Goal: Task Accomplishment & Management: Manage account settings

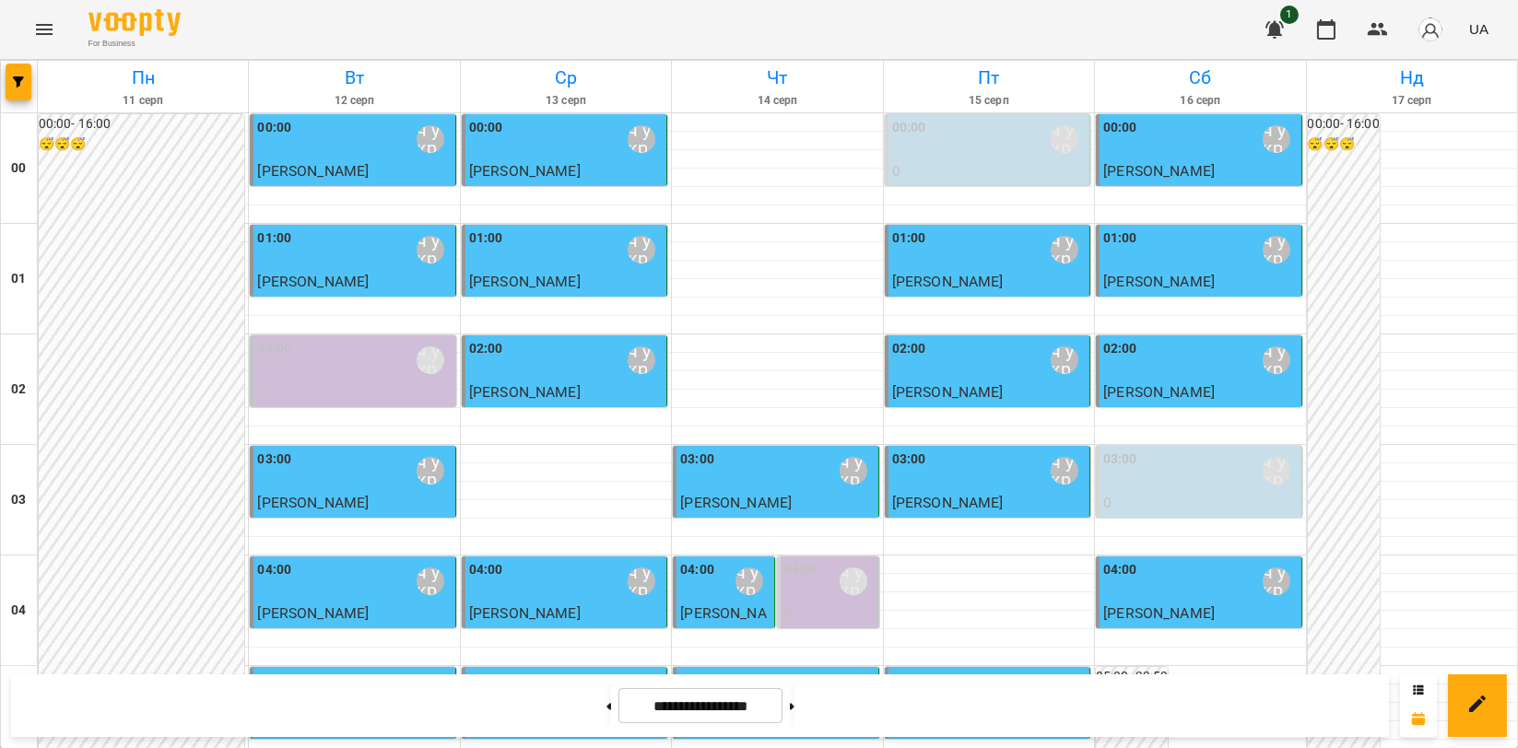
click at [50, 23] on icon "Menu" at bounding box center [44, 29] width 22 height 22
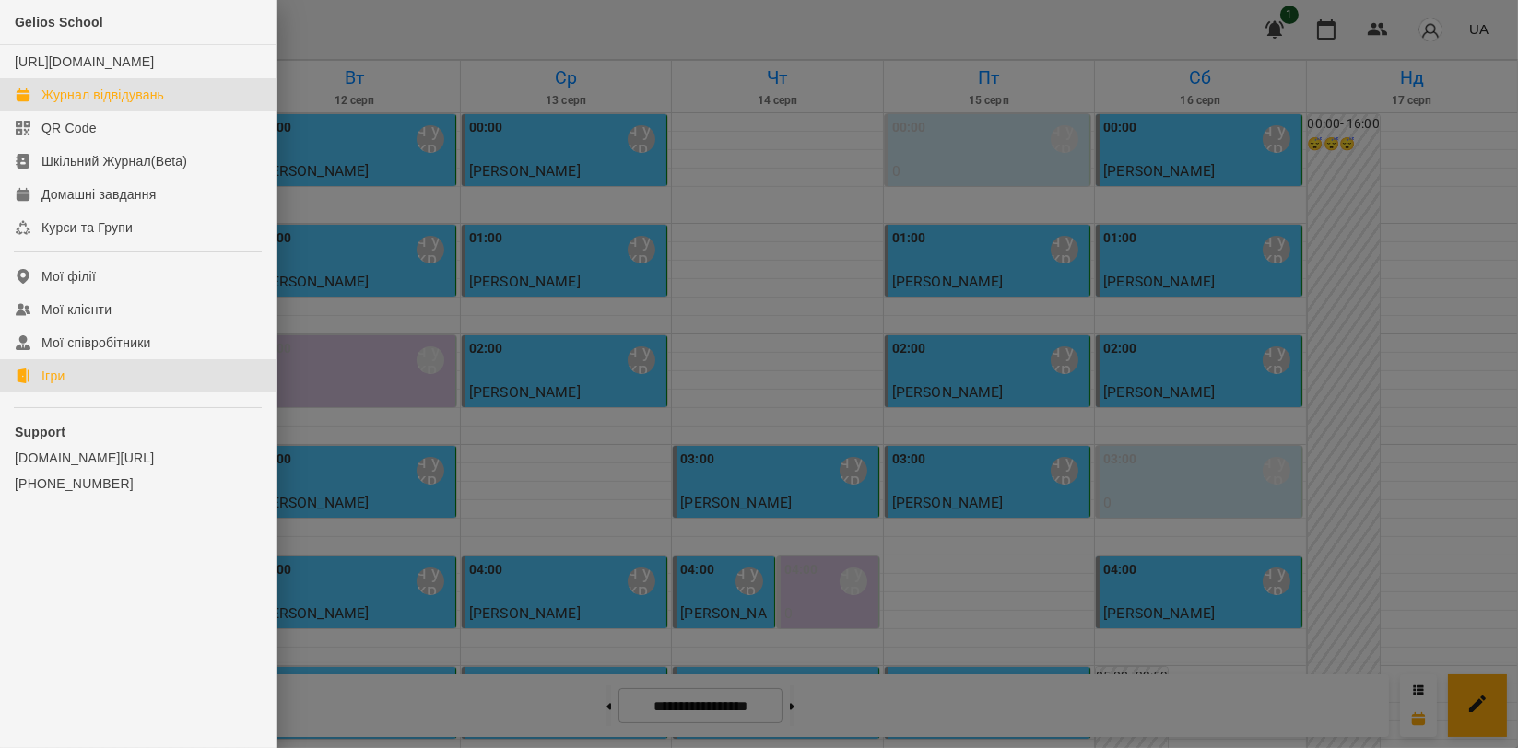
click at [57, 385] on div "Ігри" at bounding box center [52, 376] width 23 height 18
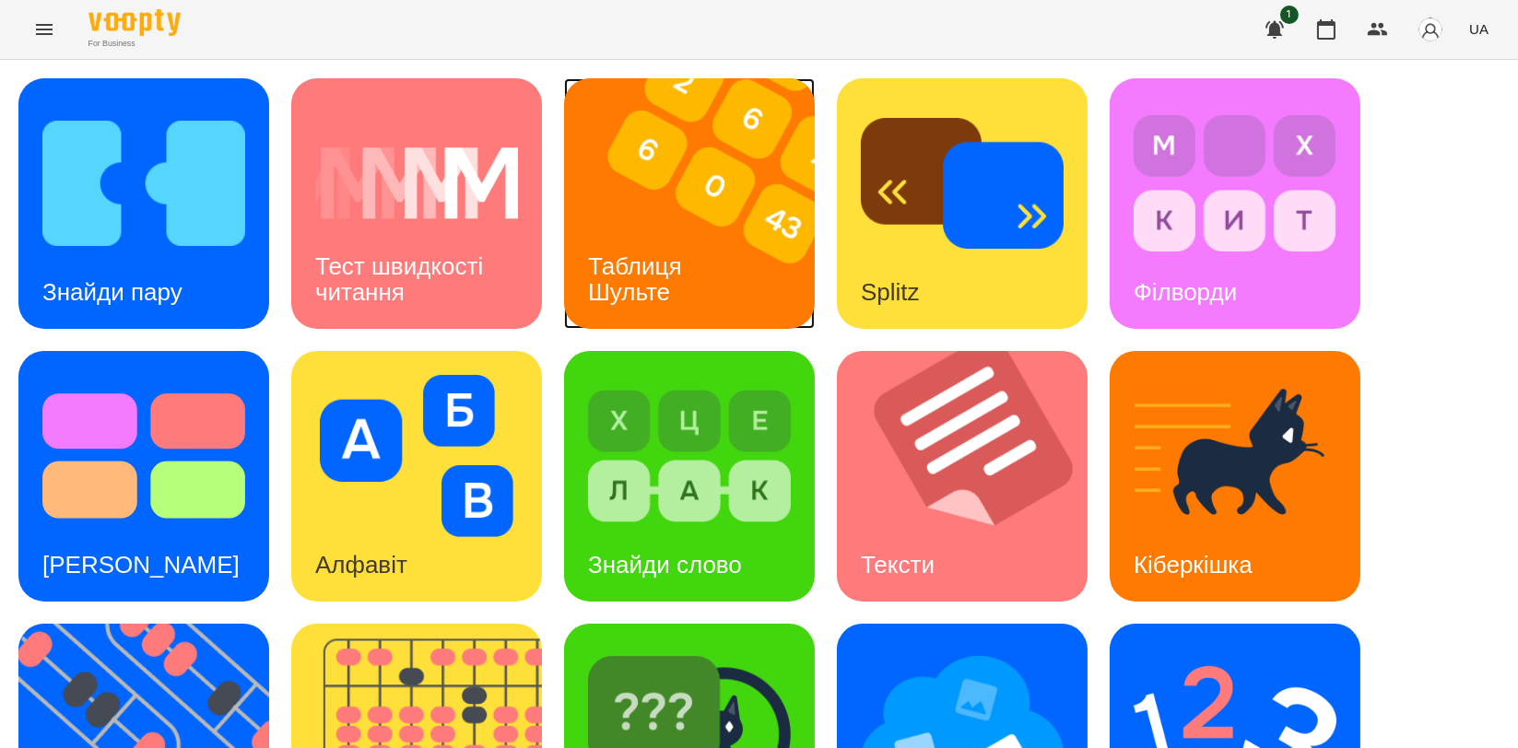
click at [701, 200] on img at bounding box center [701, 203] width 274 height 251
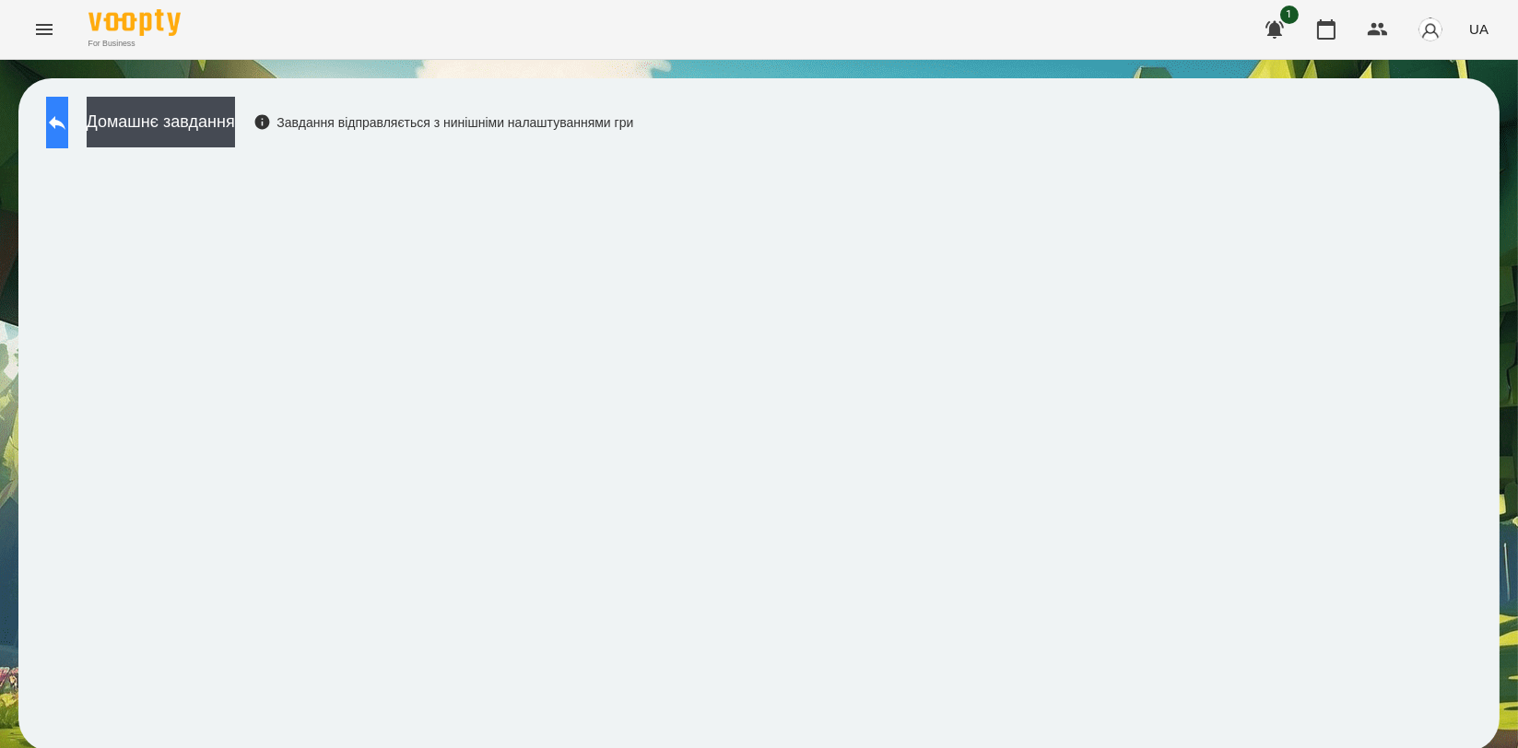
click at [66, 133] on button at bounding box center [57, 123] width 22 height 52
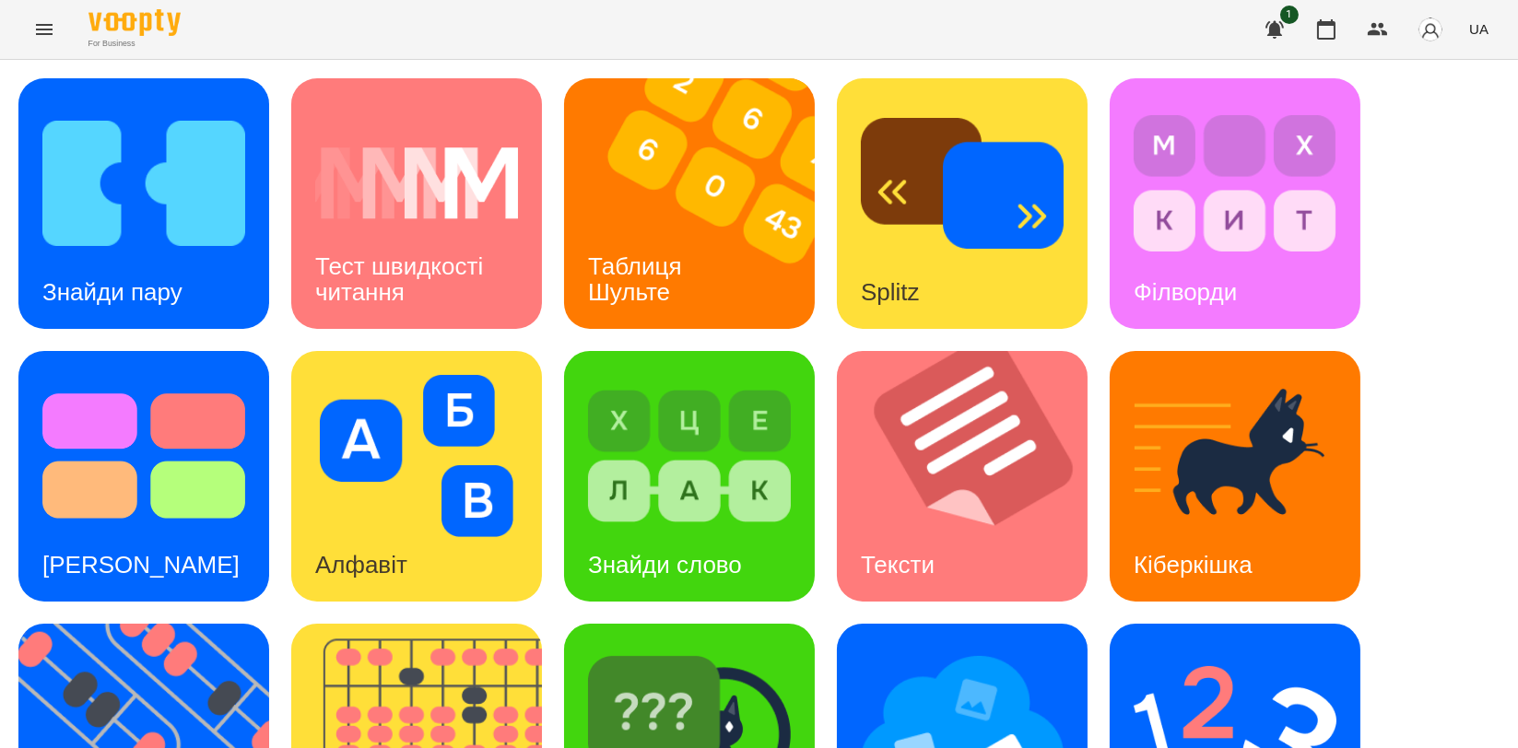
scroll to position [409, 0]
click at [57, 624] on img at bounding box center [155, 749] width 274 height 251
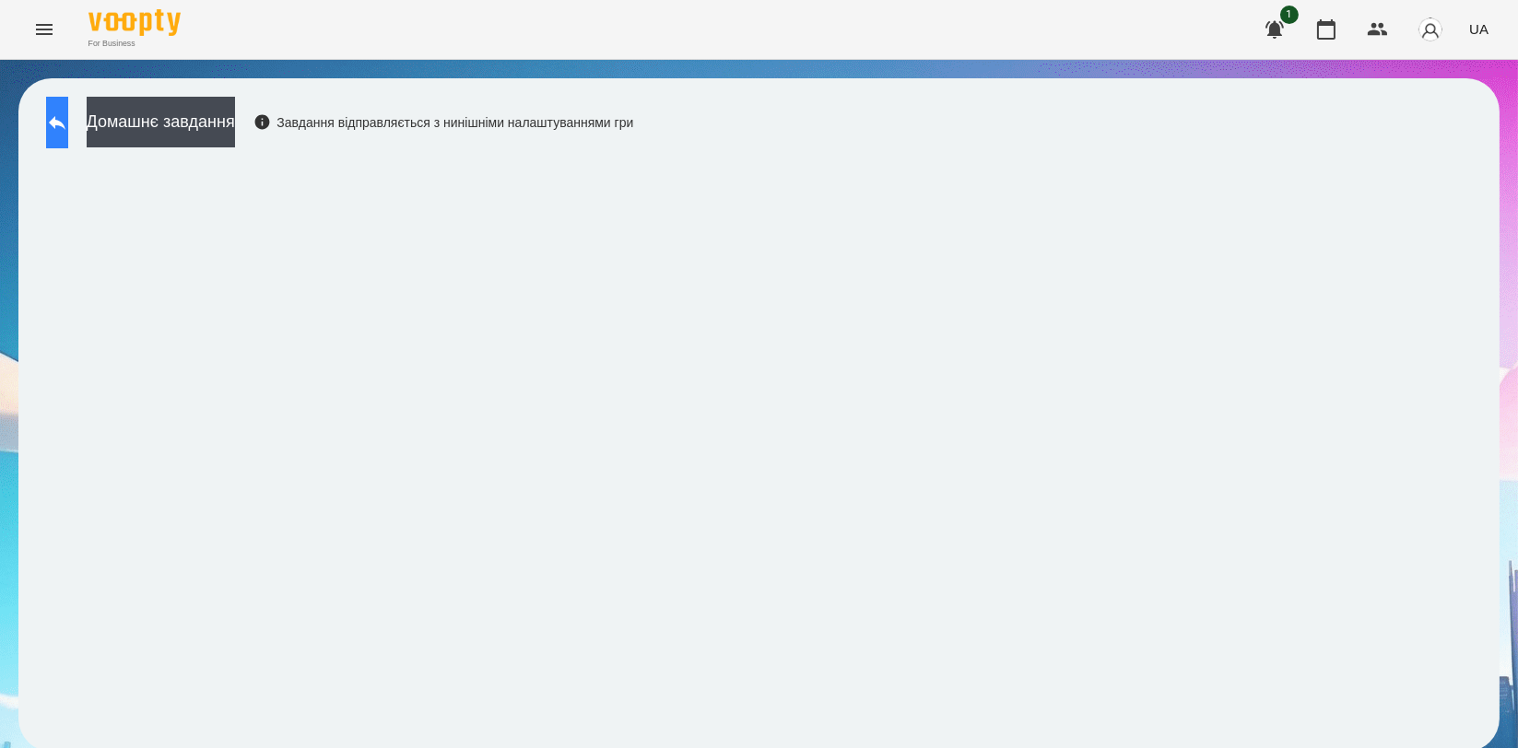
click at [64, 118] on button at bounding box center [57, 123] width 22 height 52
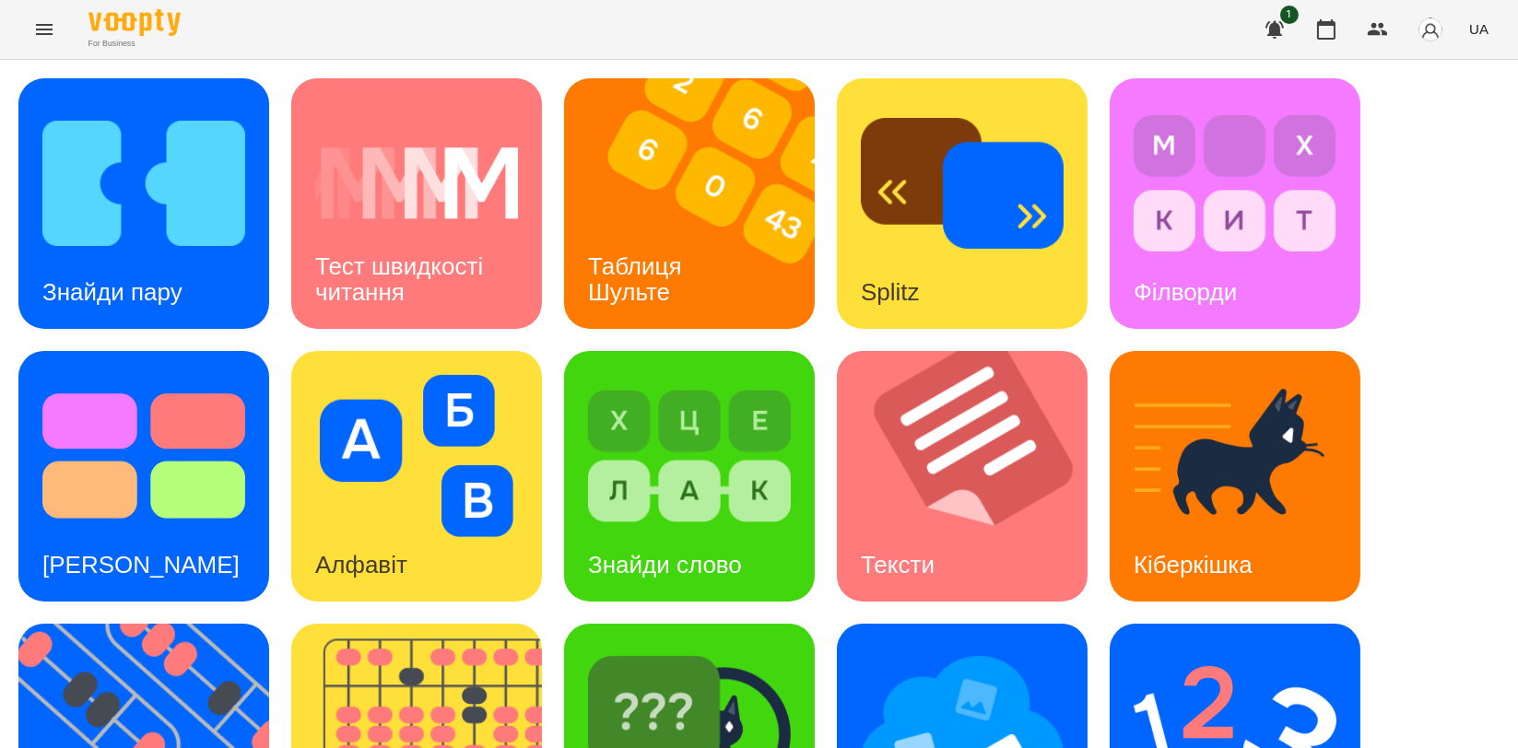
scroll to position [417, 0]
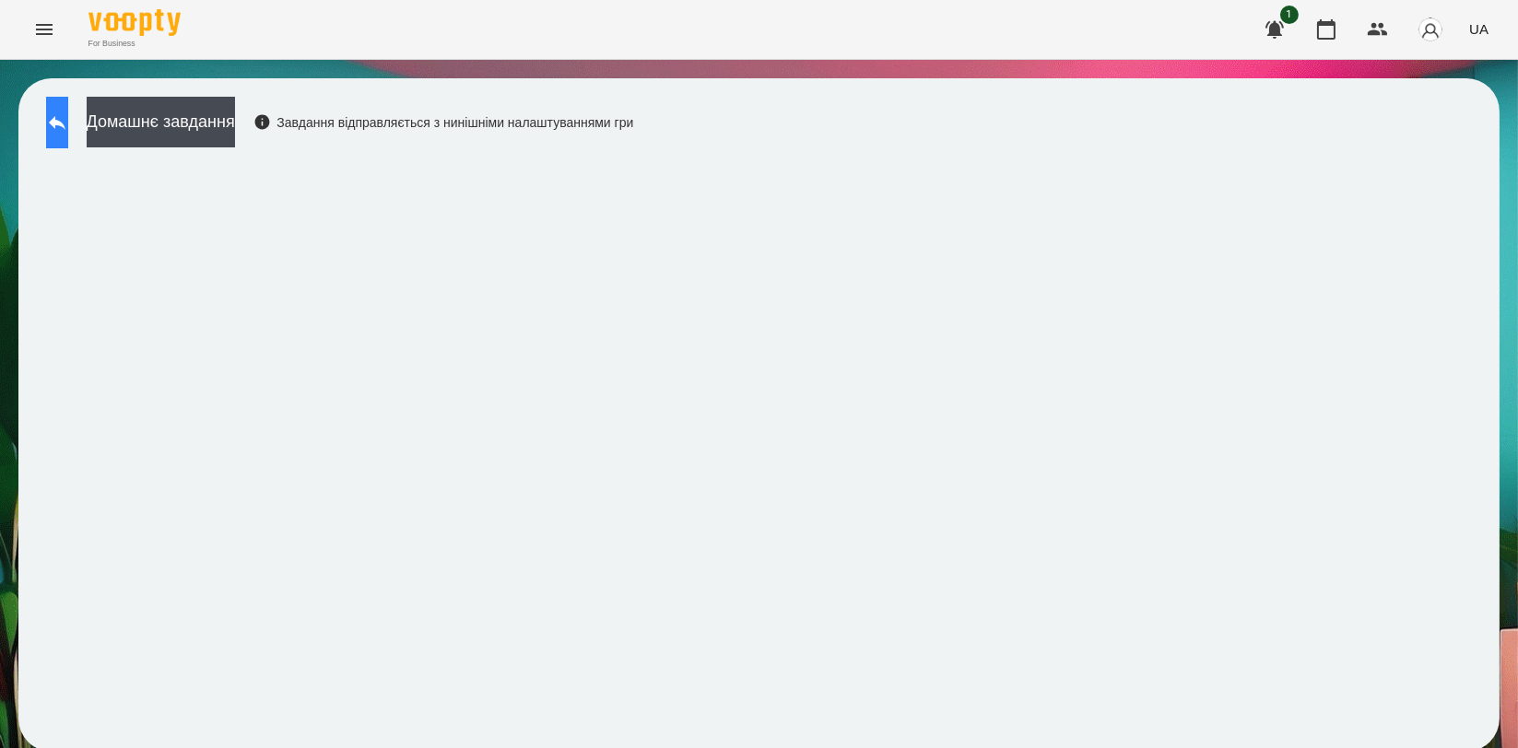
click at [59, 121] on button at bounding box center [57, 123] width 22 height 52
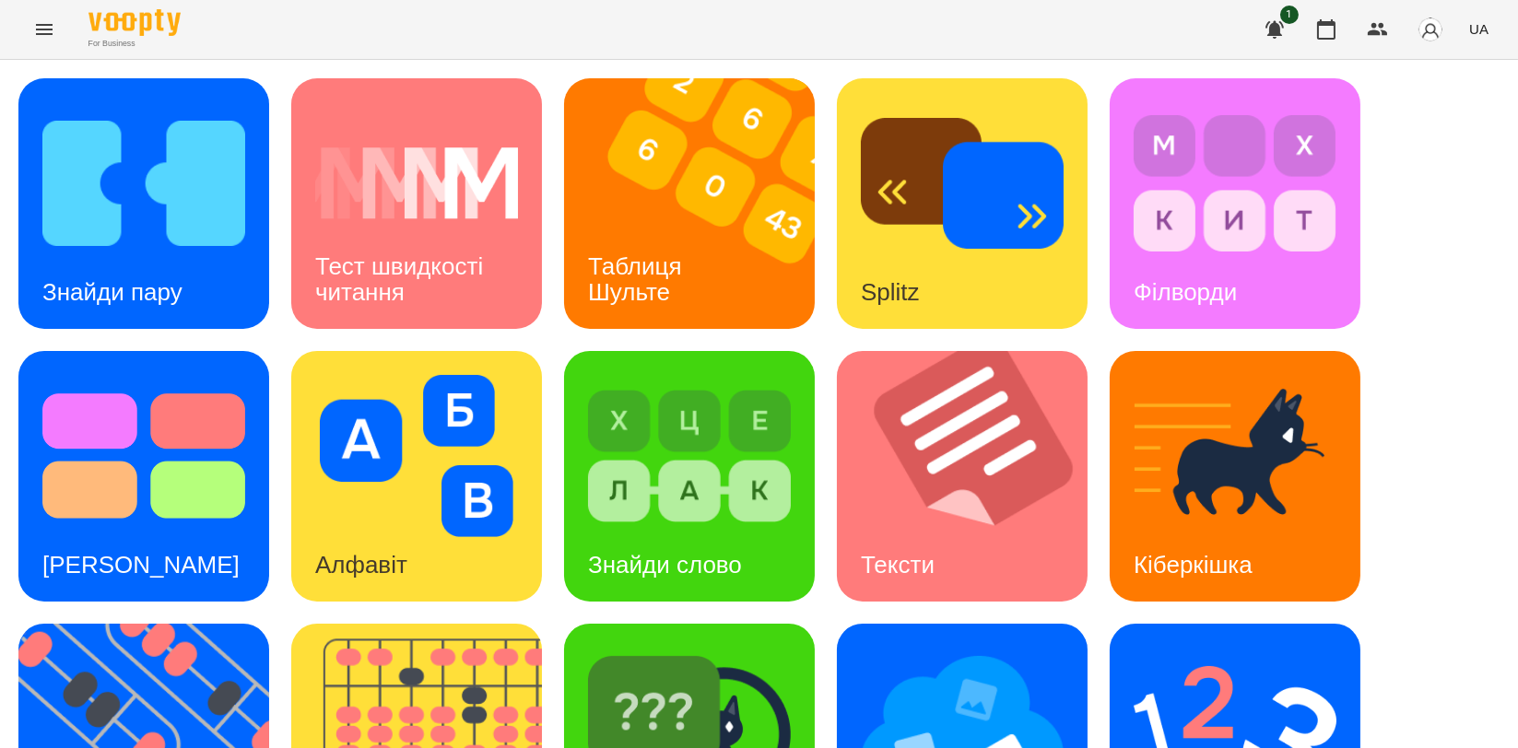
scroll to position [205, 0]
click at [1253, 648] on img at bounding box center [1235, 729] width 203 height 162
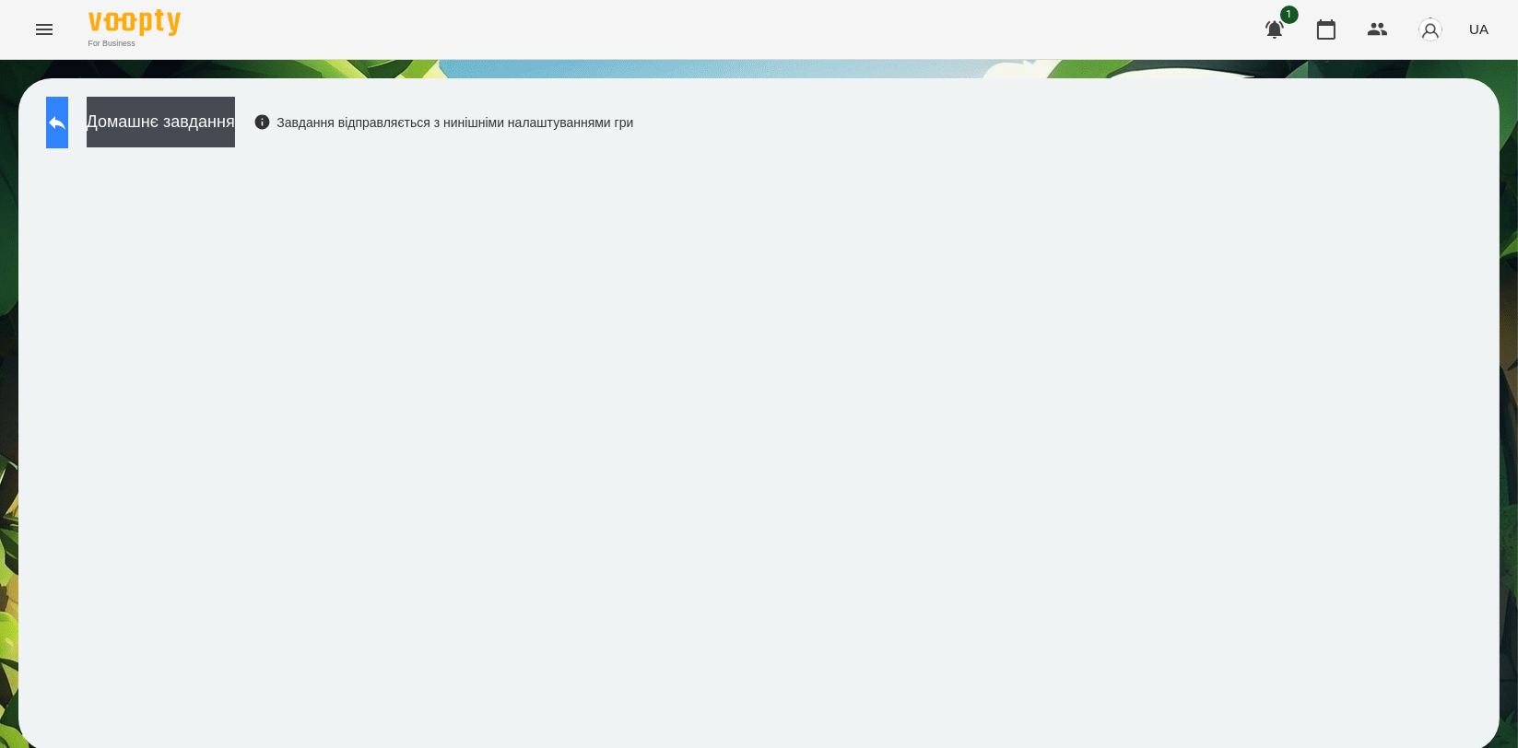
click at [64, 122] on button at bounding box center [57, 123] width 22 height 52
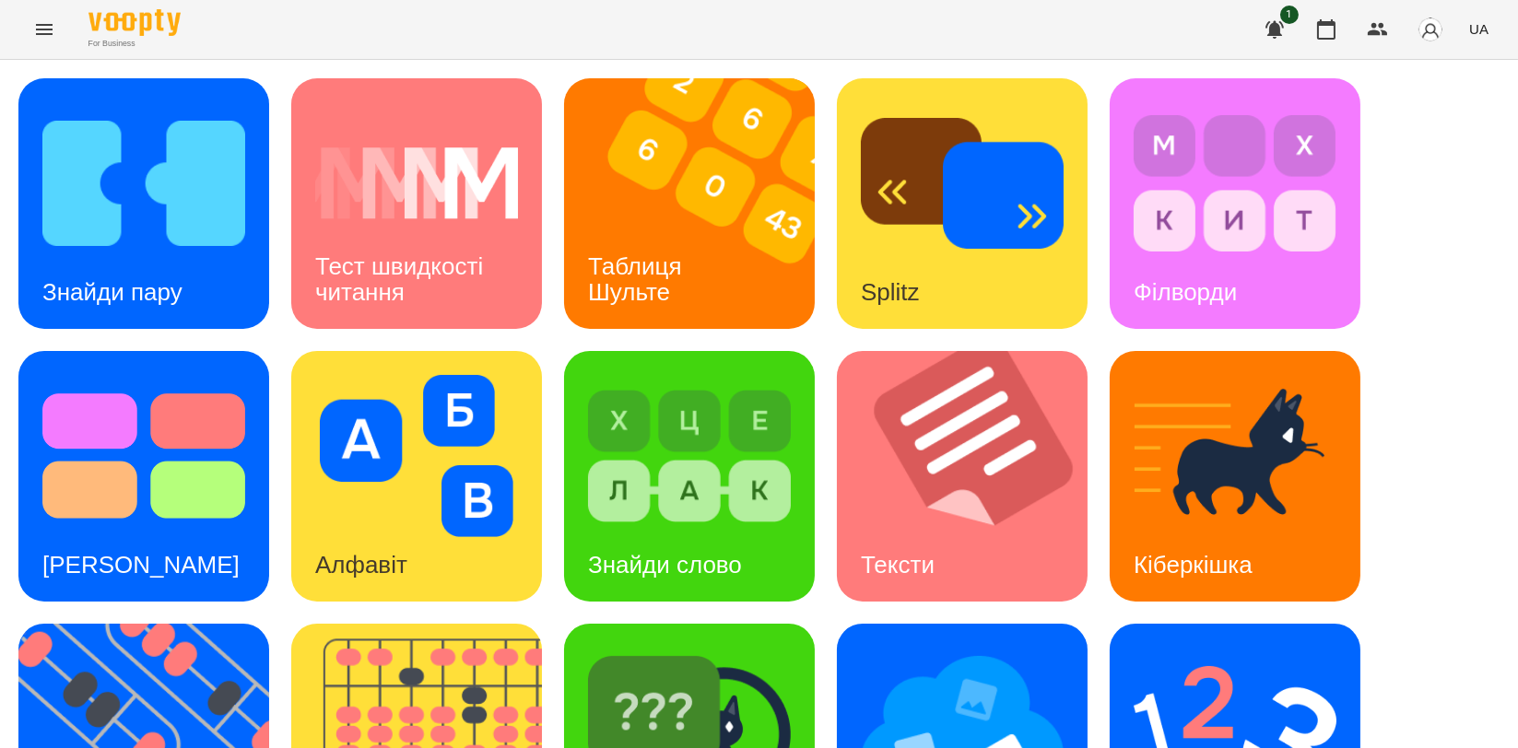
scroll to position [307, 0]
click at [694, 648] on img at bounding box center [689, 729] width 203 height 162
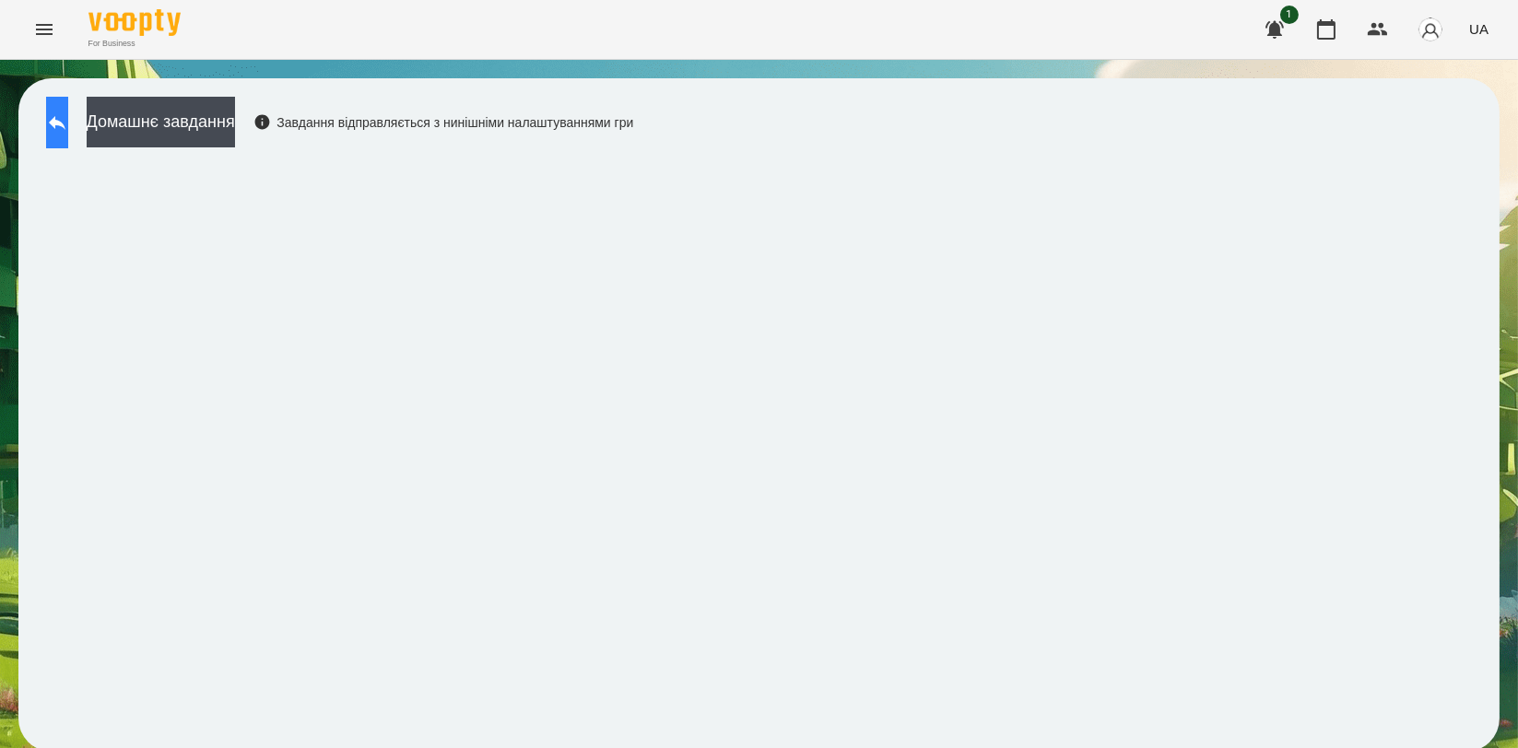
click at [63, 123] on button at bounding box center [57, 123] width 22 height 52
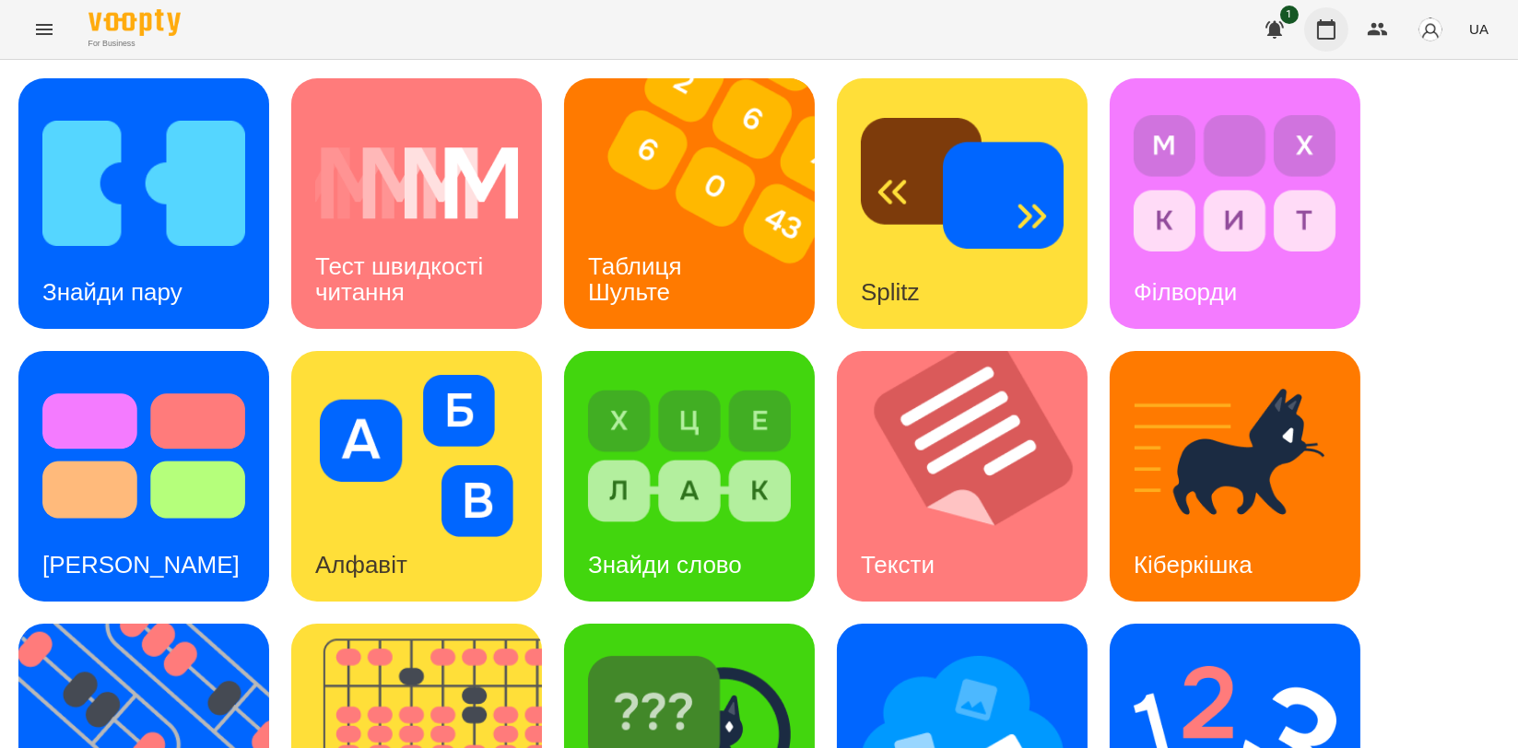
click at [1340, 41] on button "button" at bounding box center [1326, 29] width 44 height 44
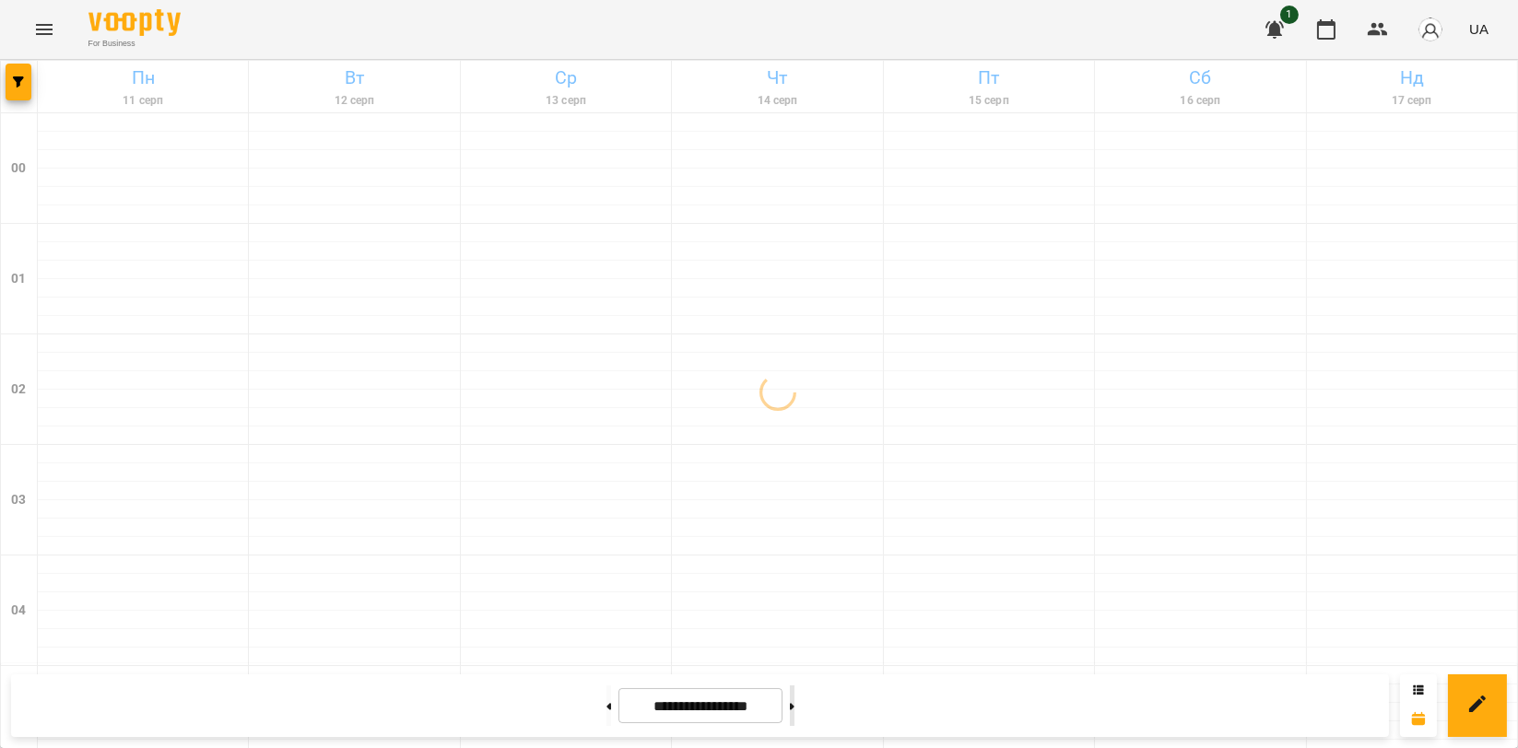
click at [794, 709] on button at bounding box center [792, 706] width 5 height 41
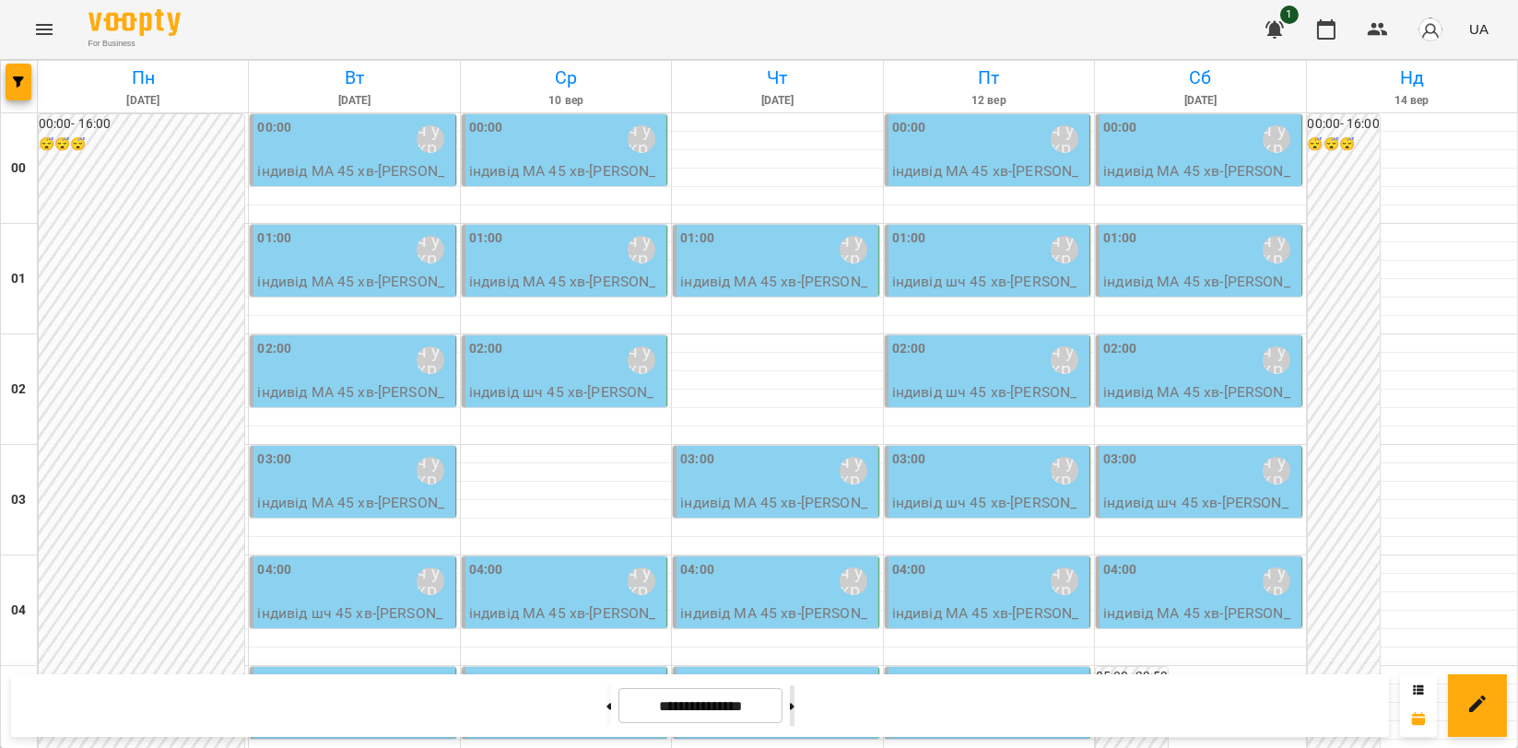
click at [794, 705] on button at bounding box center [792, 706] width 5 height 41
click at [794, 711] on button at bounding box center [792, 706] width 5 height 41
click at [606, 697] on button at bounding box center [608, 706] width 5 height 41
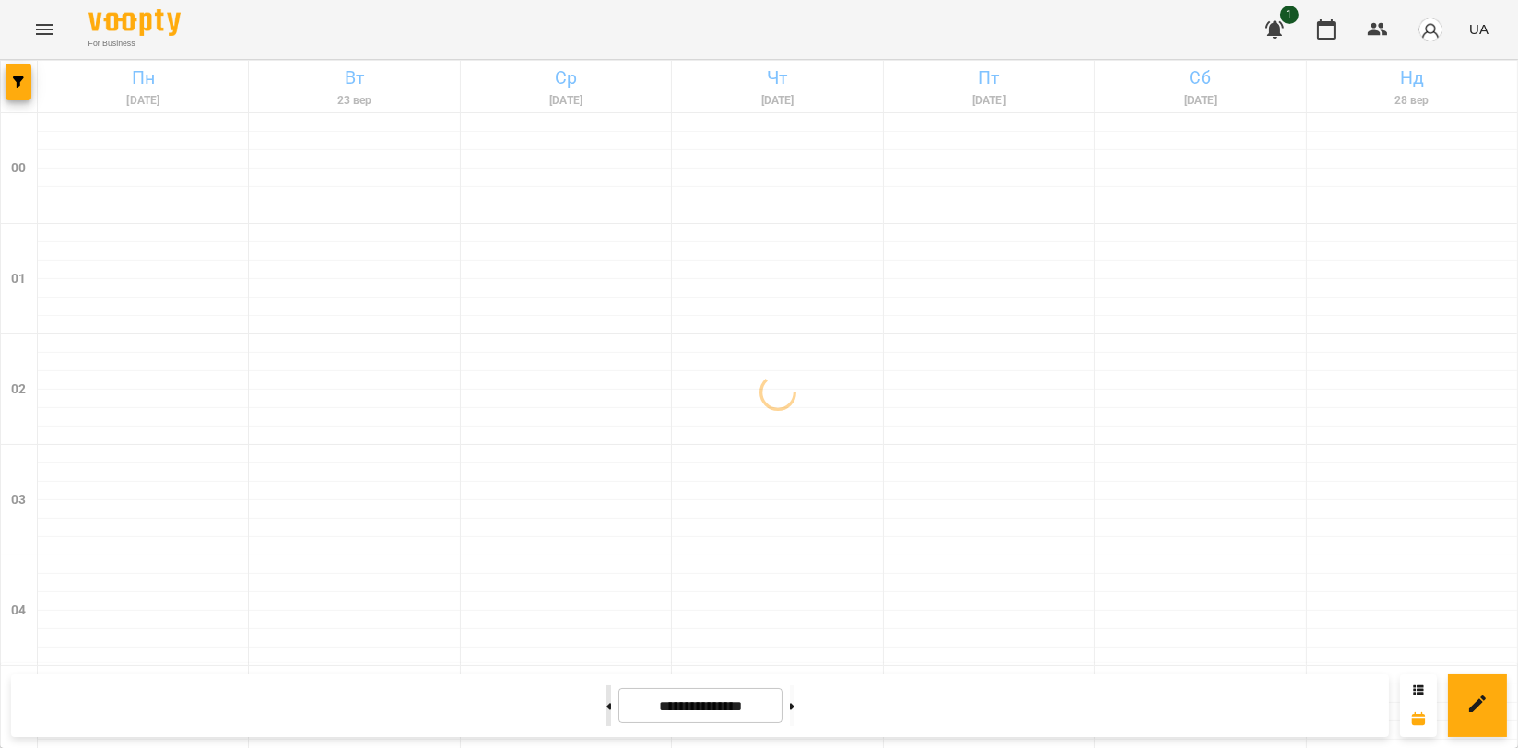
click at [606, 697] on button at bounding box center [608, 706] width 5 height 41
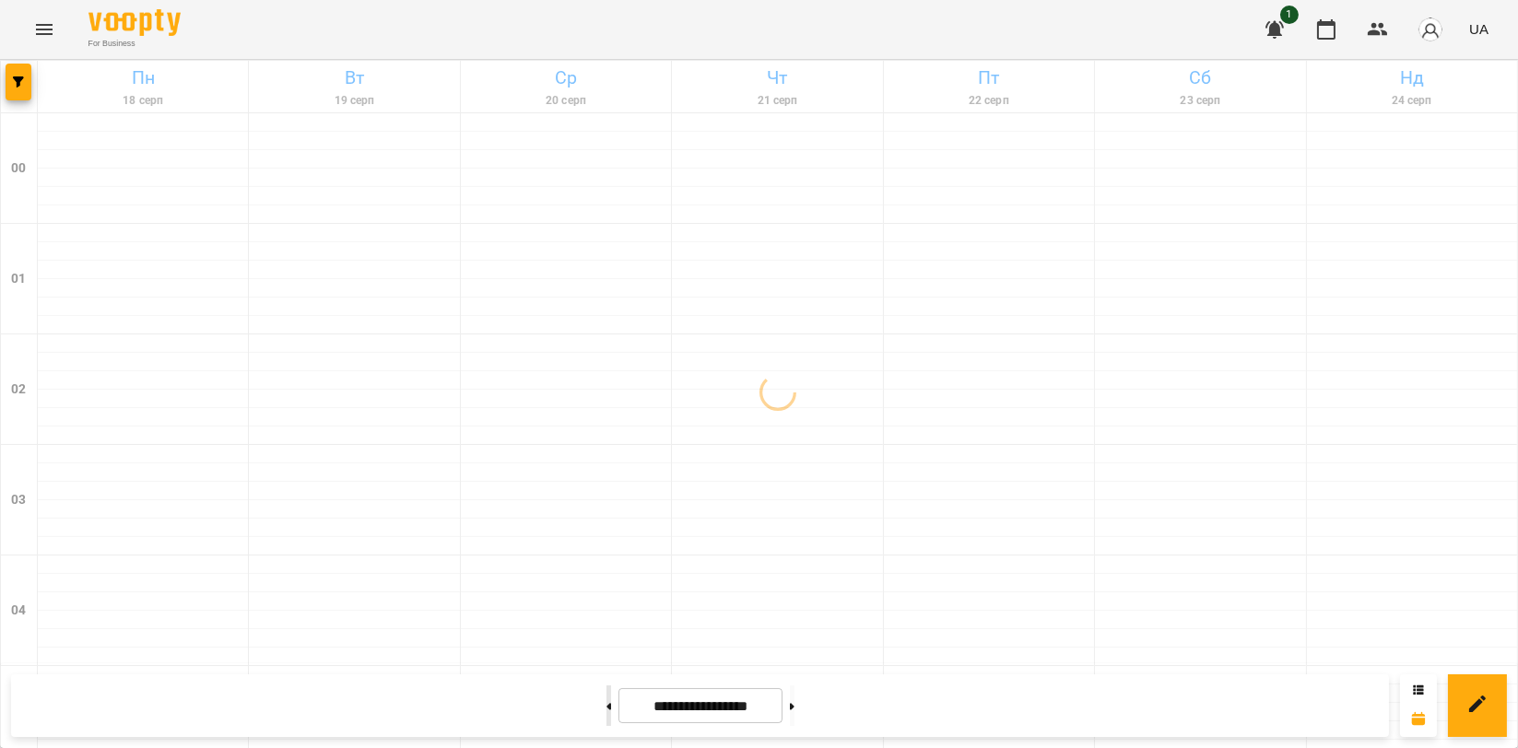
click at [606, 697] on button at bounding box center [608, 706] width 5 height 41
click at [794, 711] on button at bounding box center [792, 706] width 5 height 41
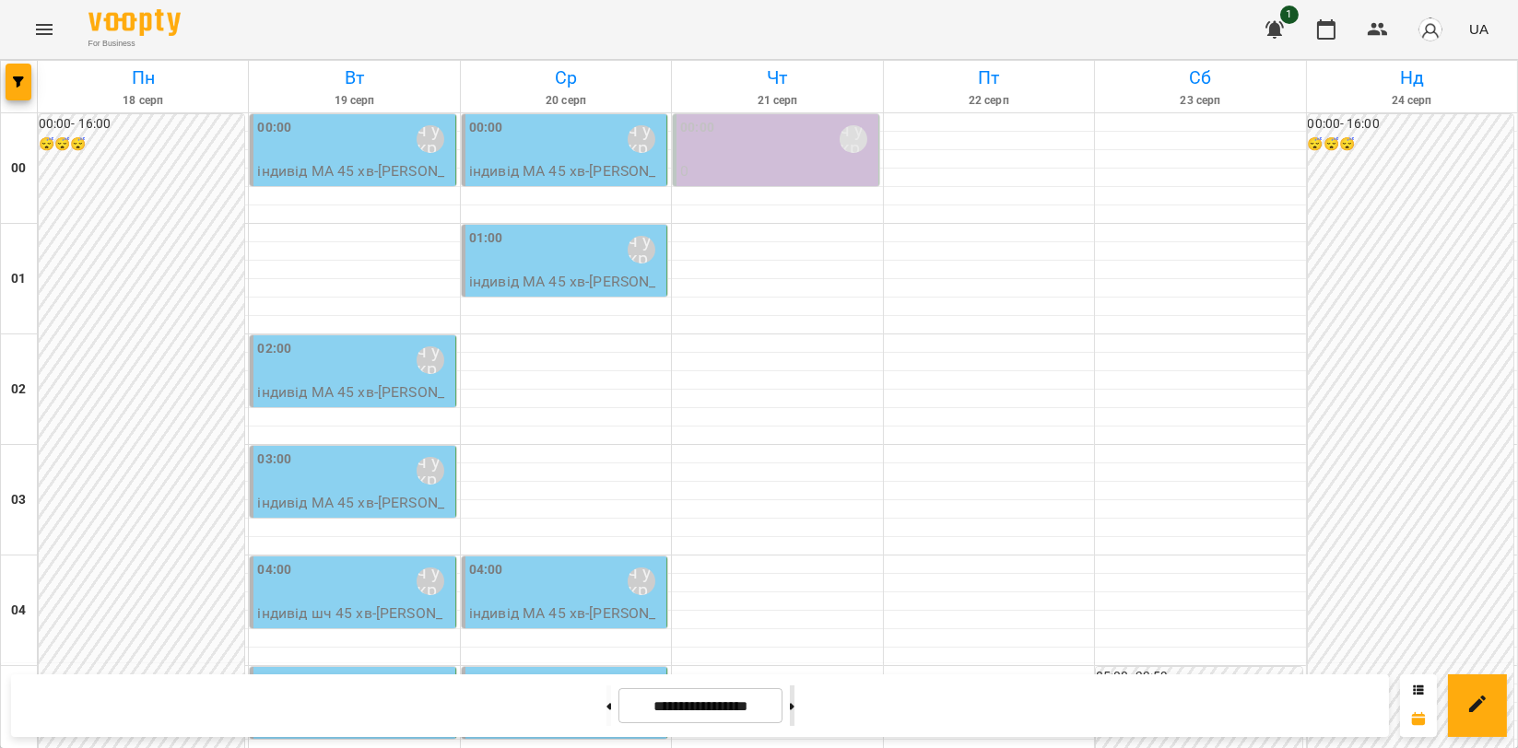
click at [794, 700] on button at bounding box center [792, 706] width 5 height 41
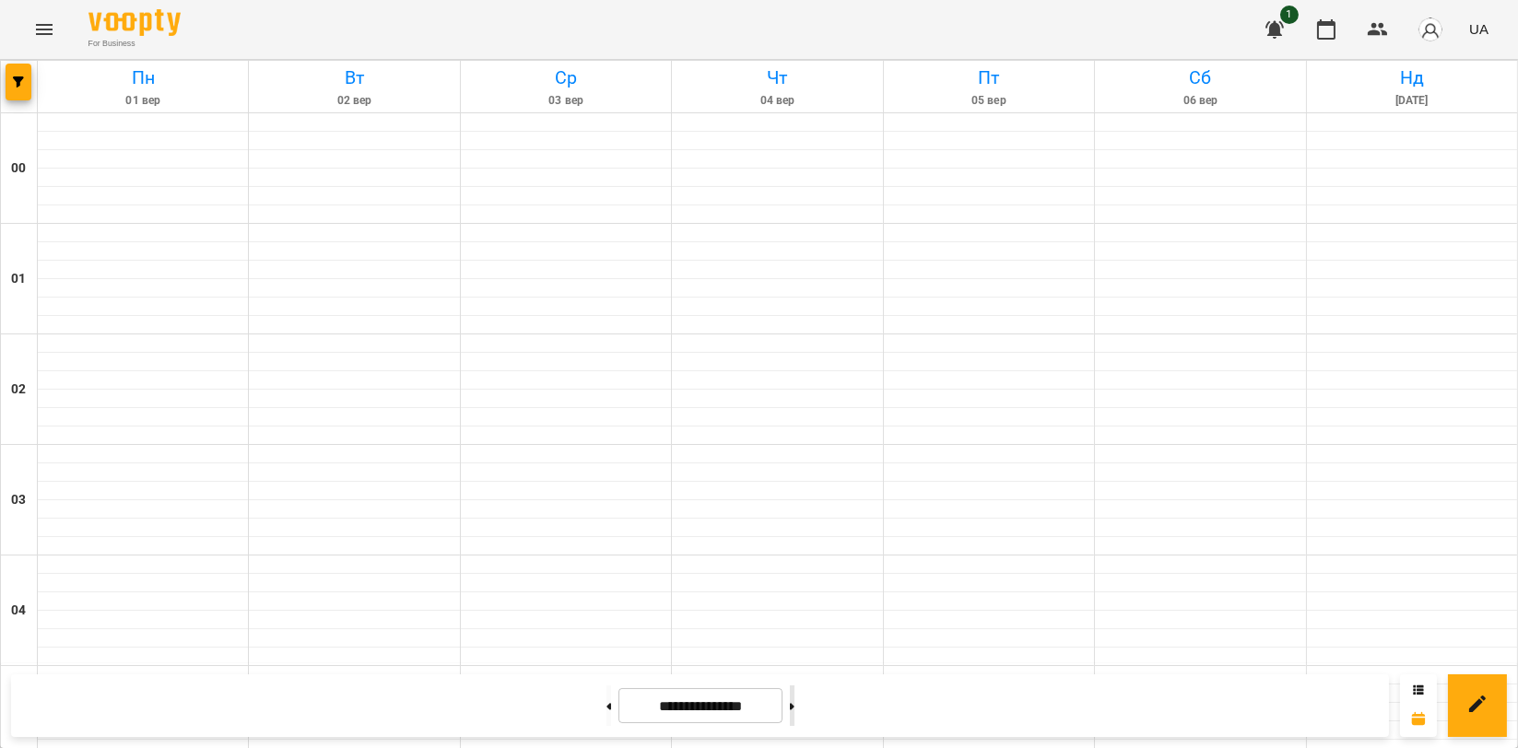
click at [794, 700] on button at bounding box center [792, 706] width 5 height 41
type input "**********"
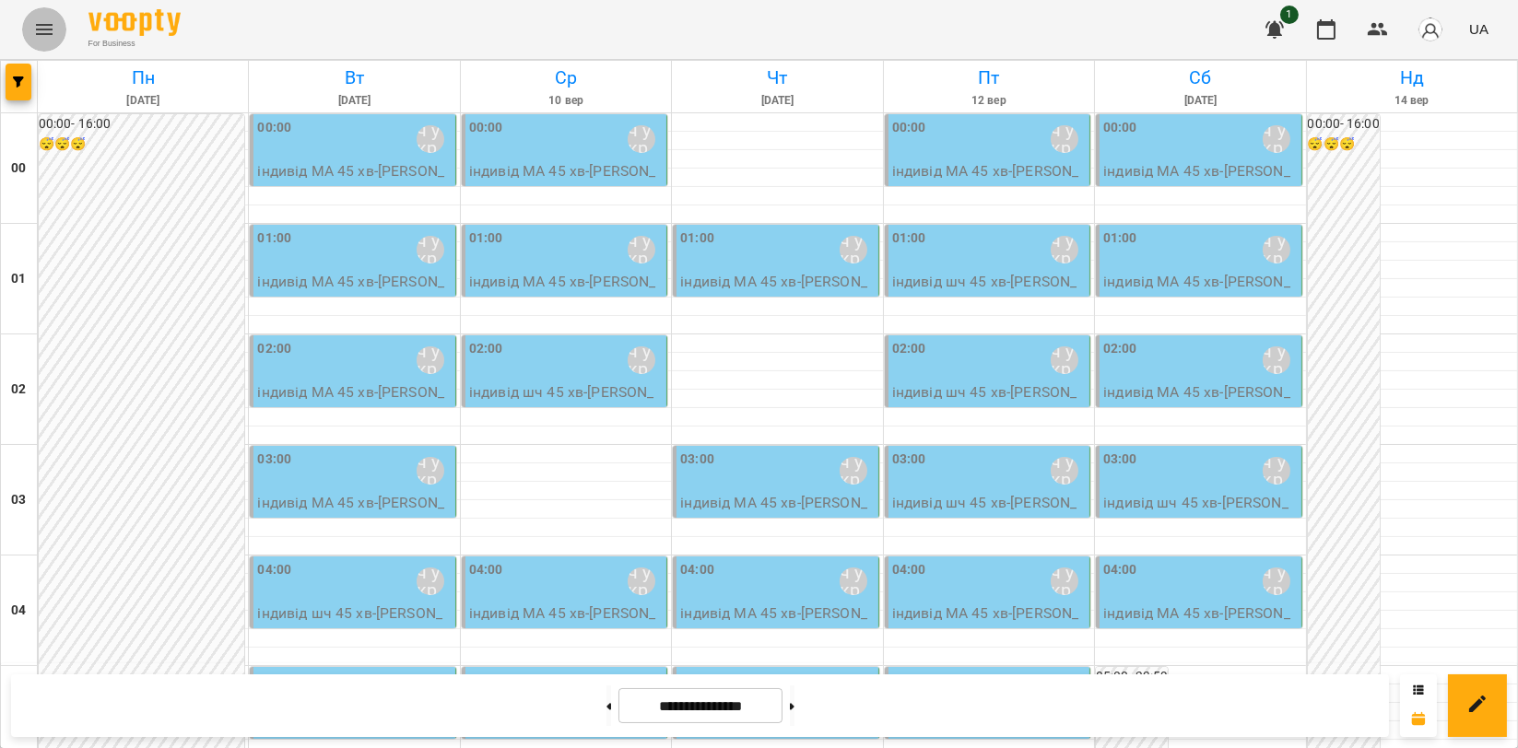
click at [59, 26] on button "Menu" at bounding box center [44, 29] width 44 height 44
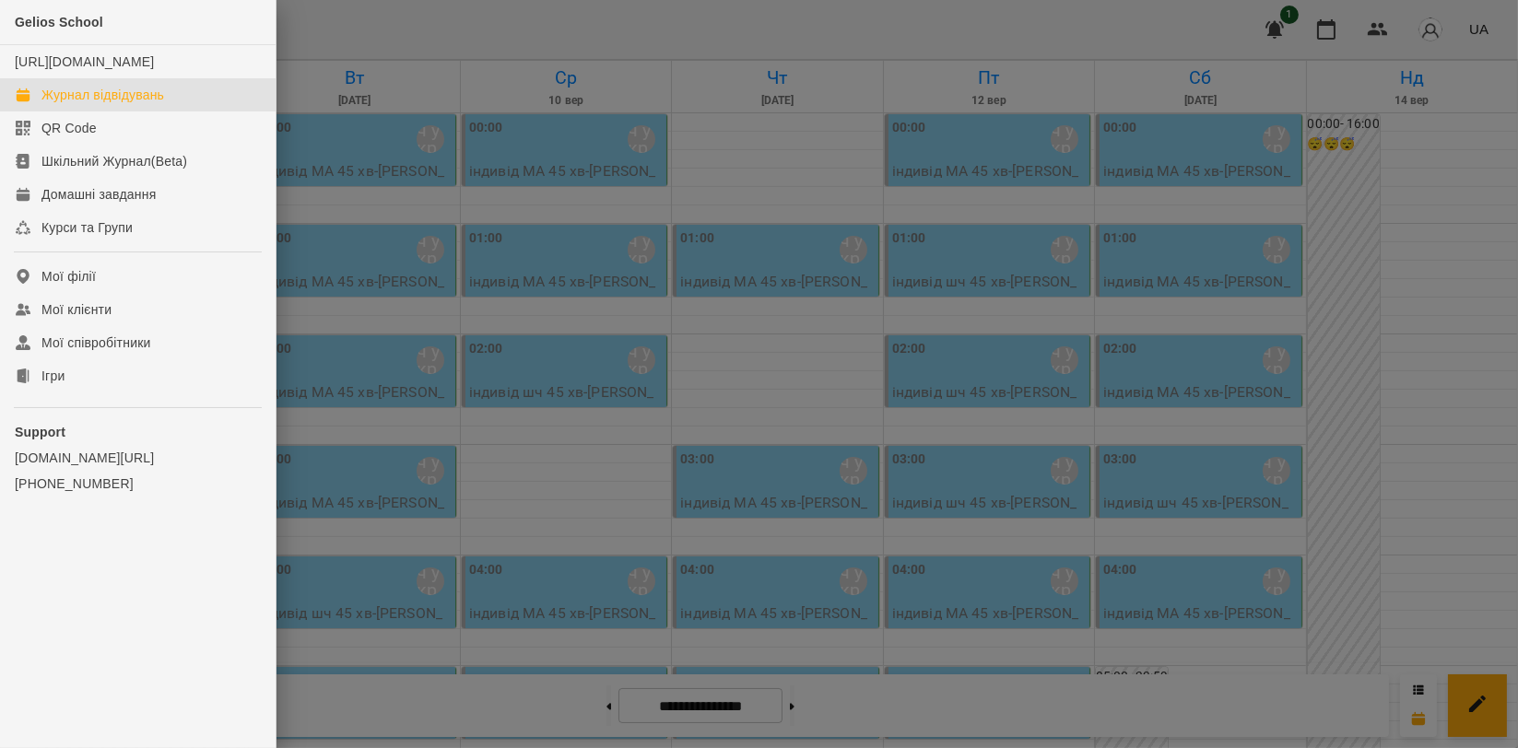
click at [354, 287] on div at bounding box center [759, 374] width 1518 height 748
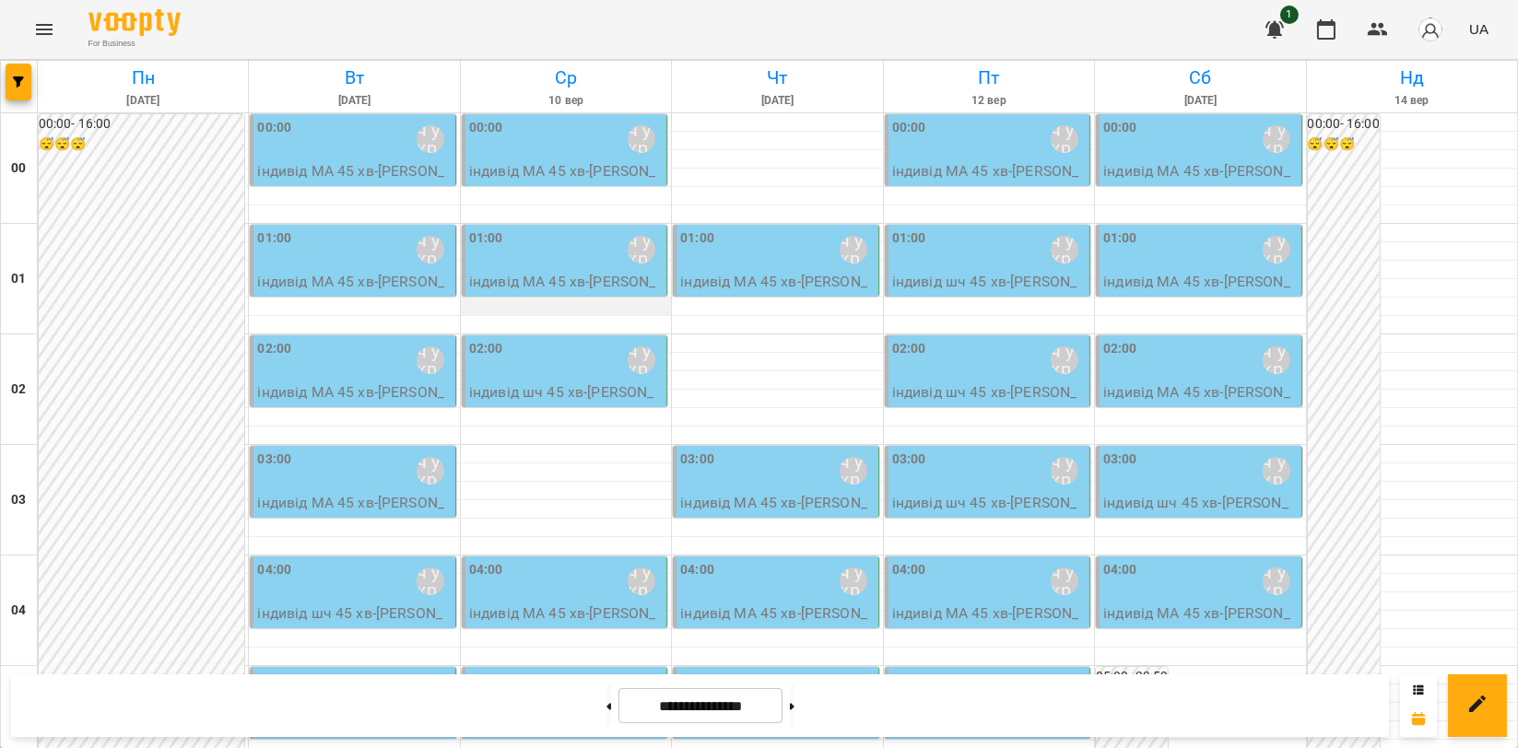
scroll to position [205, 0]
click at [41, 28] on icon "Menu" at bounding box center [44, 29] width 22 height 22
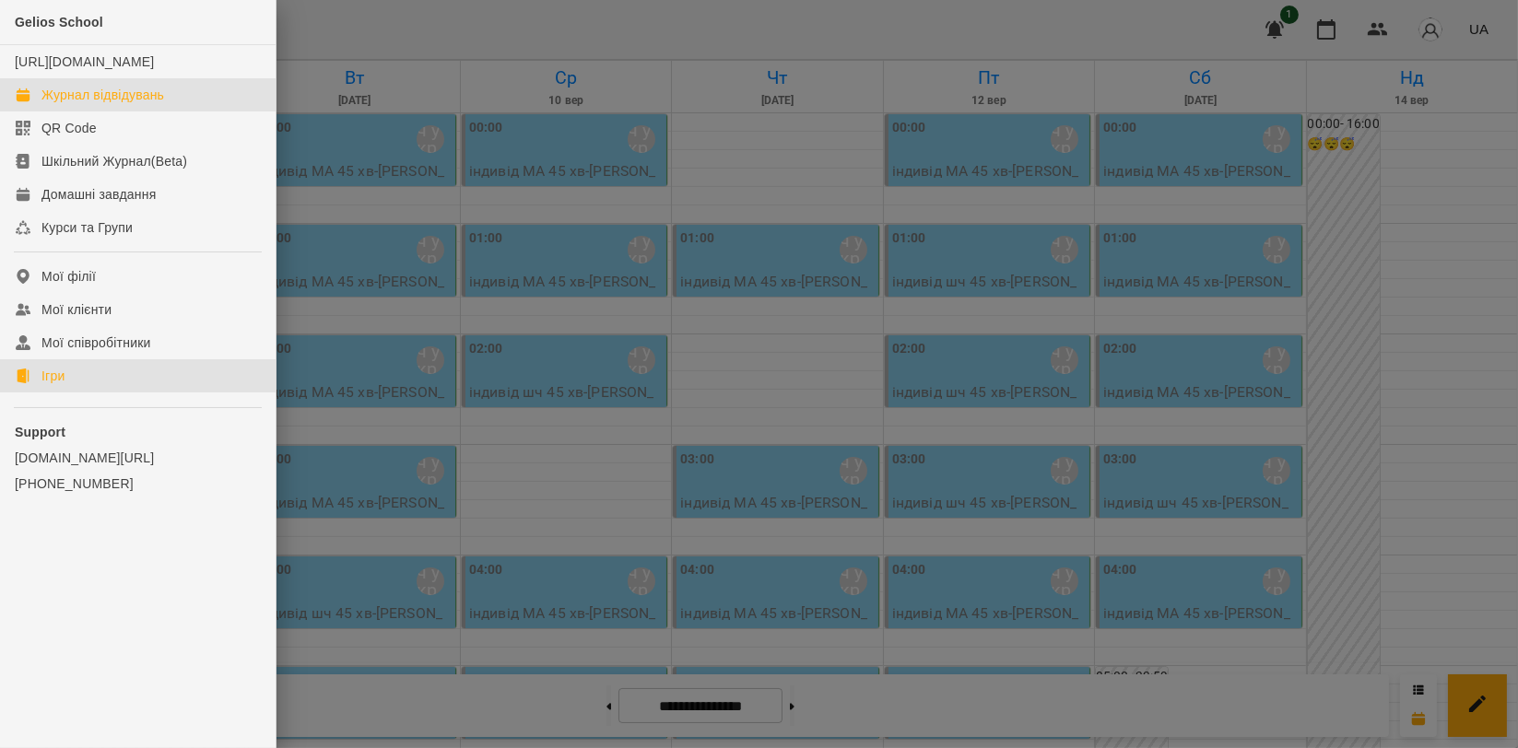
click at [47, 393] on link "Ігри" at bounding box center [138, 375] width 276 height 33
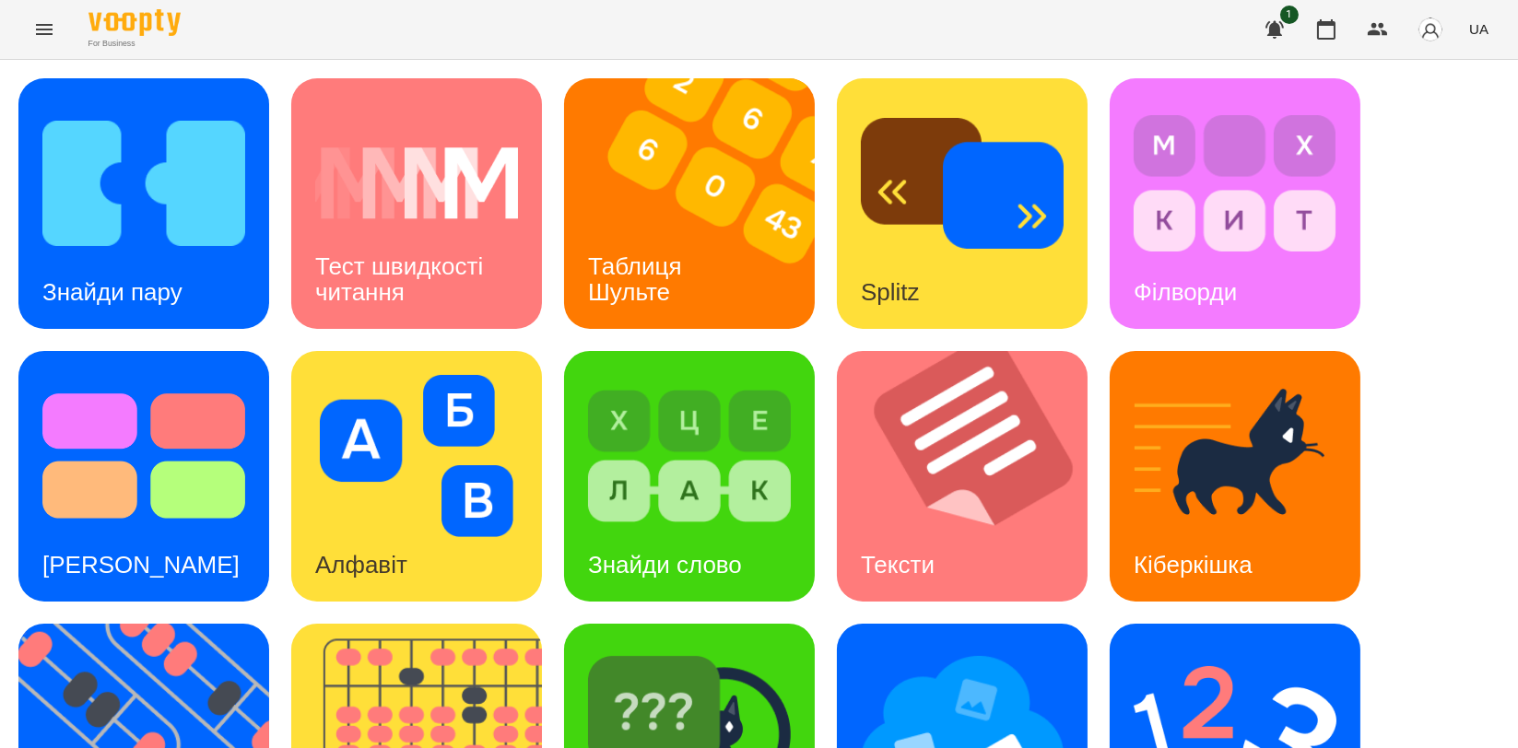
scroll to position [307, 0]
click at [481, 624] on img at bounding box center [428, 749] width 274 height 251
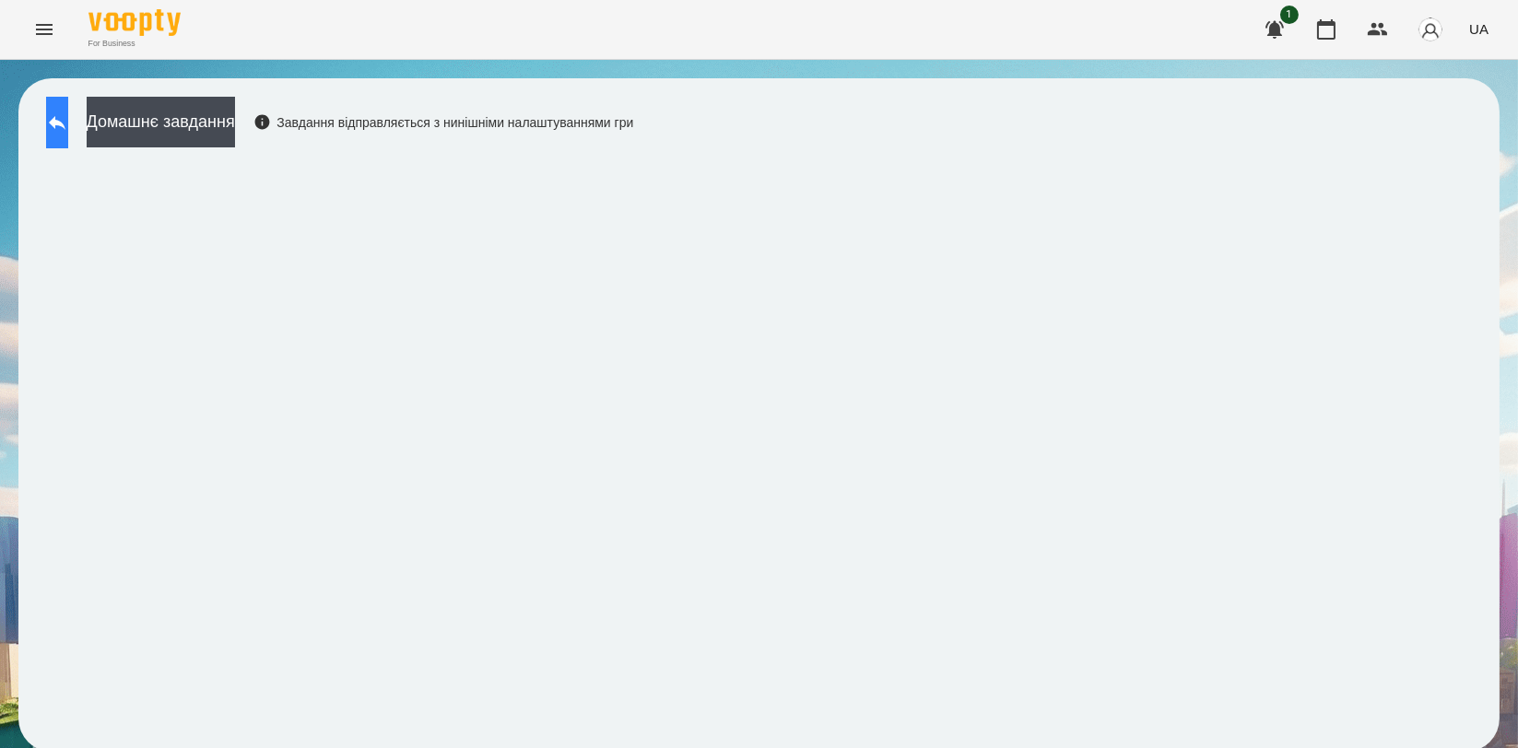
click at [68, 135] on button at bounding box center [57, 123] width 22 height 52
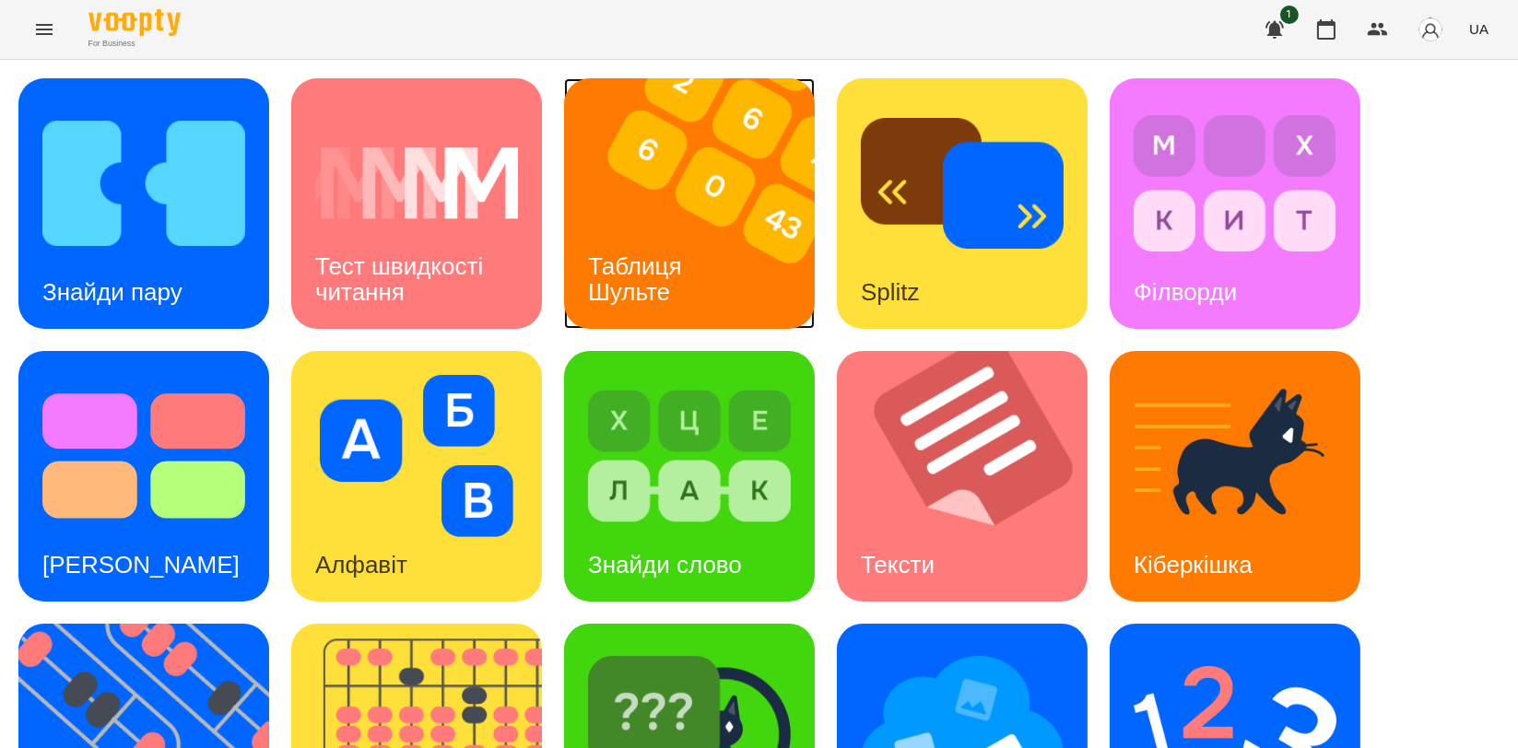
click at [705, 212] on img at bounding box center [701, 203] width 274 height 251
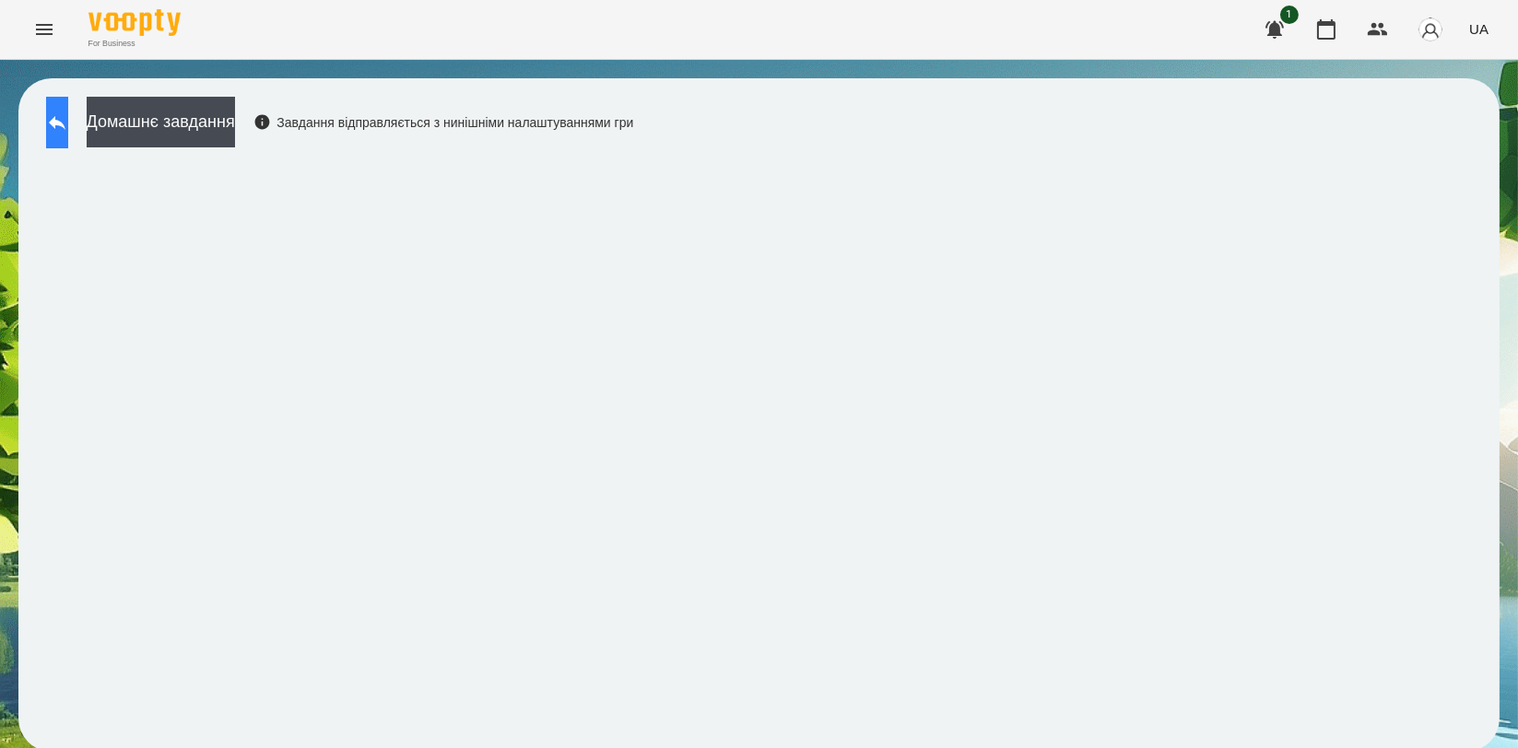
click at [65, 123] on icon at bounding box center [57, 123] width 17 height 14
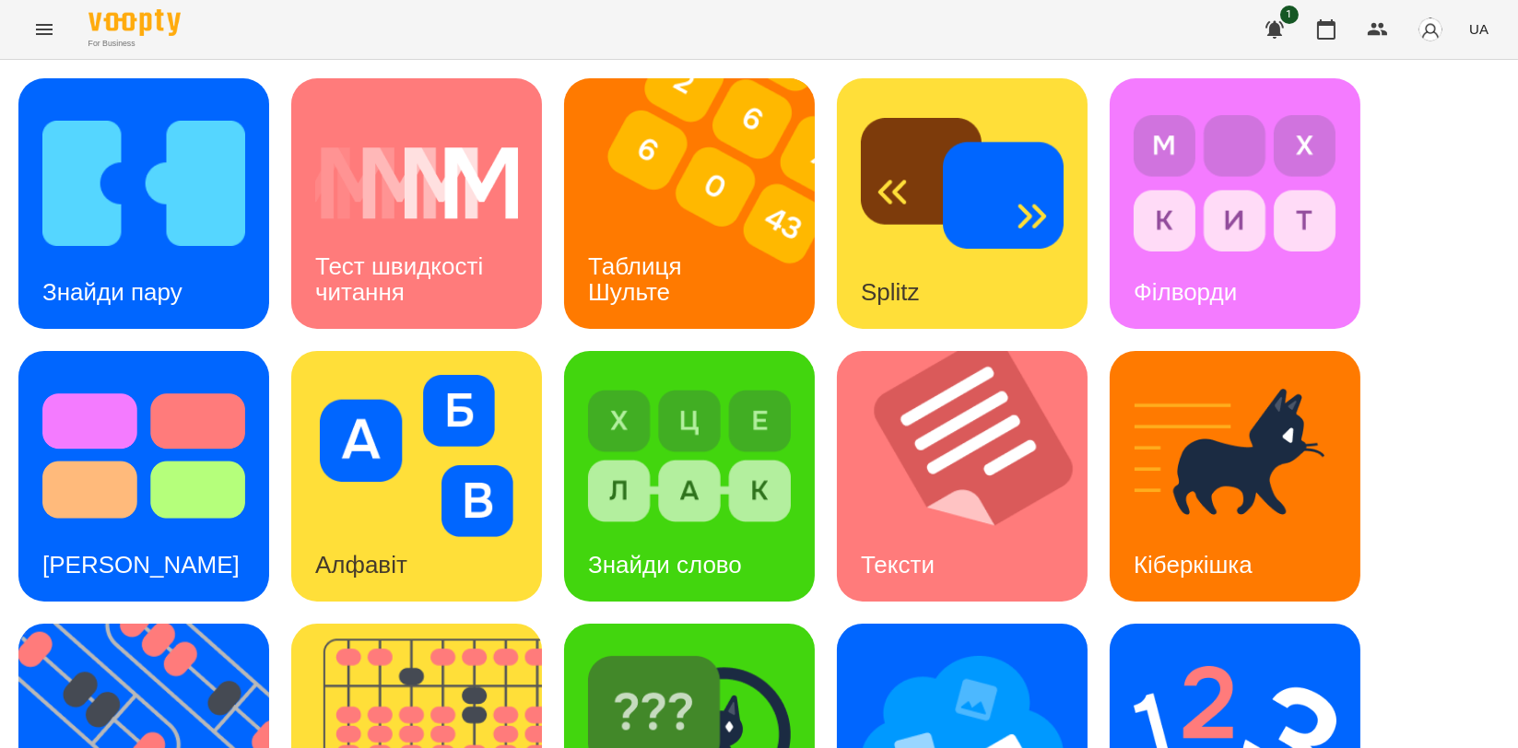
scroll to position [409, 0]
click at [148, 624] on img at bounding box center [155, 749] width 274 height 251
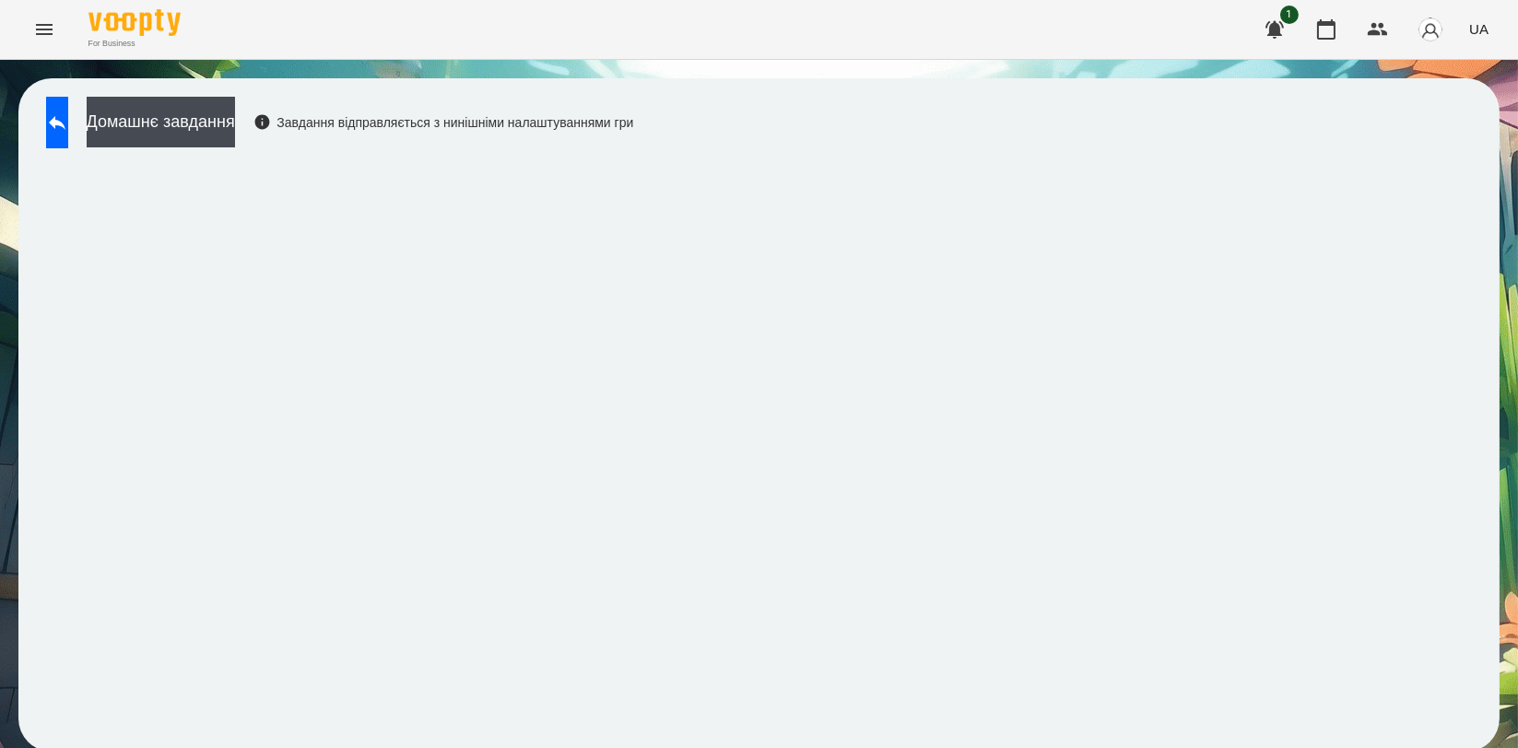
scroll to position [3, 0]
click at [68, 112] on icon at bounding box center [57, 123] width 22 height 22
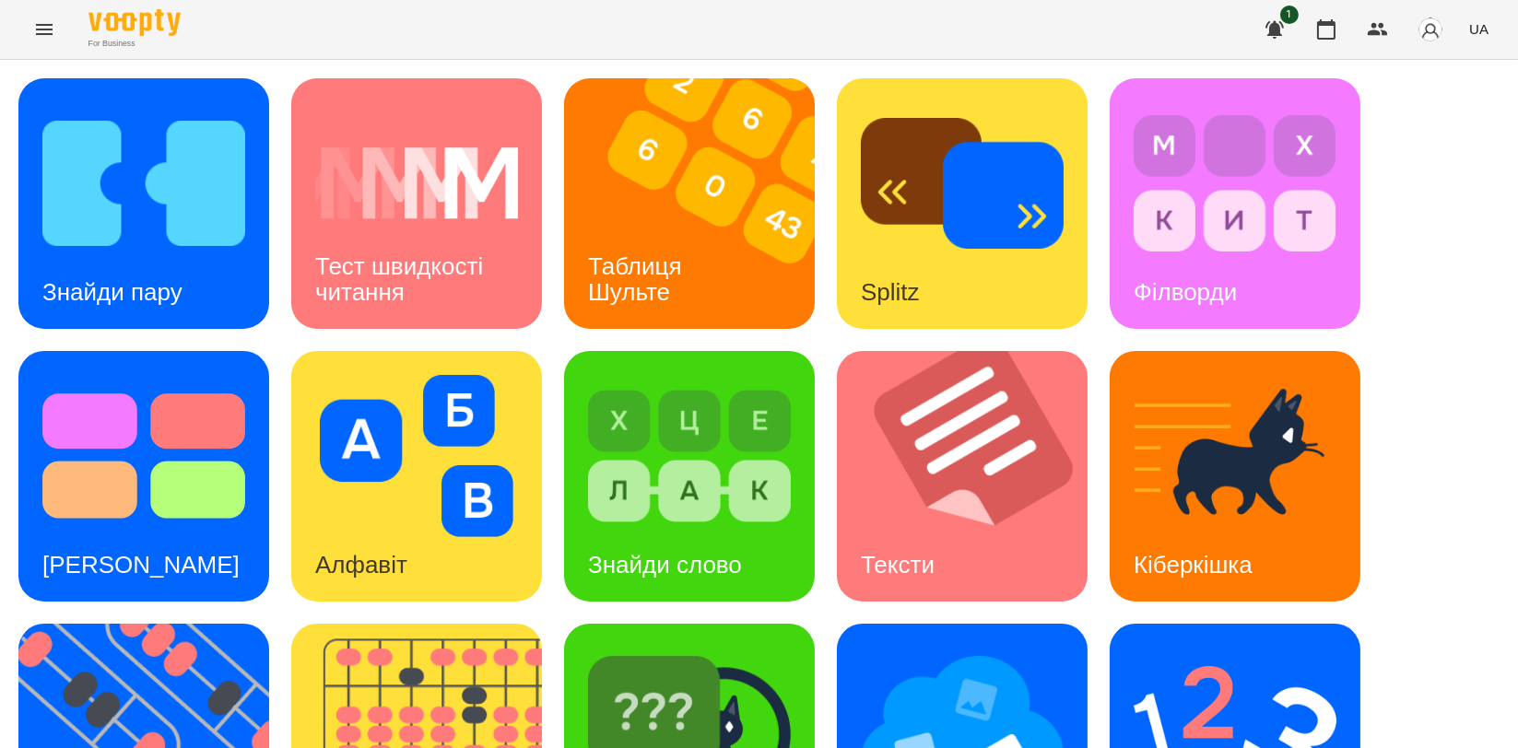
scroll to position [413, 0]
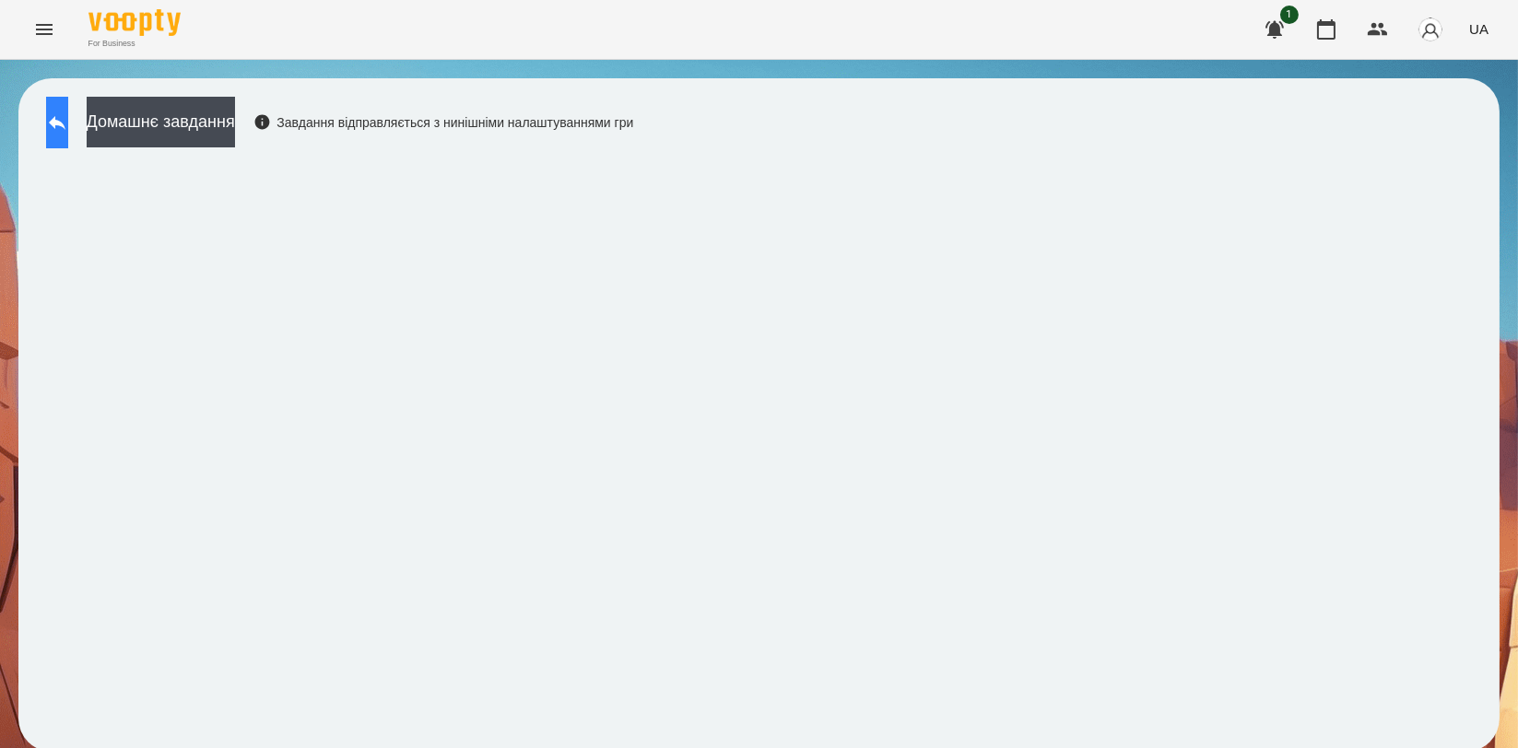
click at [66, 121] on icon at bounding box center [57, 123] width 22 height 22
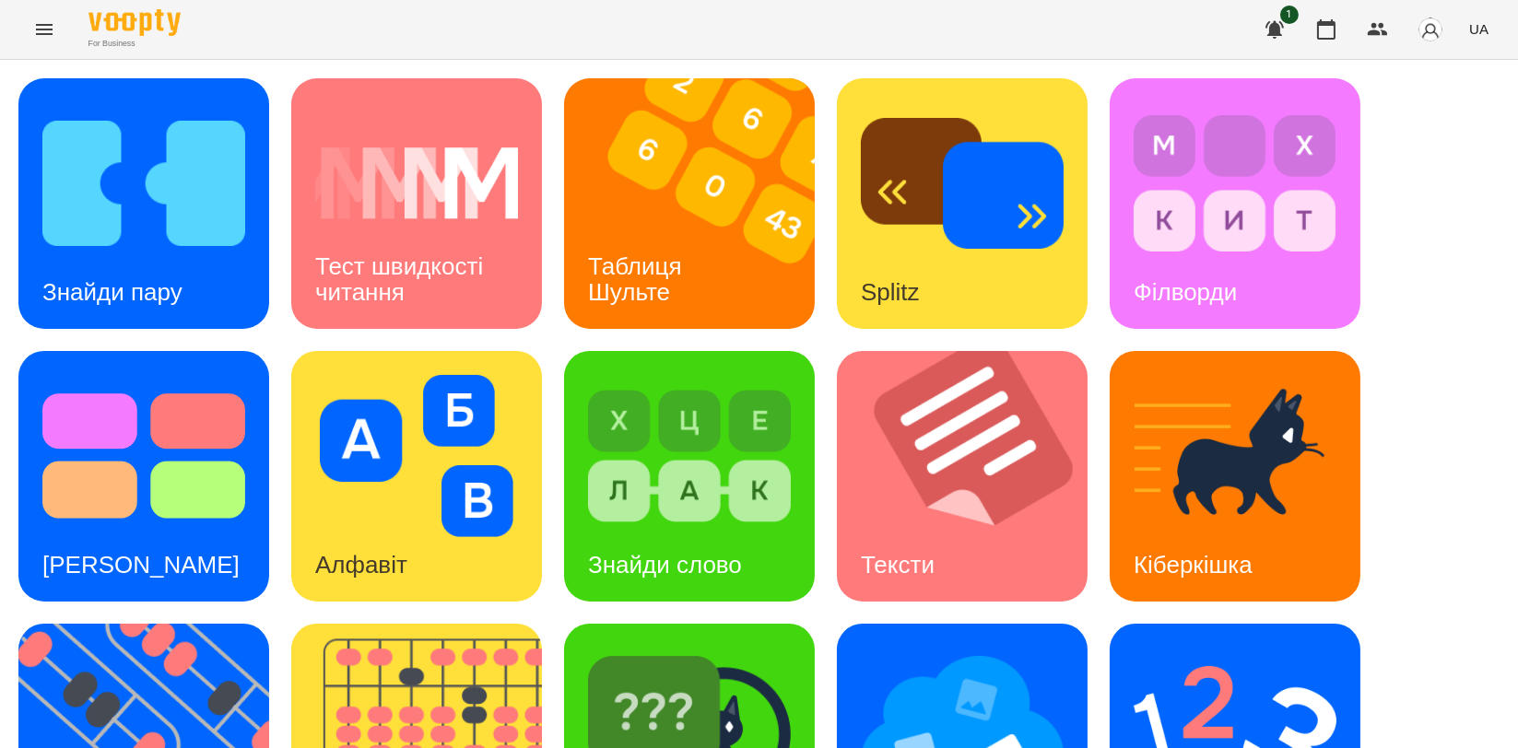
scroll to position [409, 0]
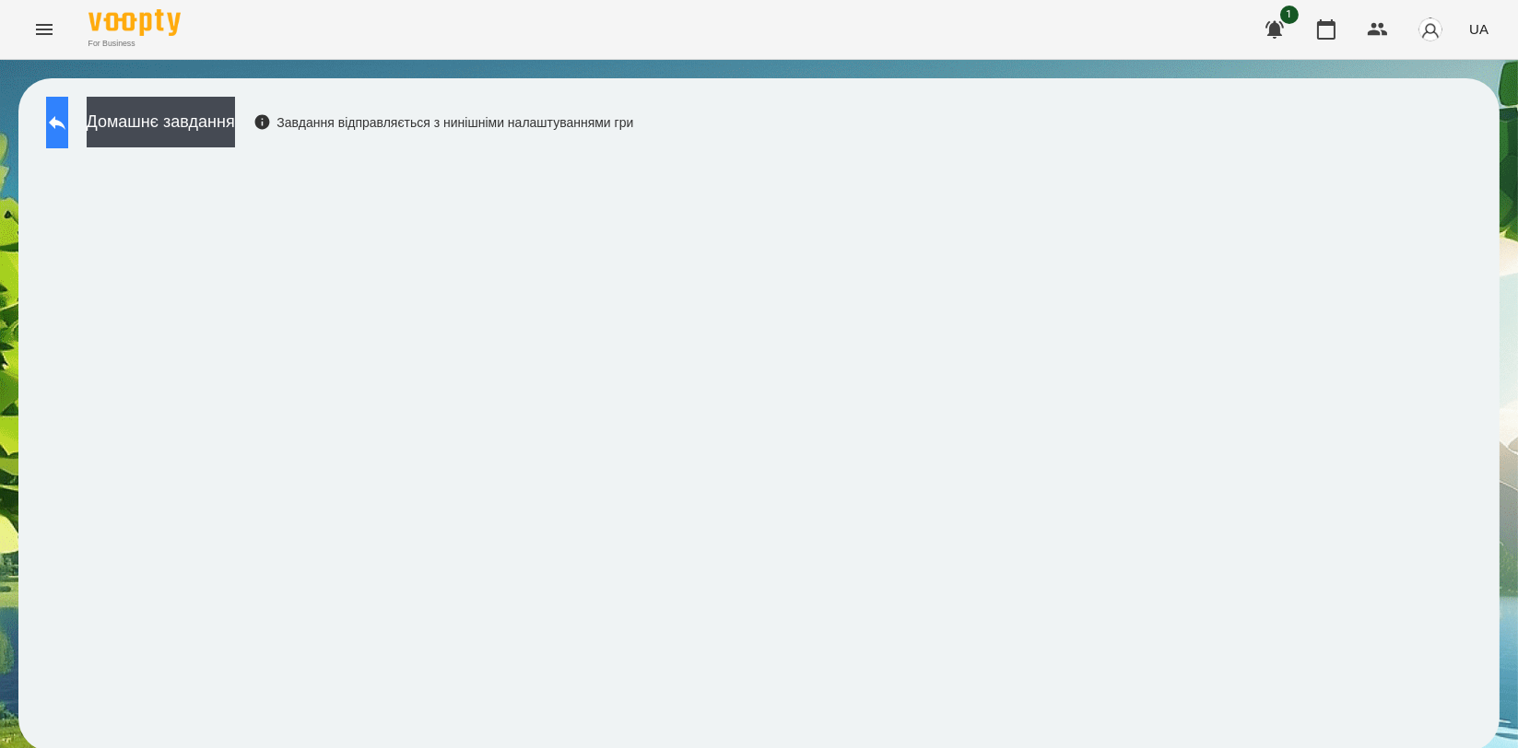
click at [68, 116] on icon at bounding box center [57, 123] width 22 height 22
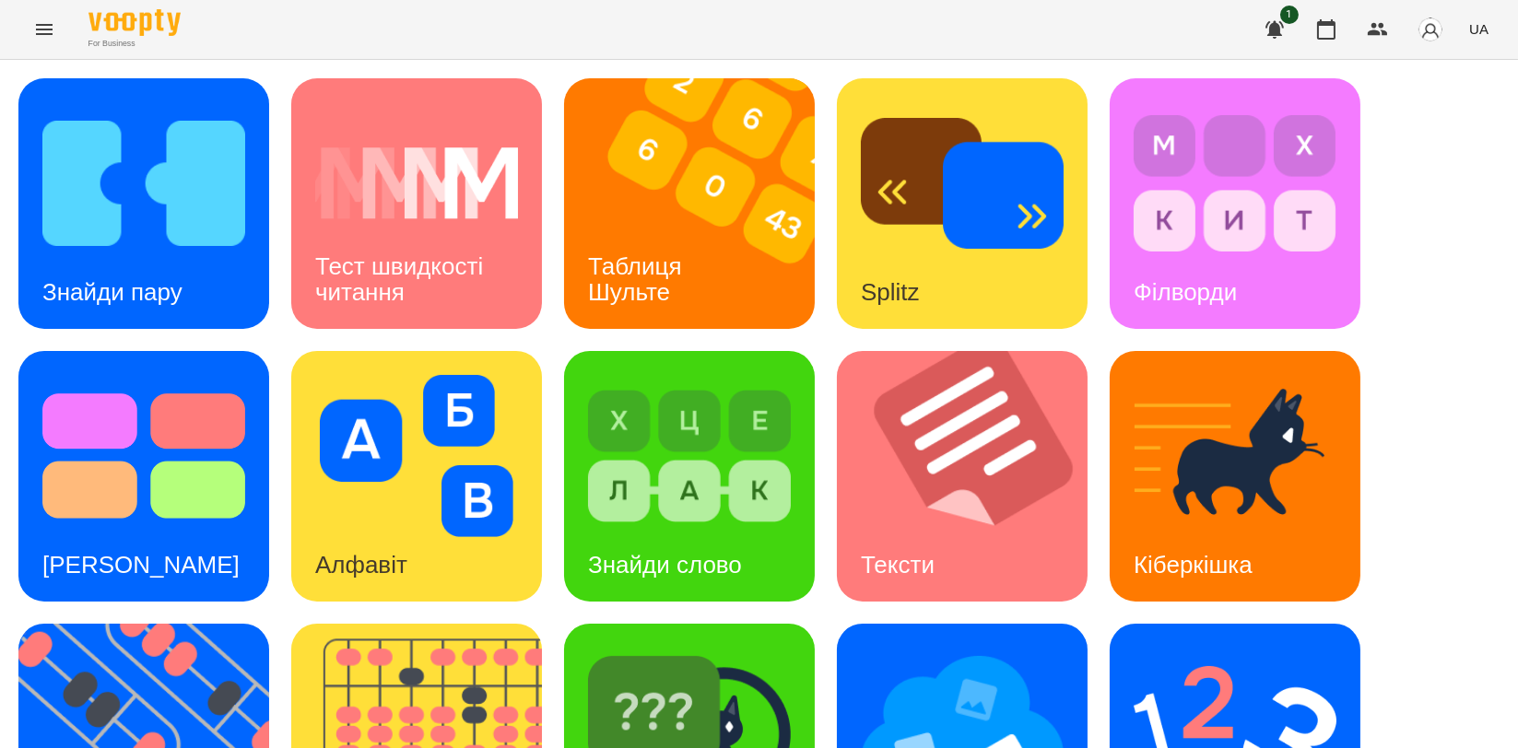
scroll to position [409, 0]
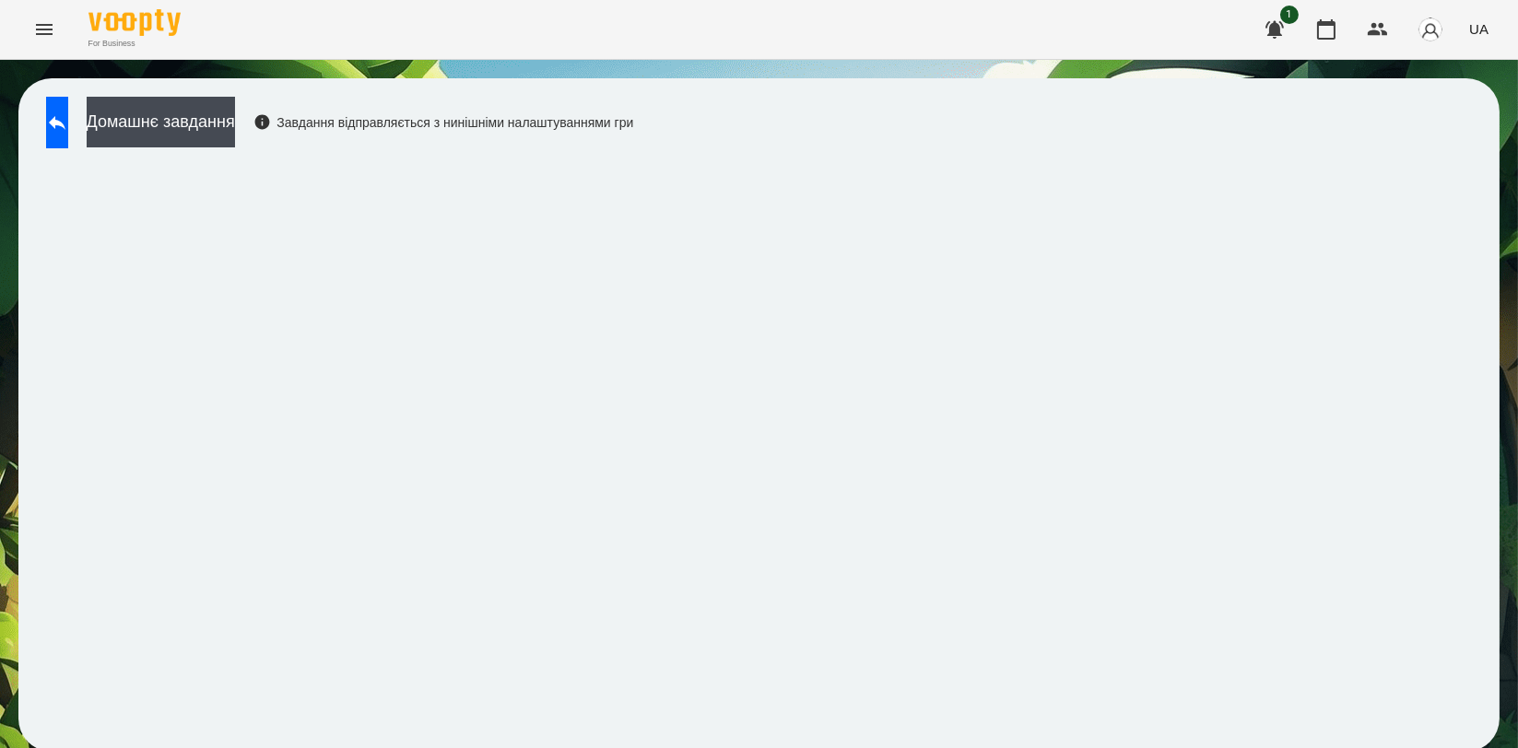
click at [1468, 190] on div "Домашнє завдання Завдання відправляється з нинішніми налаштуваннями гри" at bounding box center [758, 415] width 1481 height 674
click at [56, 124] on button at bounding box center [57, 123] width 22 height 52
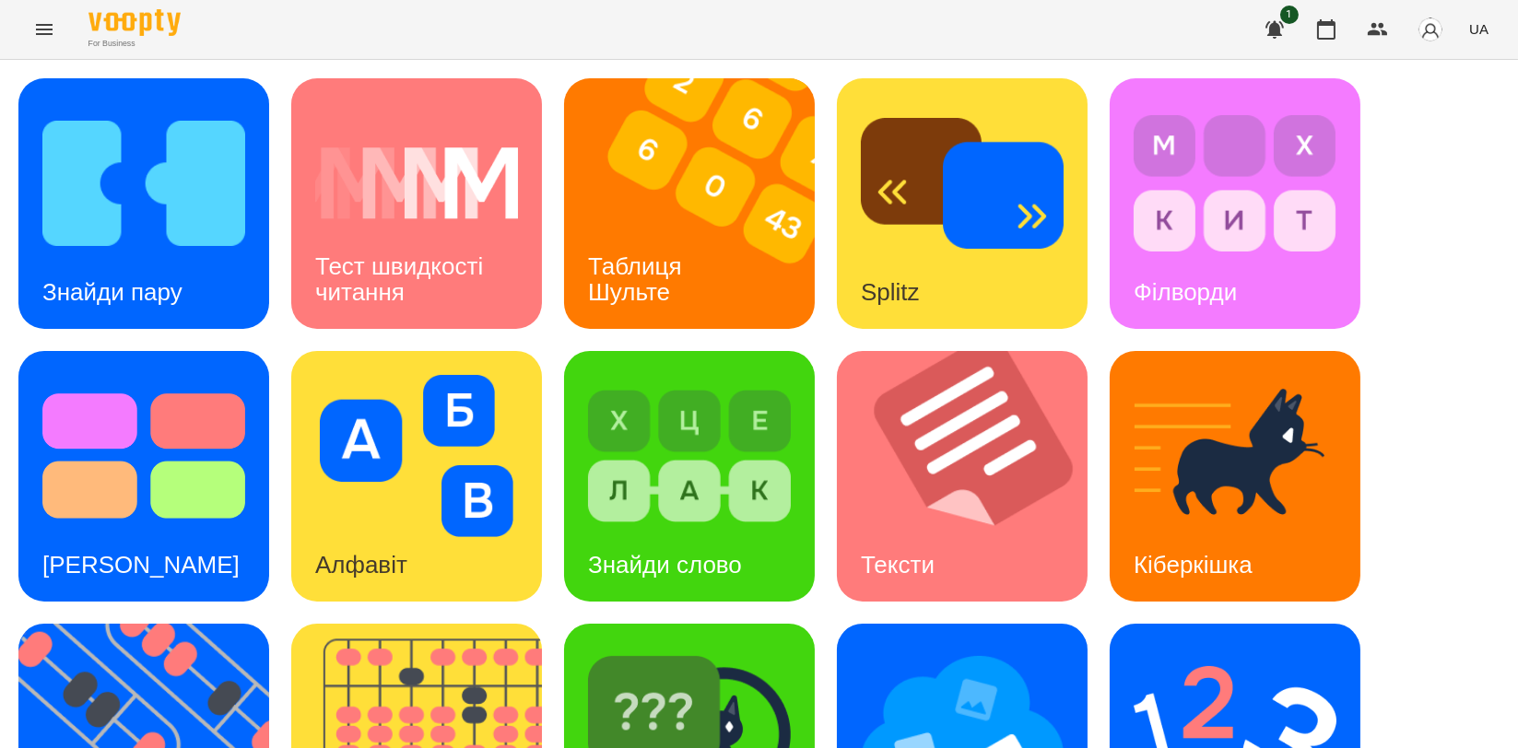
scroll to position [409, 0]
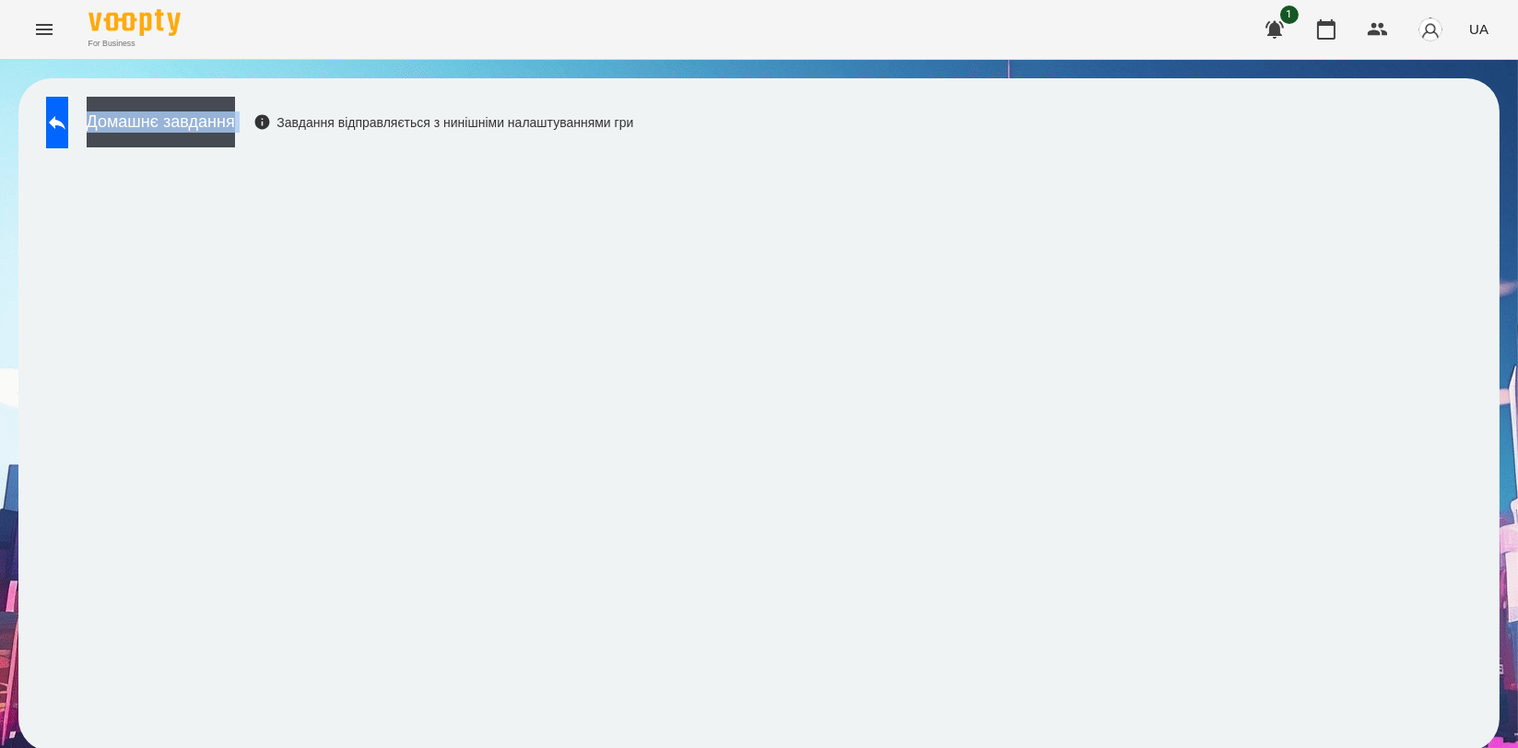
drag, startPoint x: 825, startPoint y: 94, endPoint x: 805, endPoint y: 201, distance: 108.8
click at [831, 114] on div "Домашнє завдання Завдання відправляється з нинішніми налаштуваннями гри" at bounding box center [758, 415] width 1481 height 674
click at [65, 117] on icon at bounding box center [57, 123] width 17 height 14
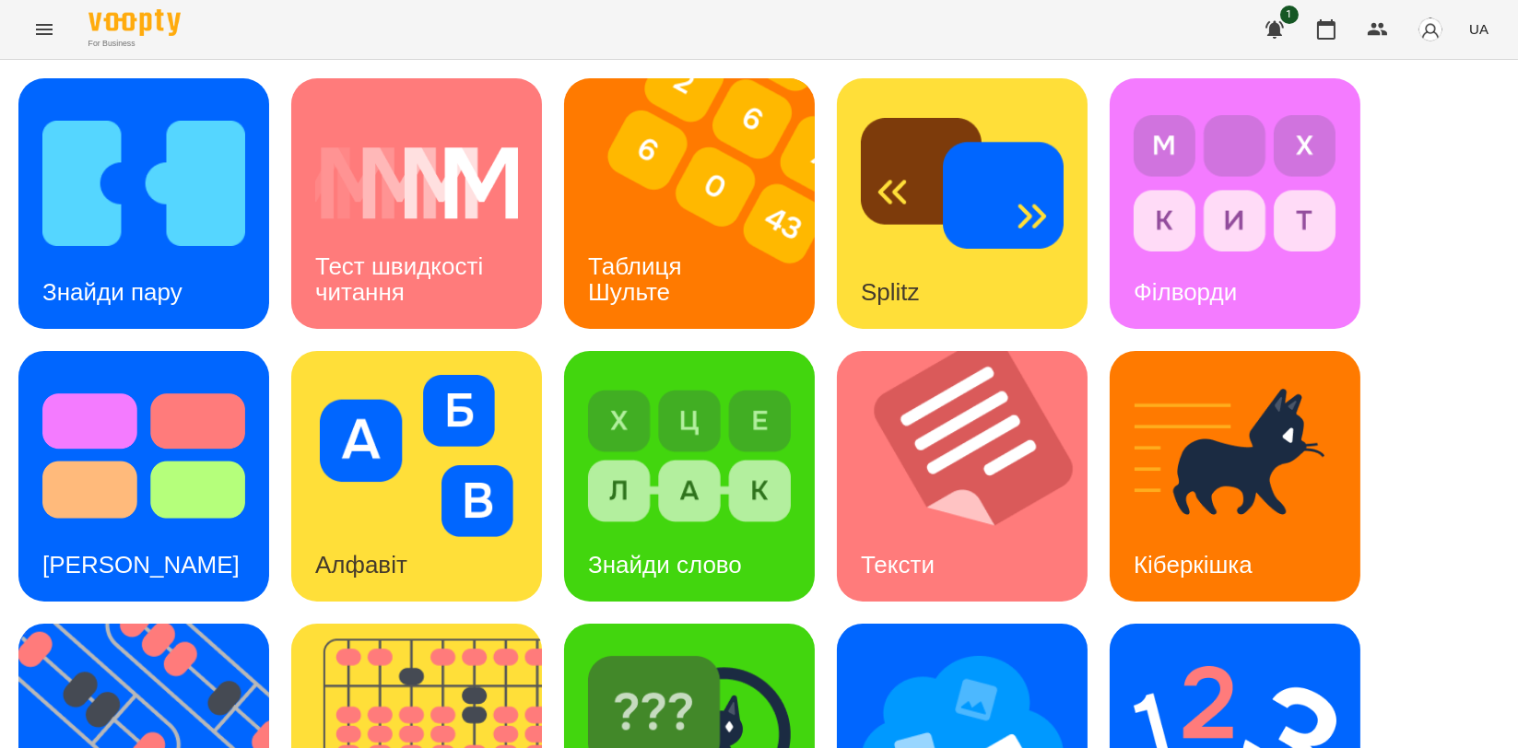
scroll to position [413, 0]
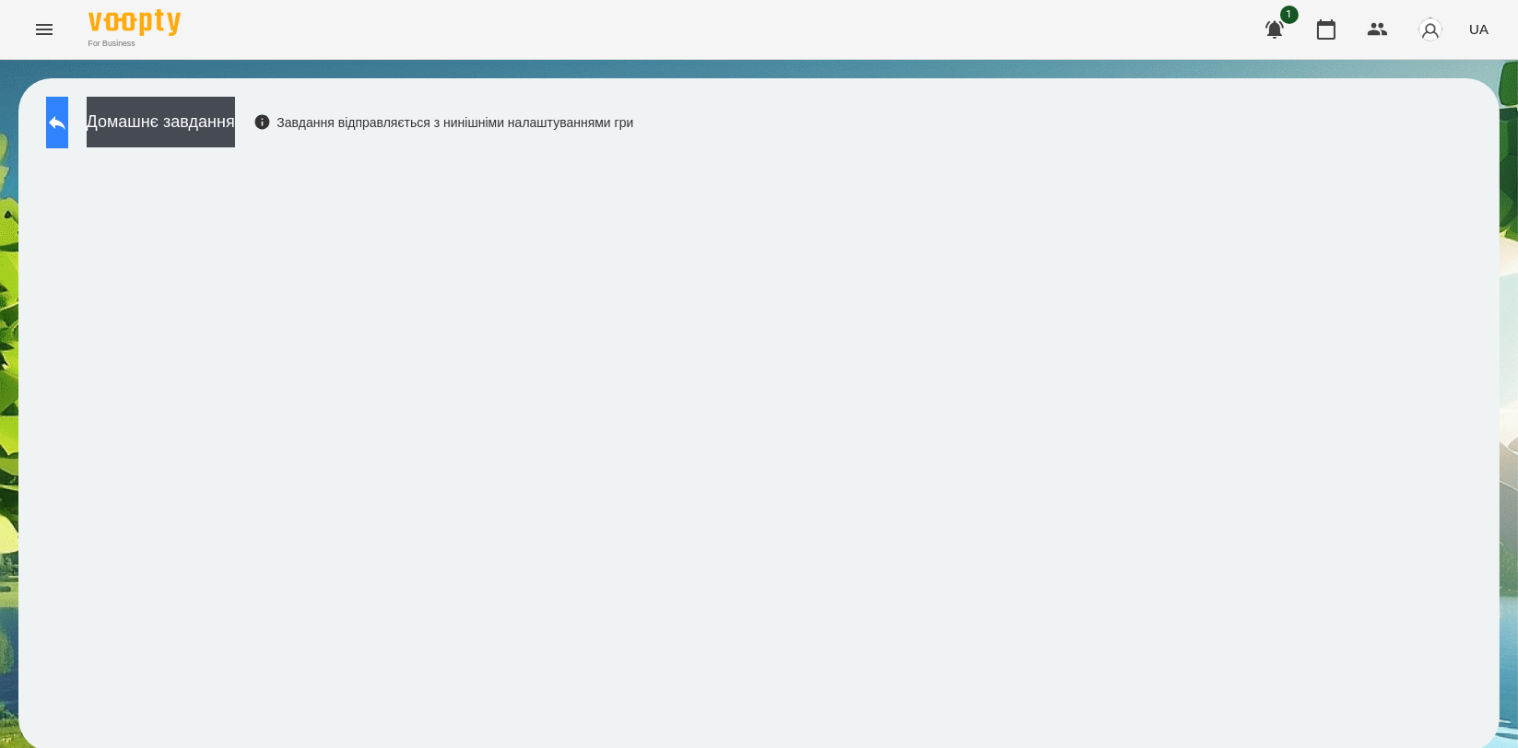
click at [63, 129] on button at bounding box center [57, 123] width 22 height 52
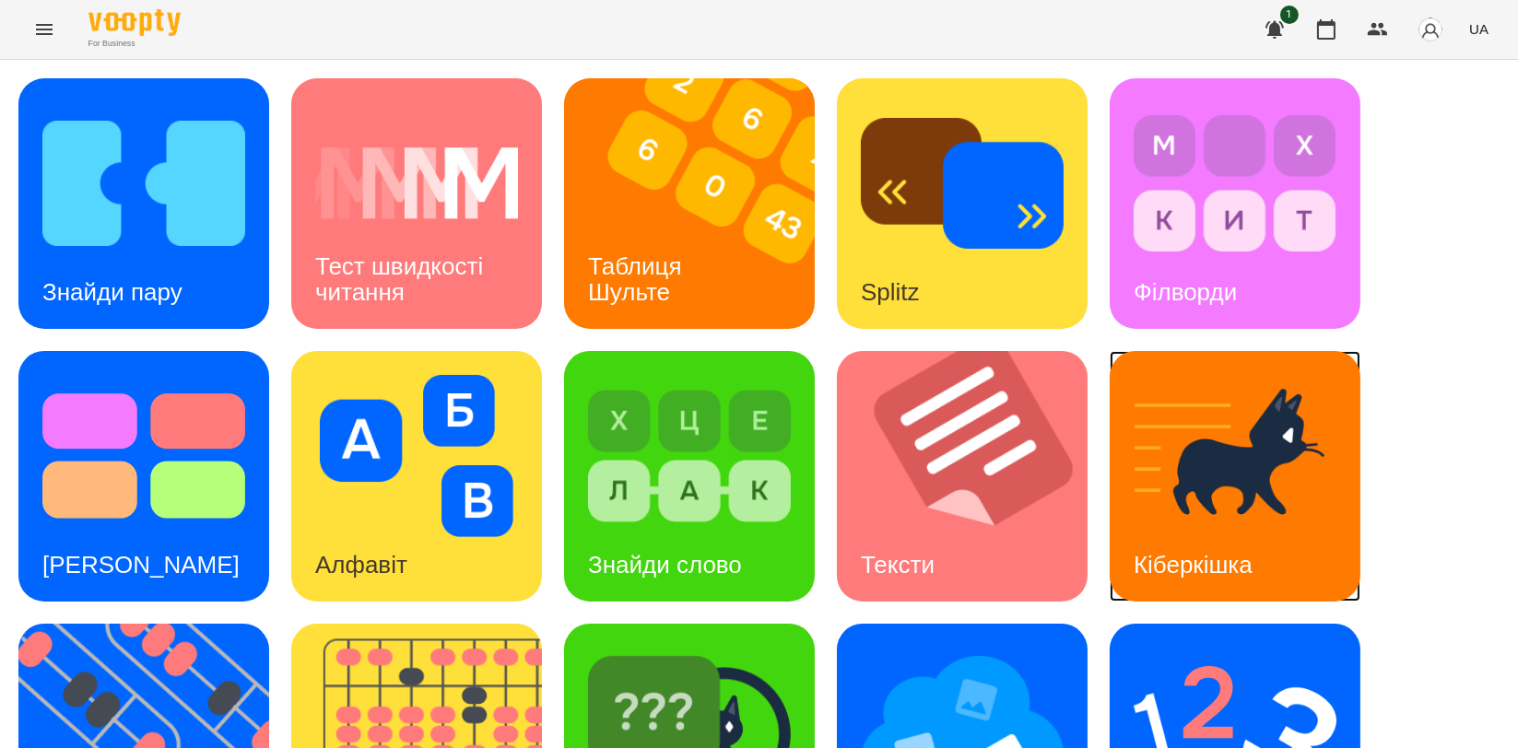
click at [1179, 529] on div "Кіберкішка" at bounding box center [1193, 565] width 167 height 73
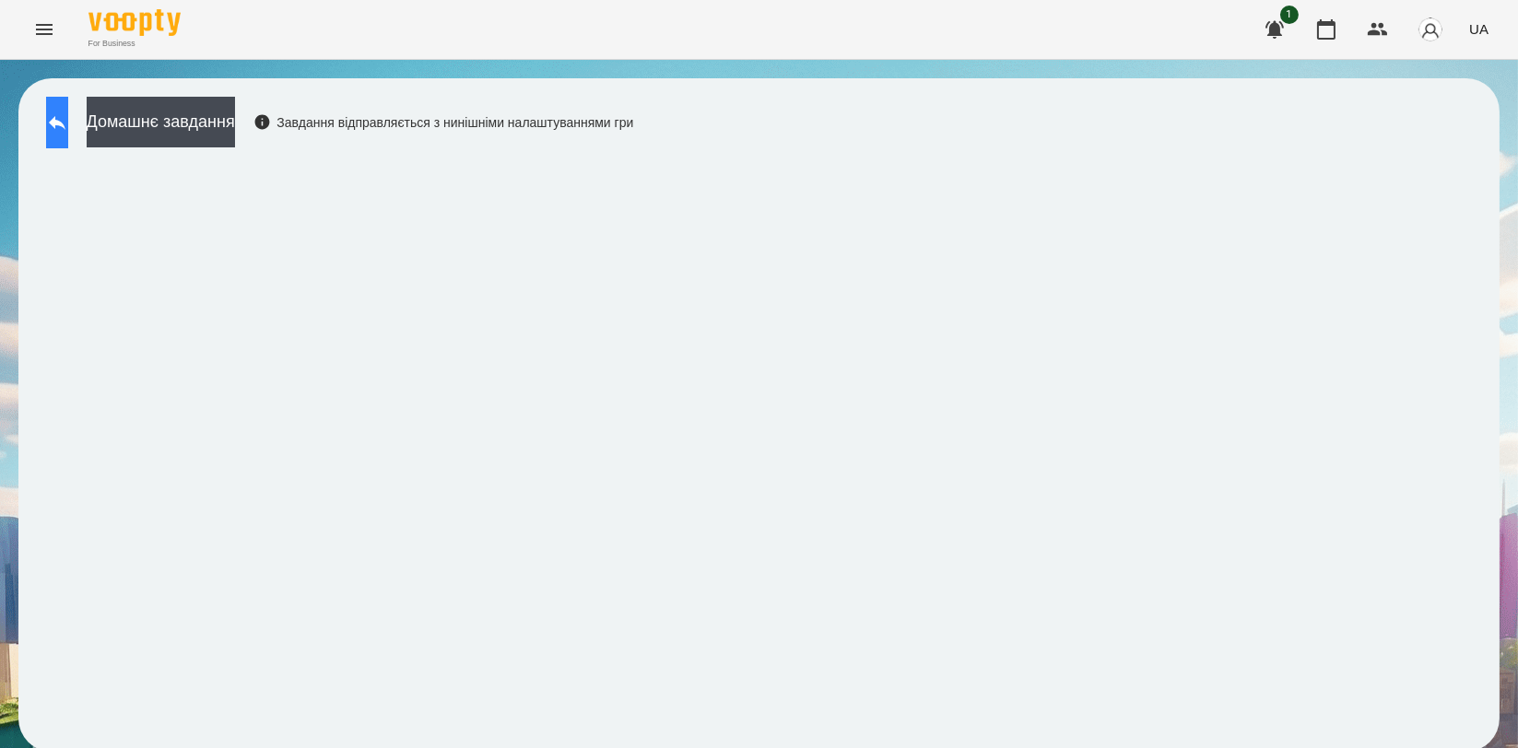
click at [65, 123] on icon at bounding box center [57, 123] width 17 height 14
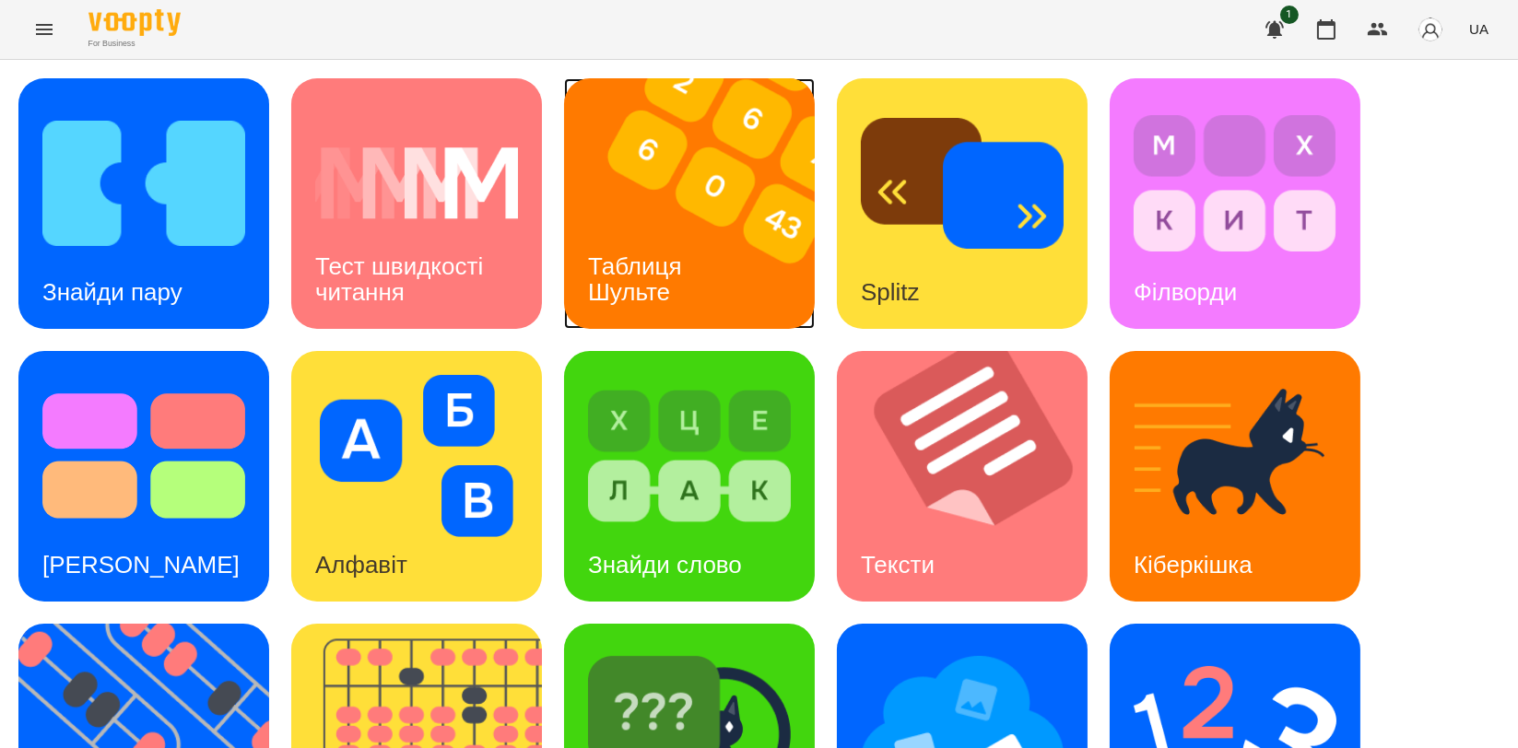
click at [718, 273] on img at bounding box center [701, 203] width 274 height 251
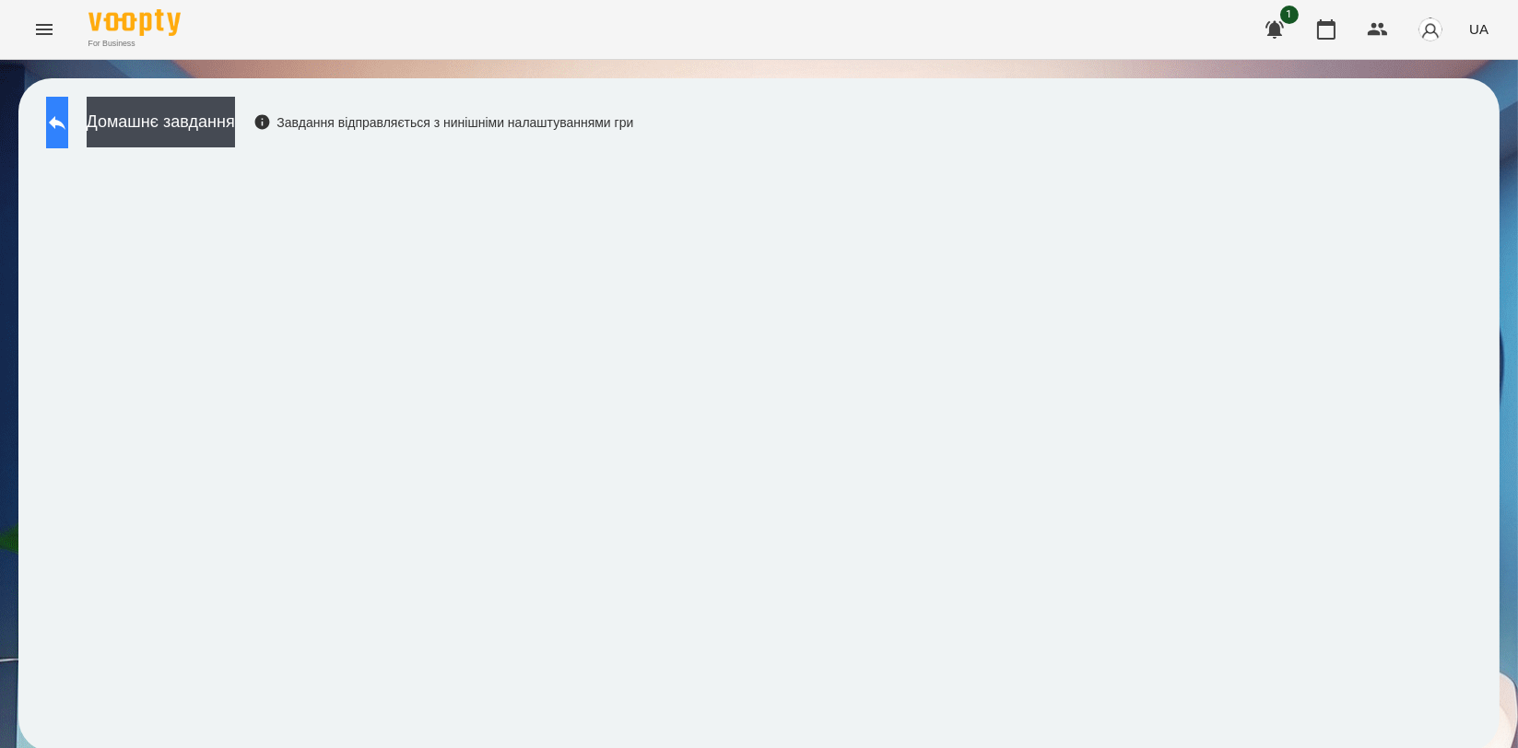
click at [64, 128] on button at bounding box center [57, 123] width 22 height 52
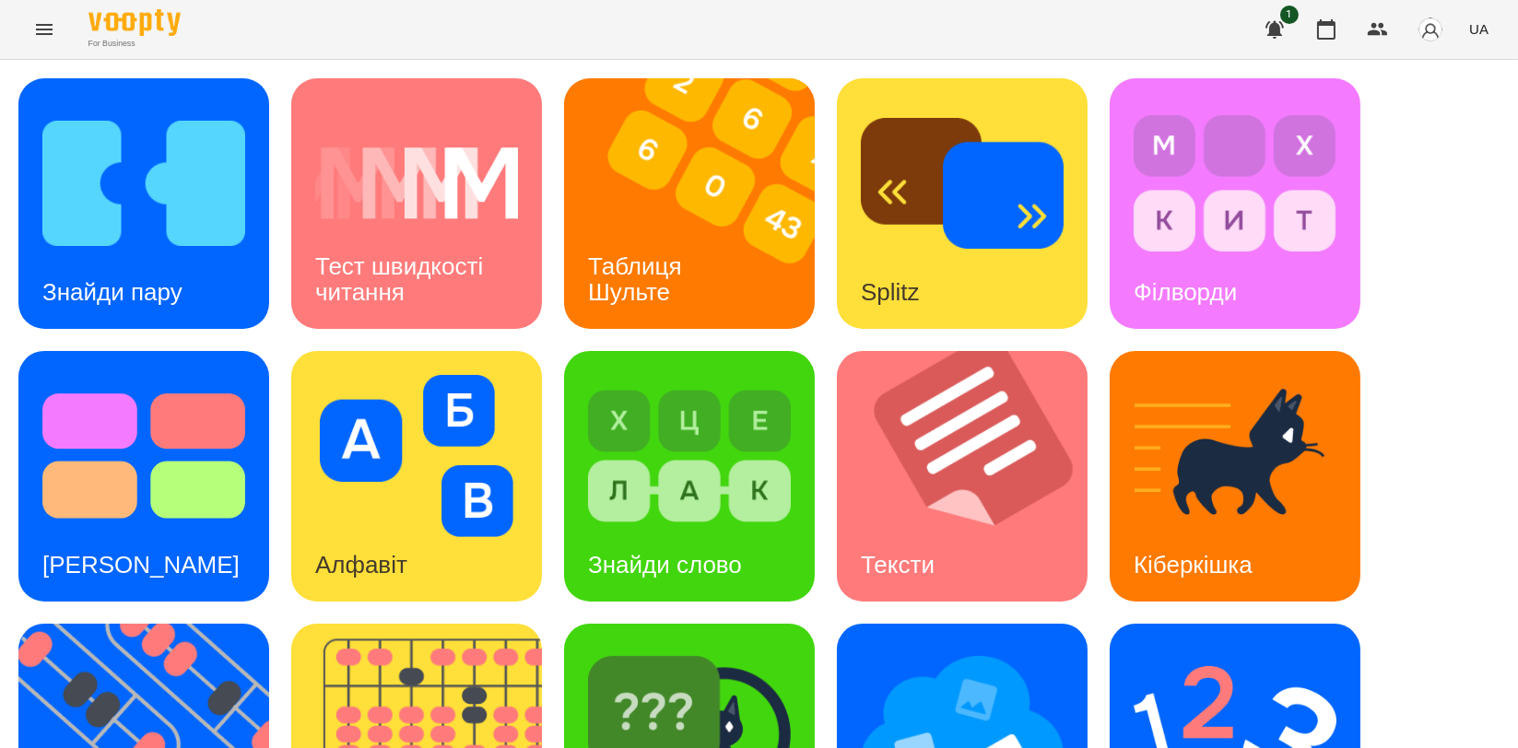
scroll to position [409, 0]
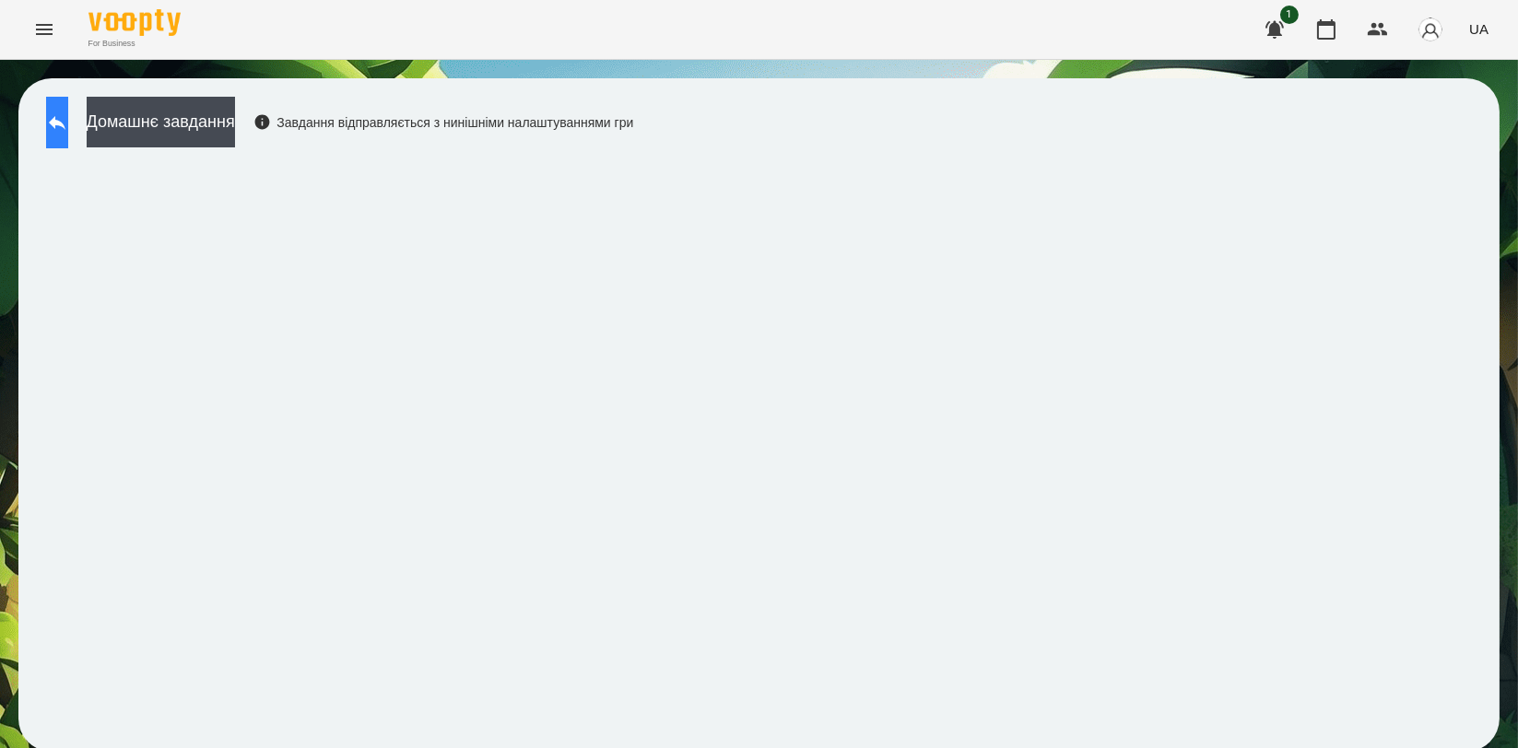
click at [68, 118] on icon at bounding box center [57, 123] width 22 height 22
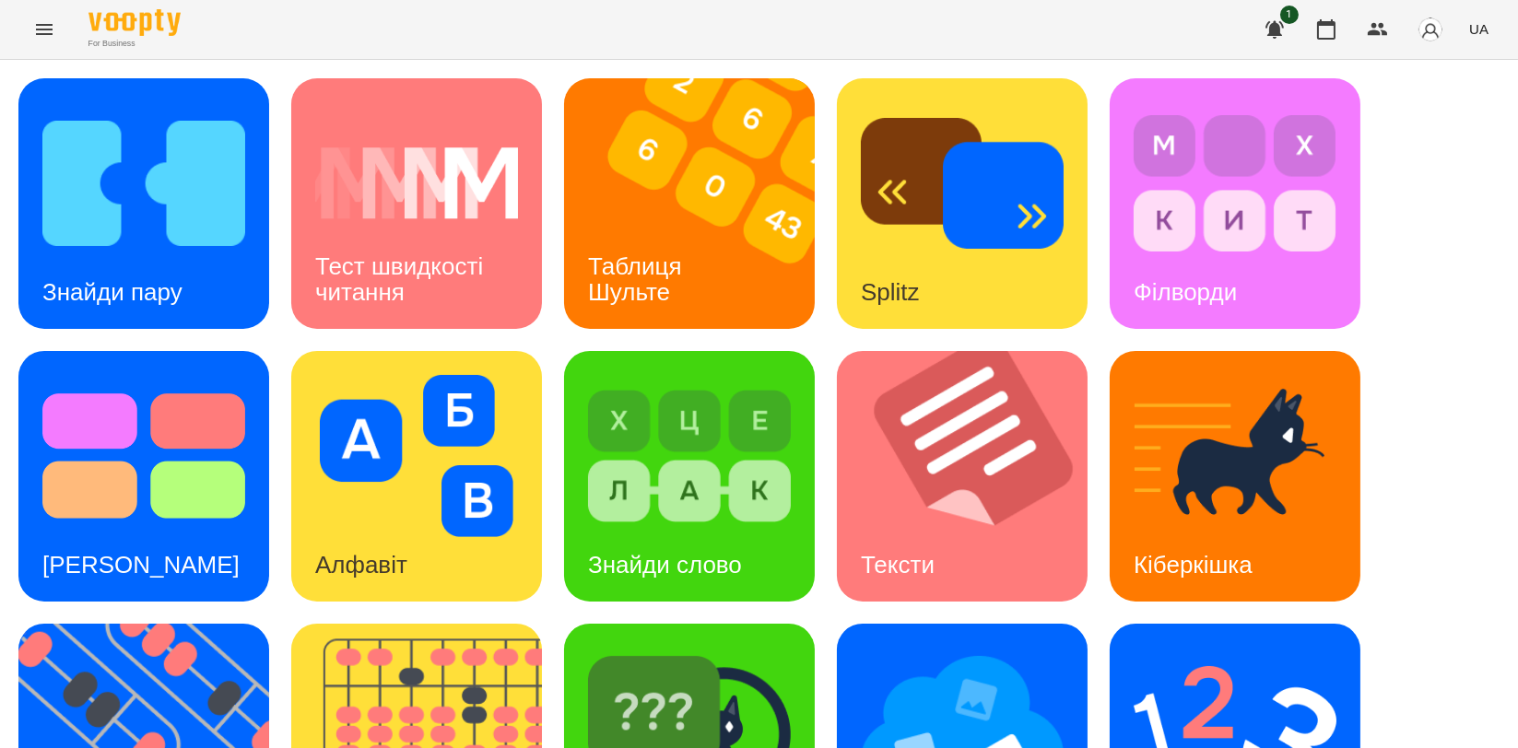
scroll to position [409, 0]
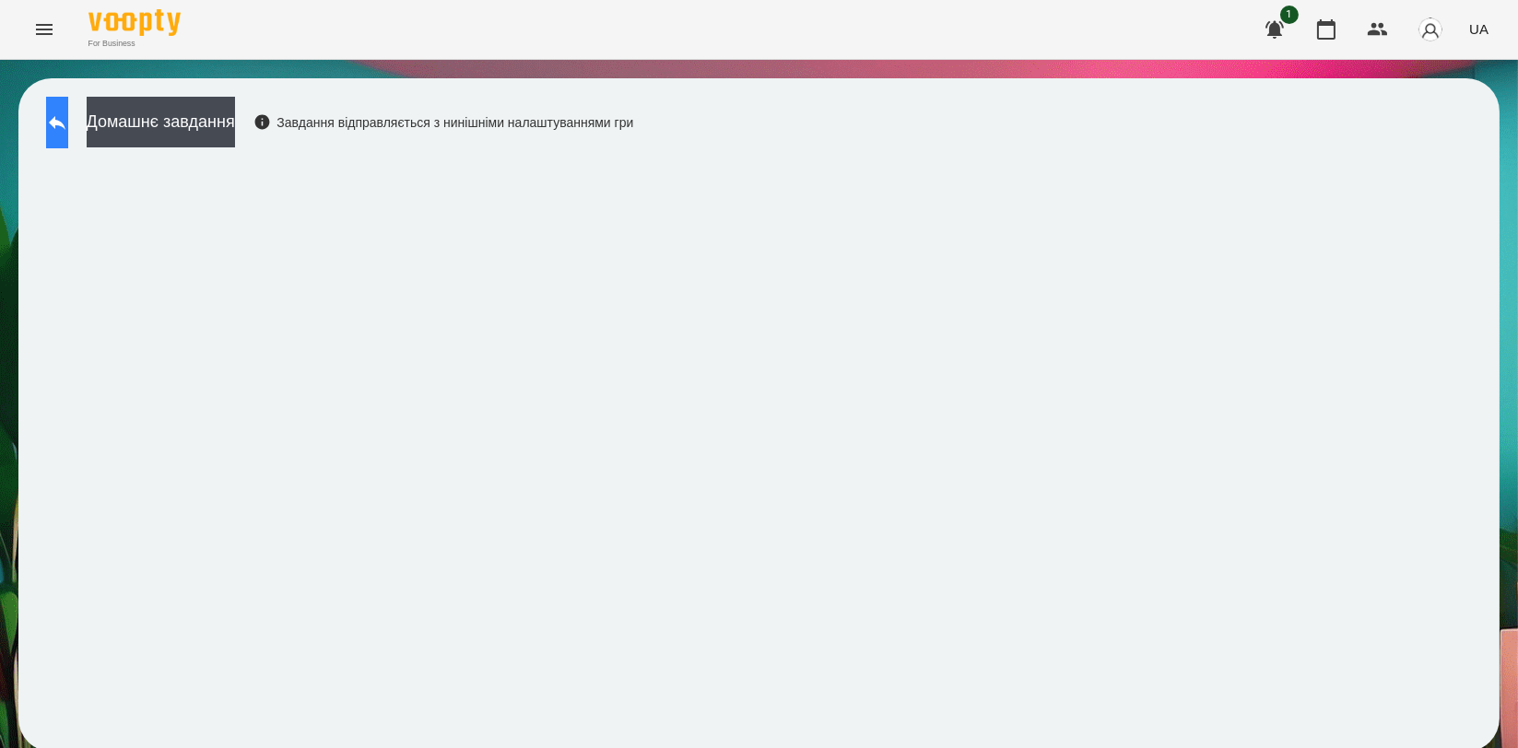
click at [65, 120] on icon at bounding box center [57, 123] width 17 height 14
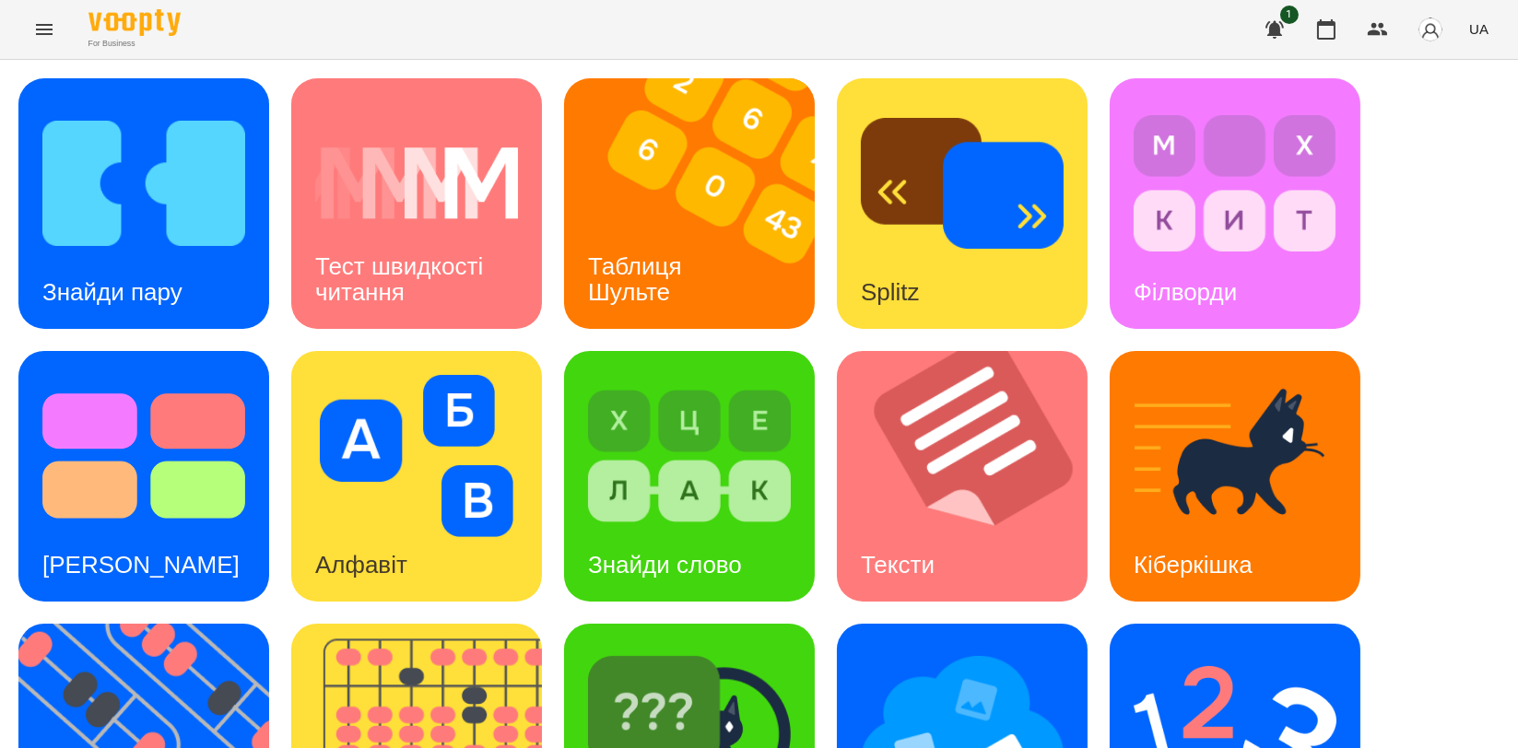
scroll to position [409, 0]
click at [159, 624] on img at bounding box center [155, 749] width 274 height 251
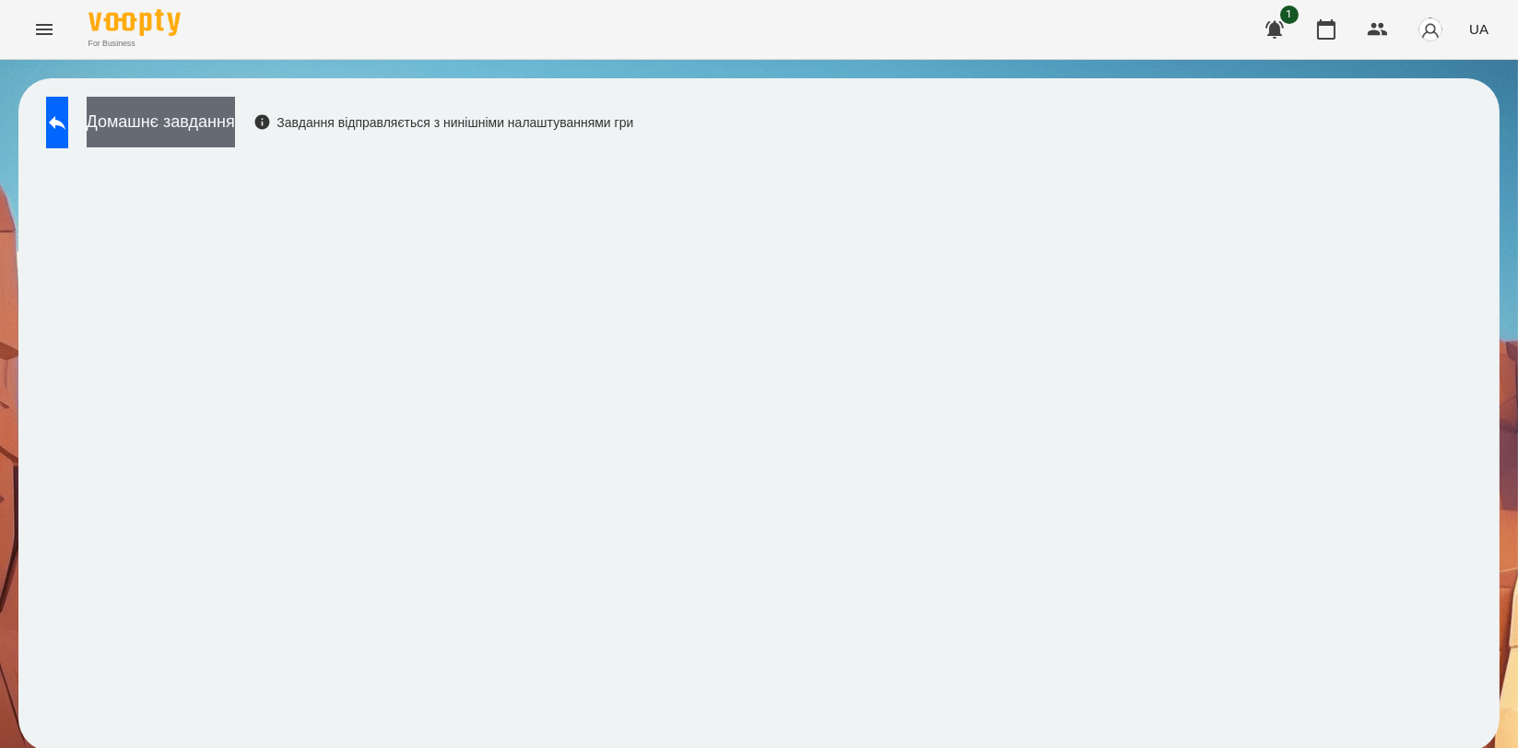
click at [235, 130] on button "Домашнє завдання" at bounding box center [161, 122] width 148 height 51
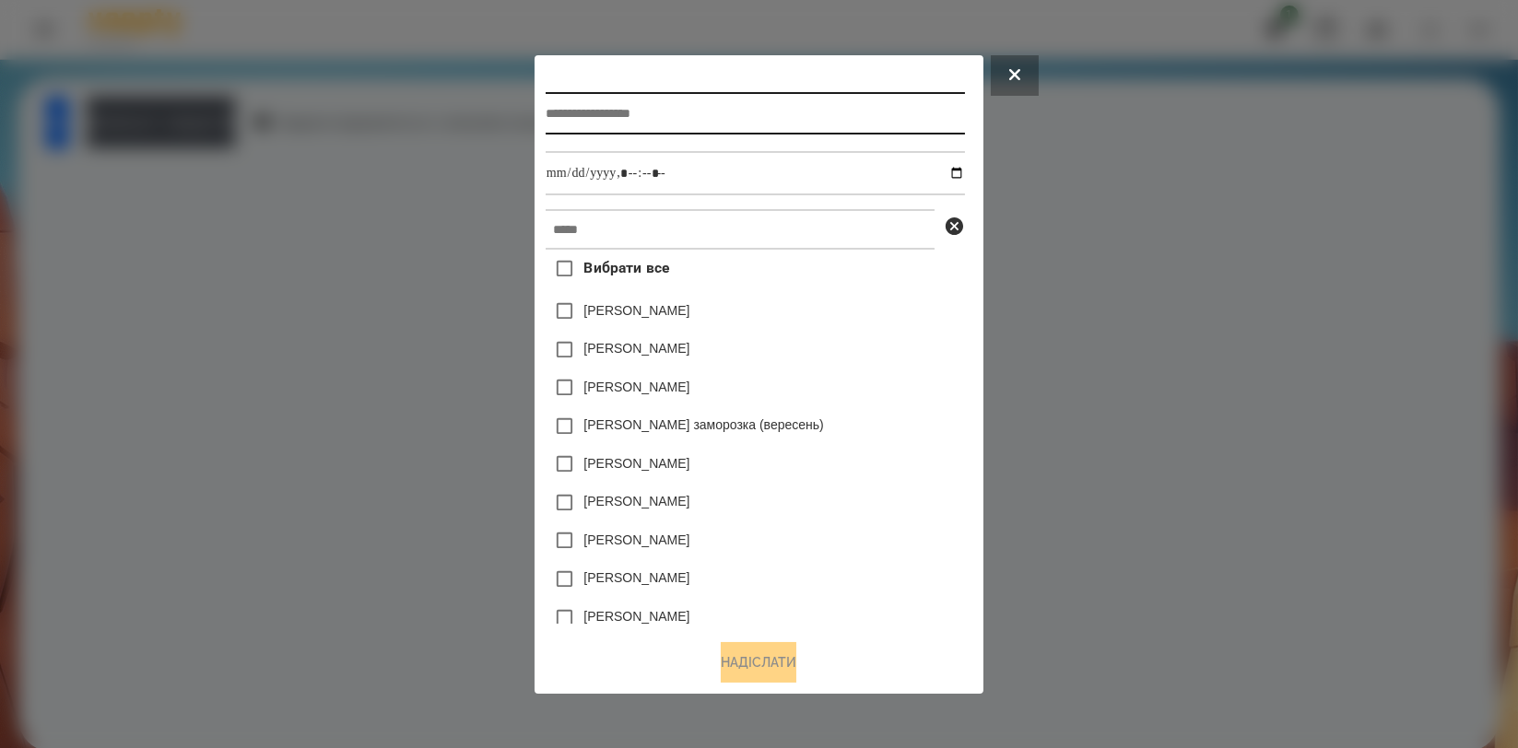
click at [619, 112] on input "text" at bounding box center [755, 113] width 419 height 42
type input "**********"
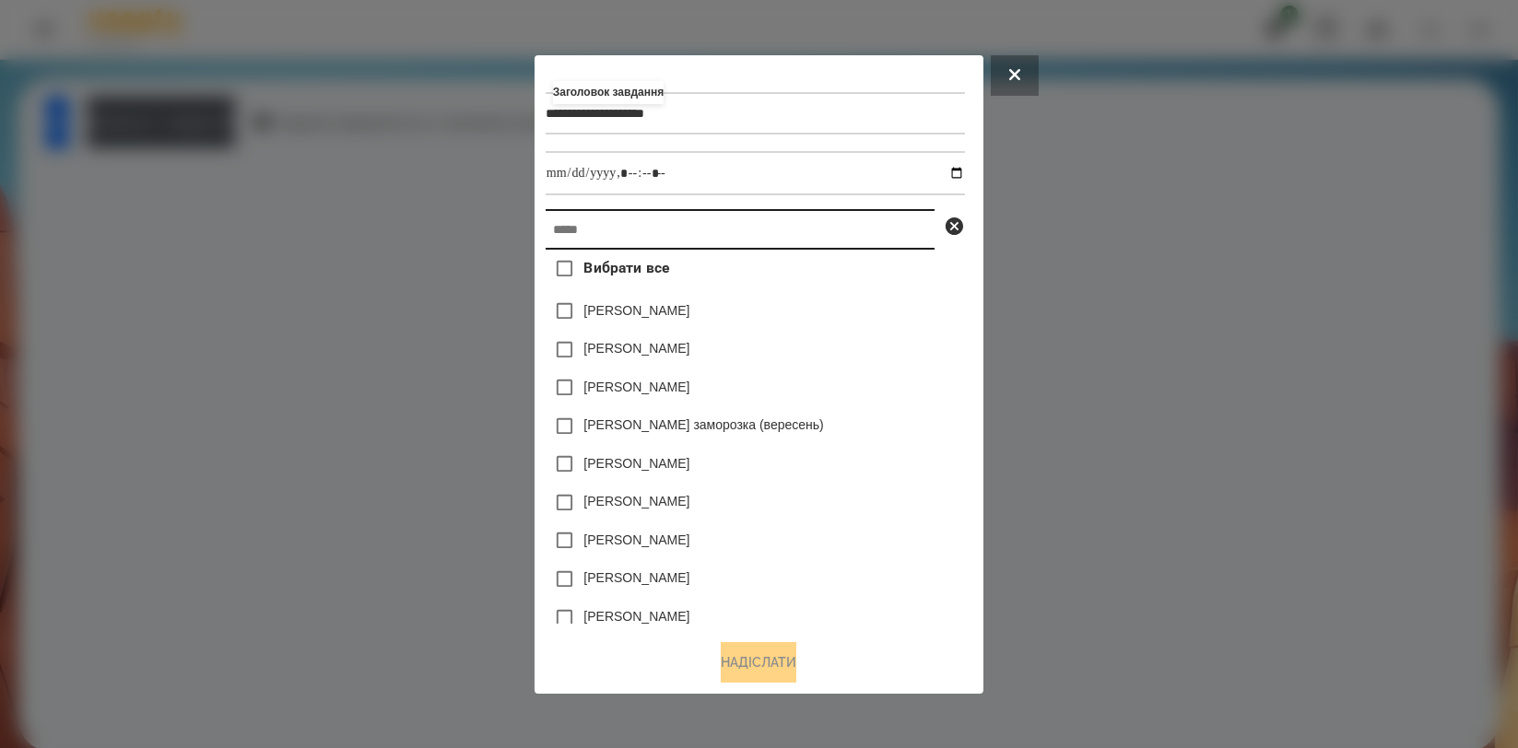
click at [743, 248] on input "text" at bounding box center [740, 229] width 389 height 41
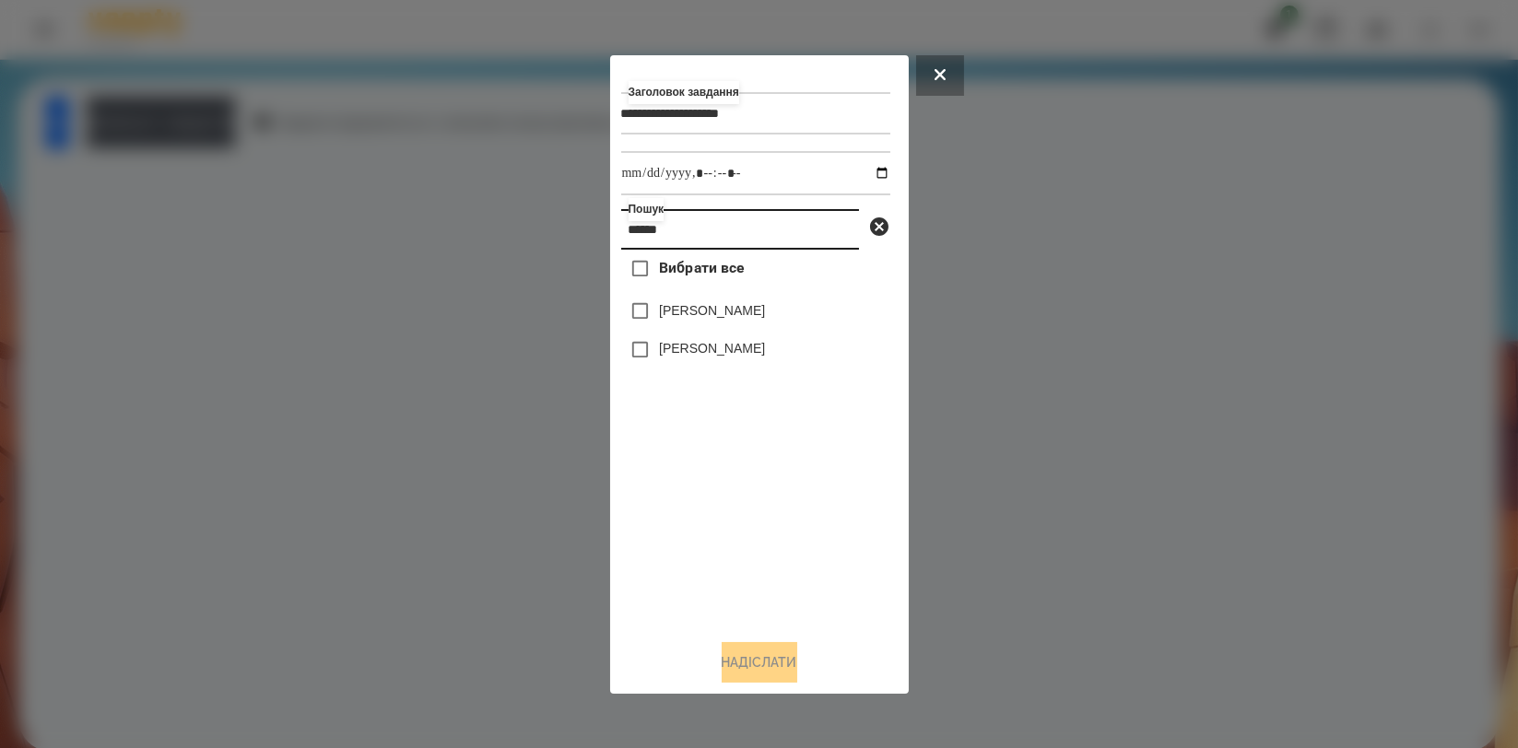
type input "******"
click at [721, 355] on label "[PERSON_NAME]" at bounding box center [712, 348] width 106 height 18
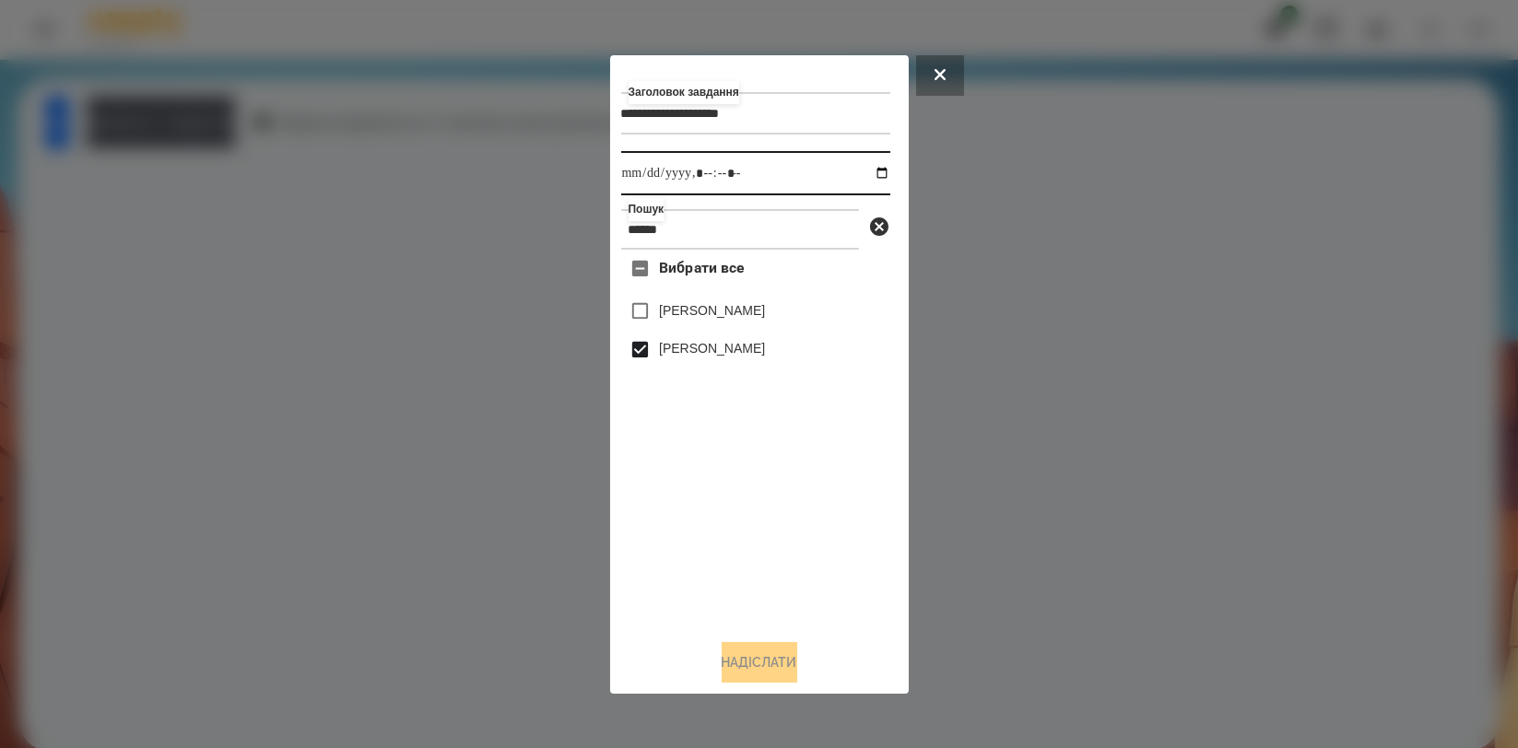
click at [868, 179] on input "datetime-local" at bounding box center [755, 173] width 269 height 44
type input "**********"
click at [788, 649] on button "Надіслати" at bounding box center [760, 662] width 76 height 41
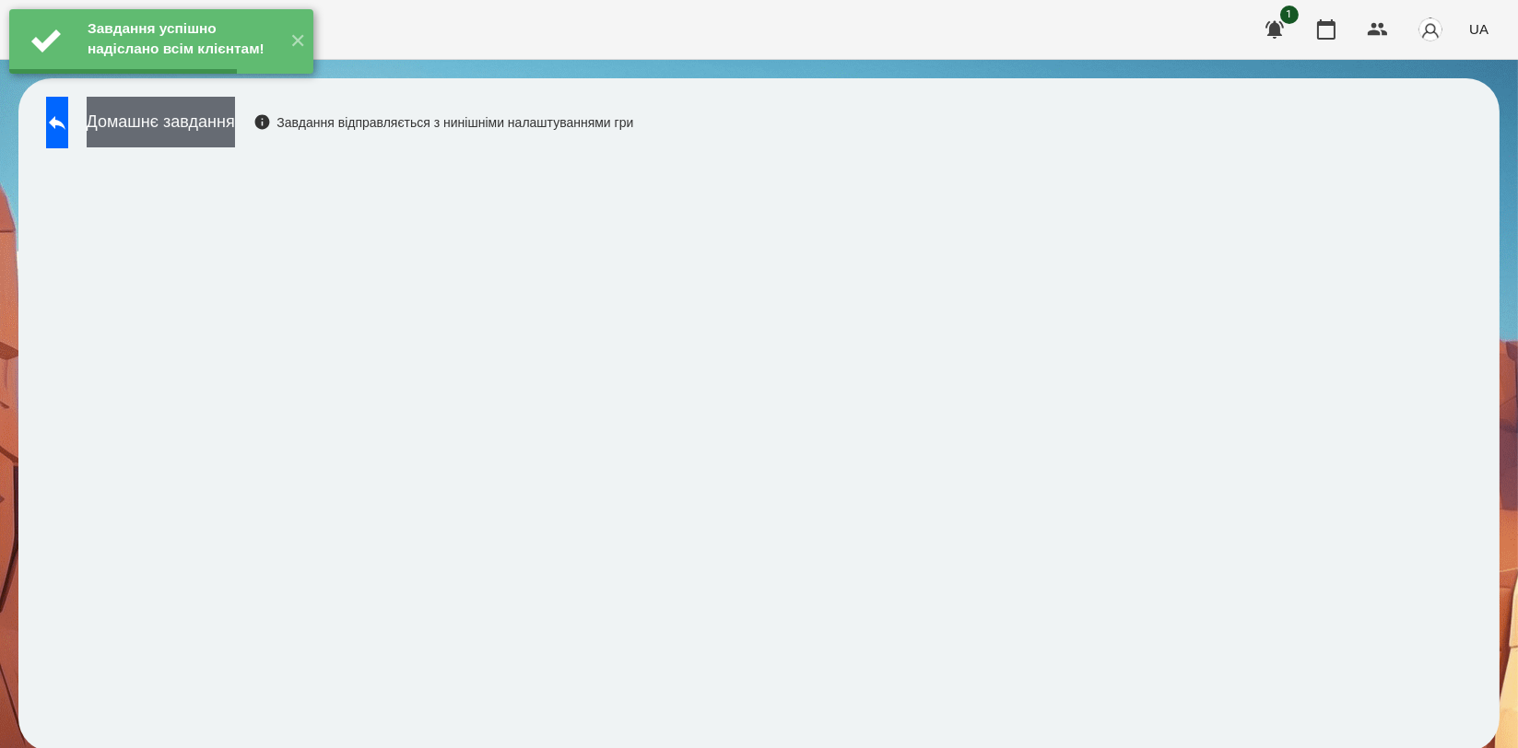
click at [235, 123] on button "Домашнє завдання" at bounding box center [161, 122] width 148 height 51
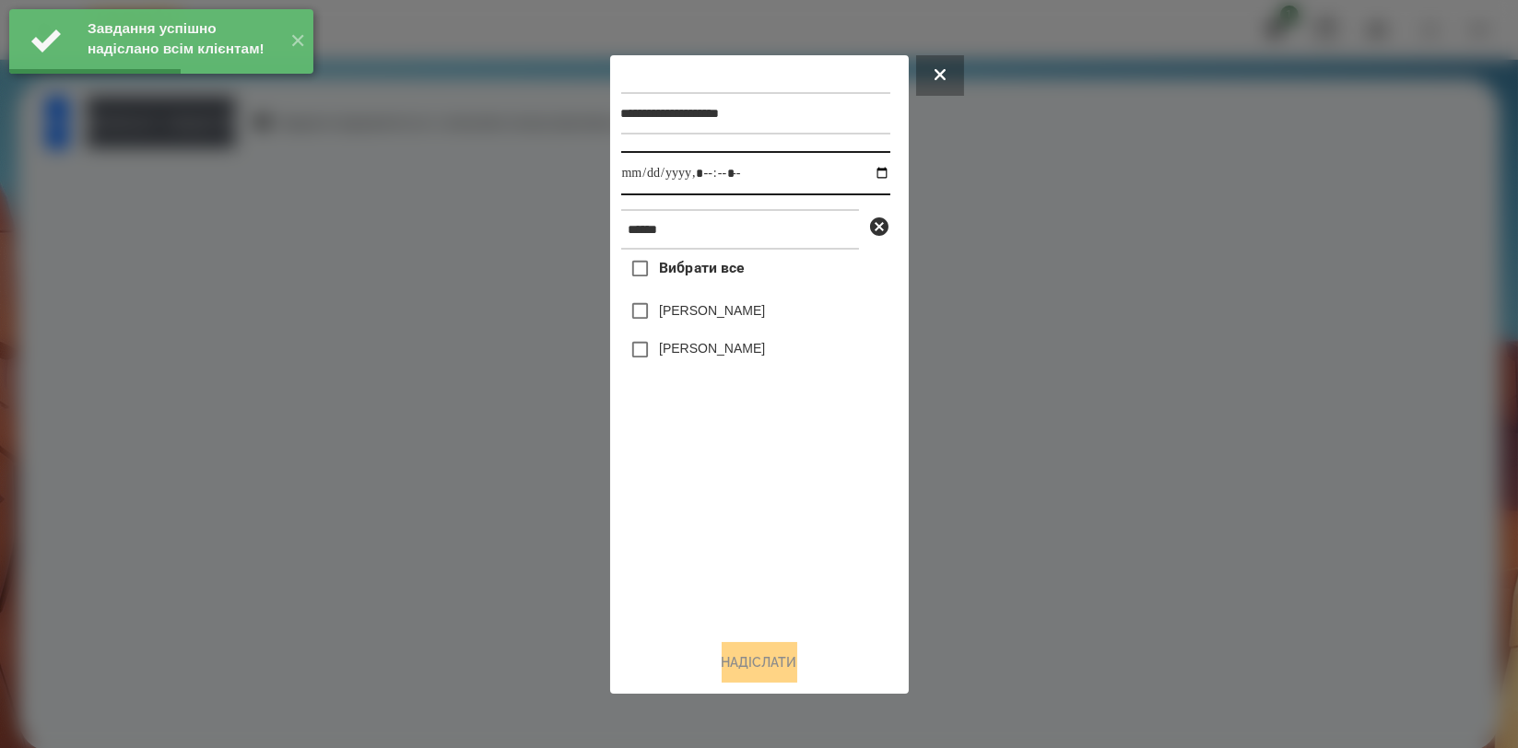
click at [861, 177] on input "datetime-local" at bounding box center [755, 173] width 269 height 44
type input "**********"
drag, startPoint x: 760, startPoint y: 523, endPoint x: 751, endPoint y: 426, distance: 97.2
click at [760, 523] on div "Вибрати все [PERSON_NAME] [PERSON_NAME]" at bounding box center [755, 437] width 269 height 374
click at [729, 320] on label "[PERSON_NAME]" at bounding box center [712, 310] width 106 height 18
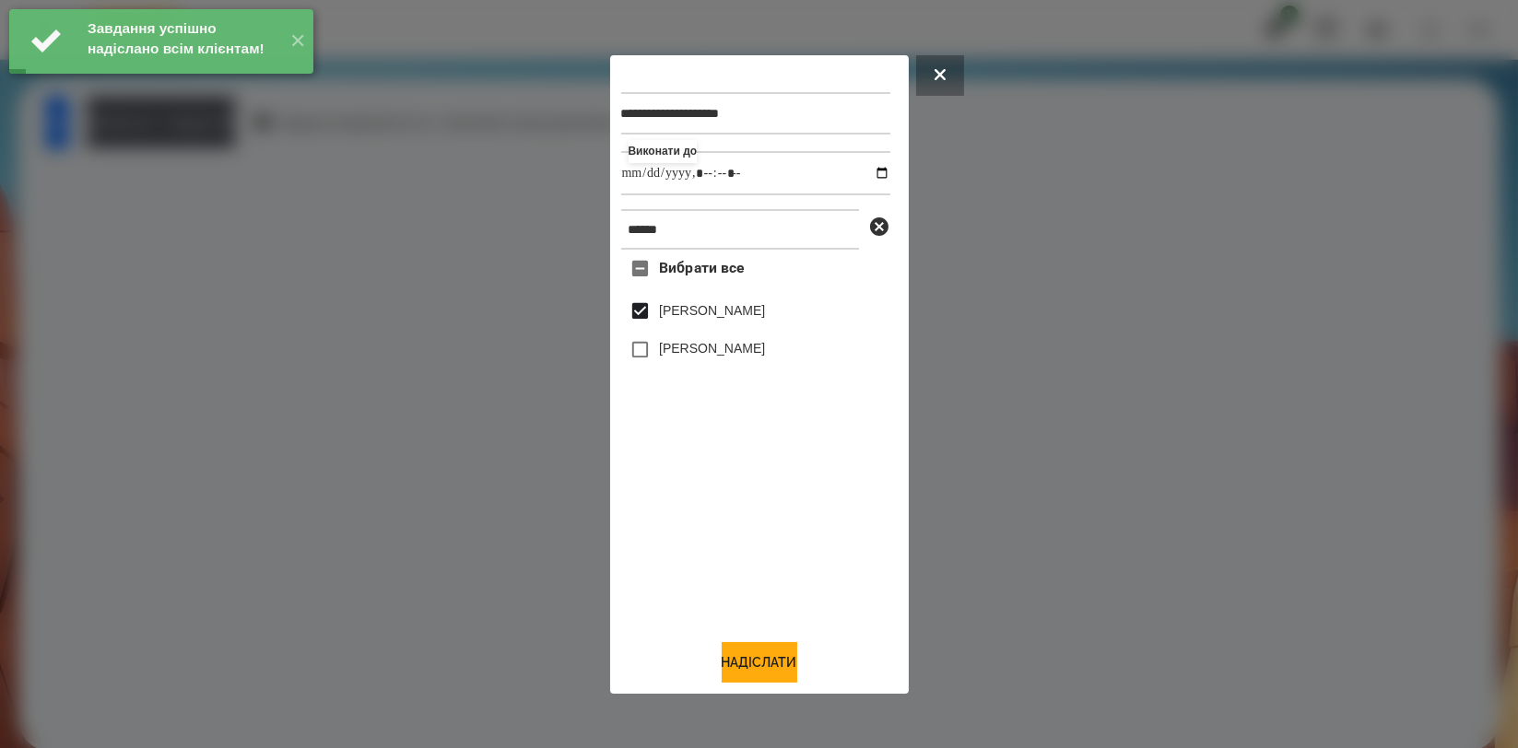
click at [732, 347] on label "[PERSON_NAME]" at bounding box center [712, 348] width 106 height 18
click at [749, 313] on label "[PERSON_NAME]" at bounding box center [712, 310] width 106 height 18
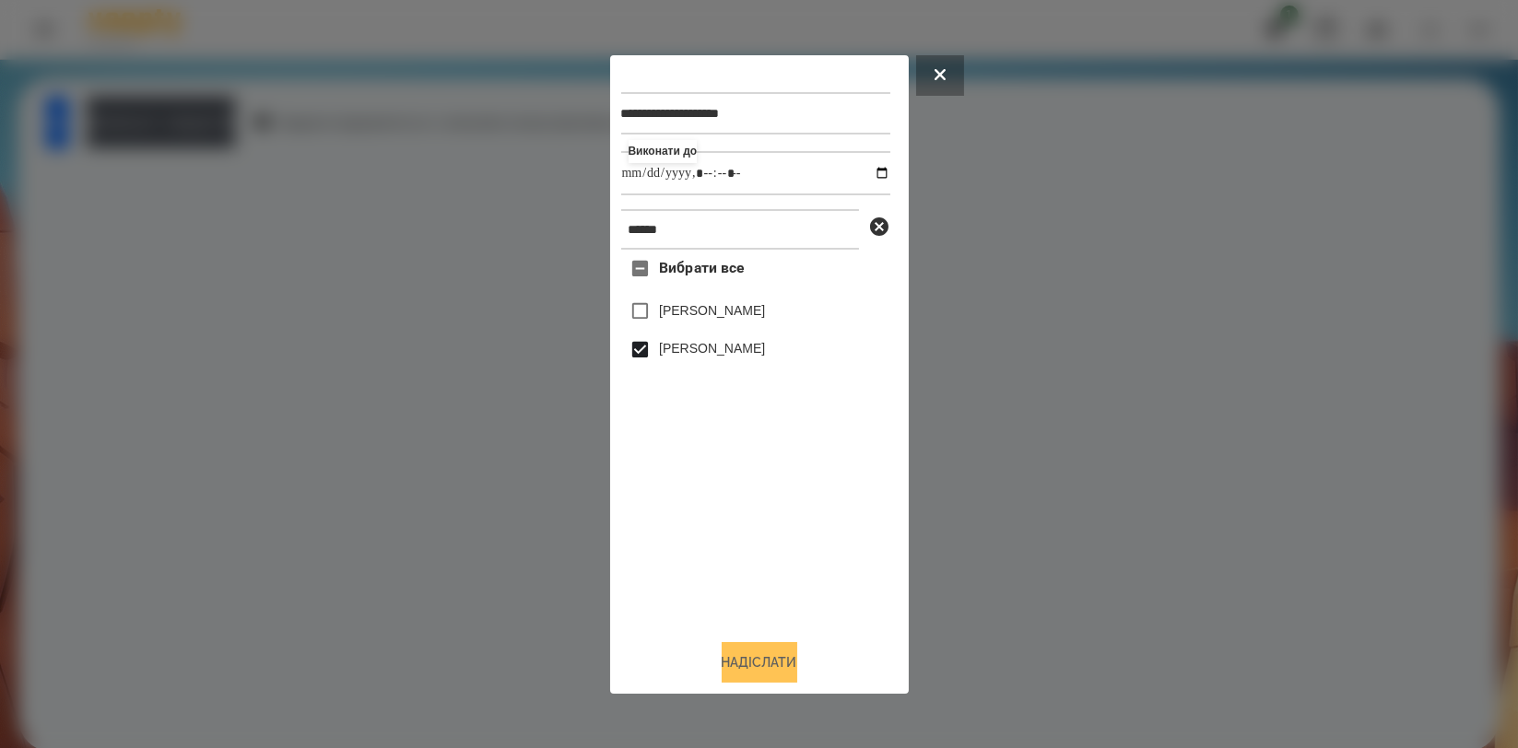
click at [780, 671] on button "Надіслати" at bounding box center [760, 662] width 76 height 41
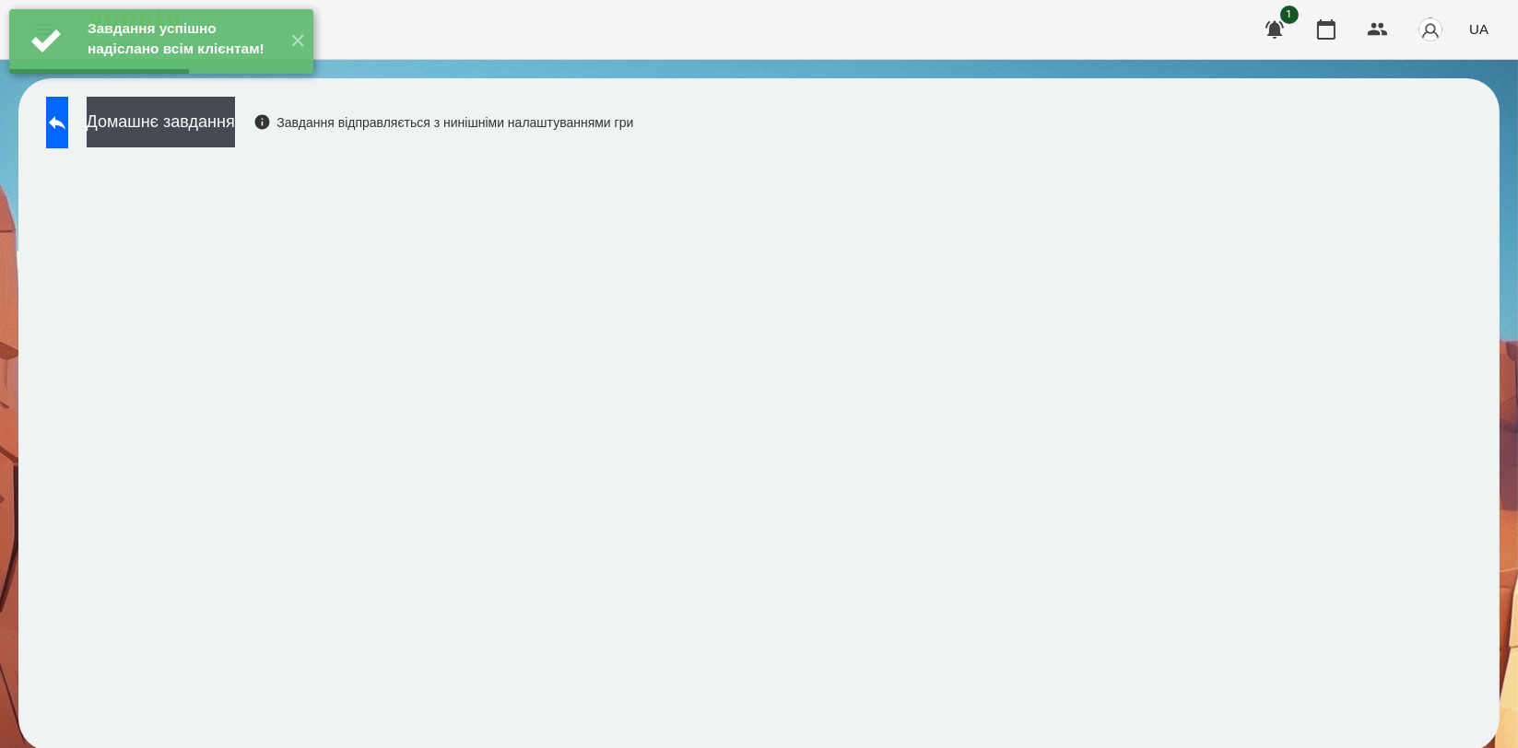
click at [79, 83] on div "Завдання успішно надіслано всім клієнтам! ✕" at bounding box center [161, 41] width 323 height 83
click at [68, 131] on icon at bounding box center [57, 123] width 22 height 22
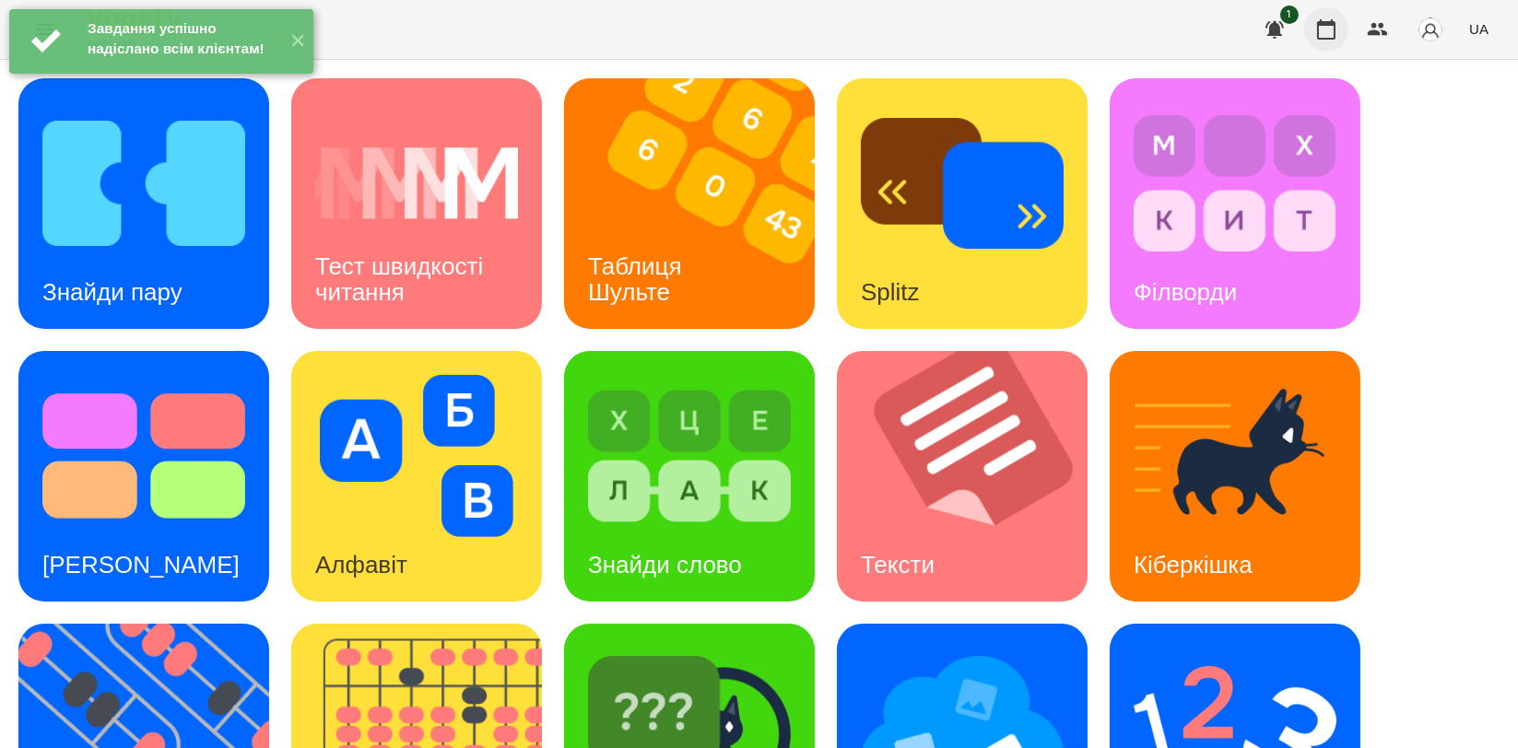
click at [1334, 29] on icon "button" at bounding box center [1326, 29] width 22 height 22
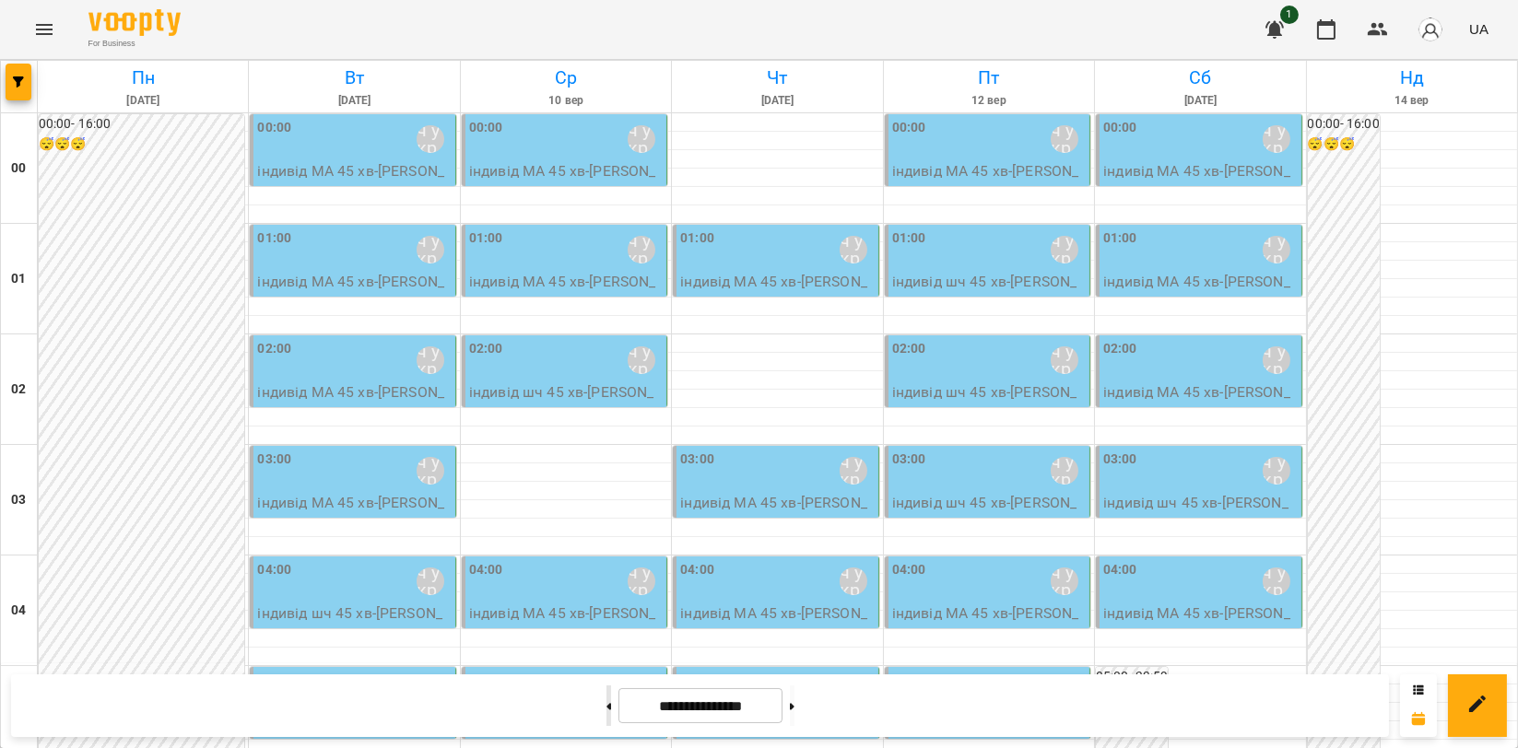
click at [606, 691] on button at bounding box center [608, 706] width 5 height 41
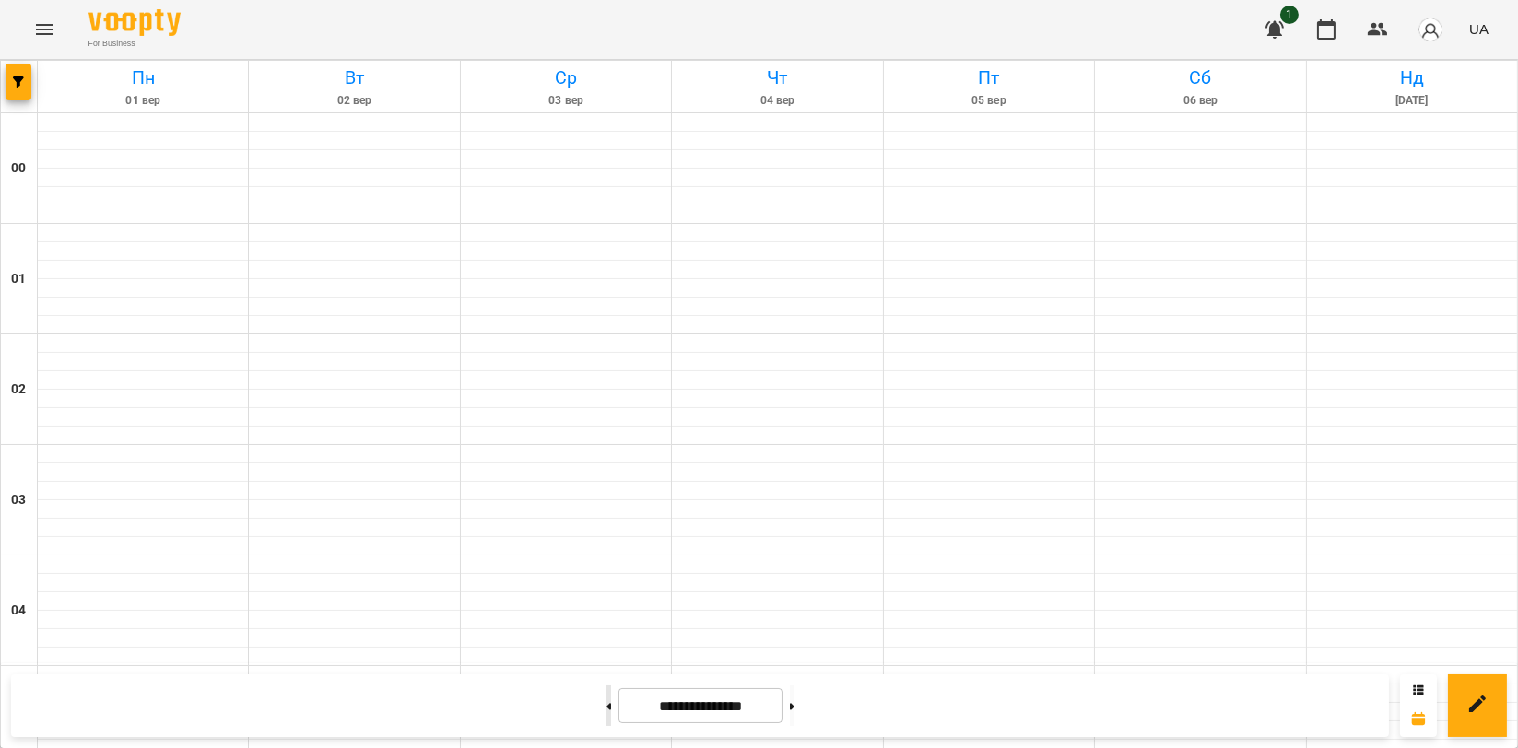
click at [606, 691] on button at bounding box center [608, 706] width 5 height 41
type input "**********"
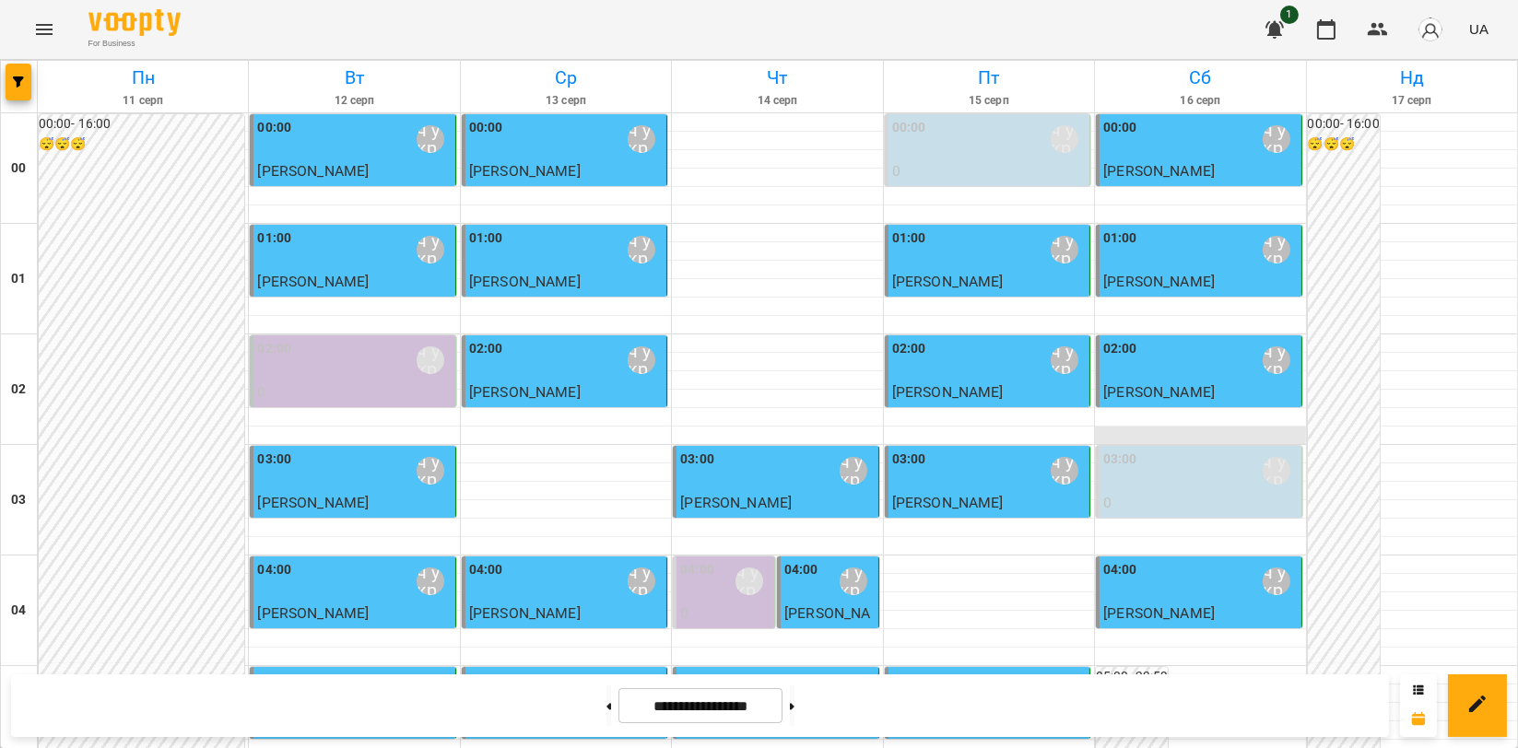
scroll to position [2102, 0]
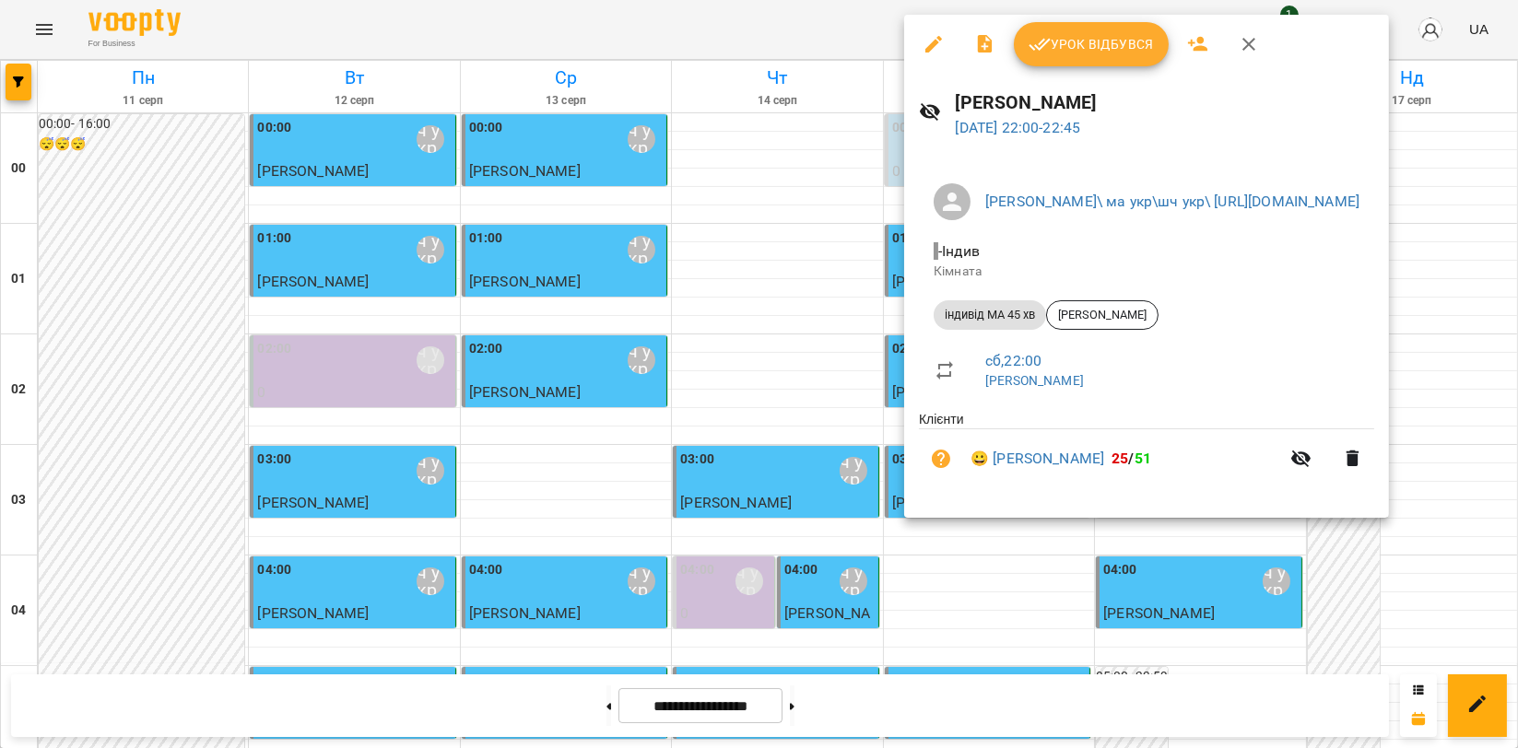
click at [1110, 35] on span "Урок відбувся" at bounding box center [1090, 44] width 125 height 22
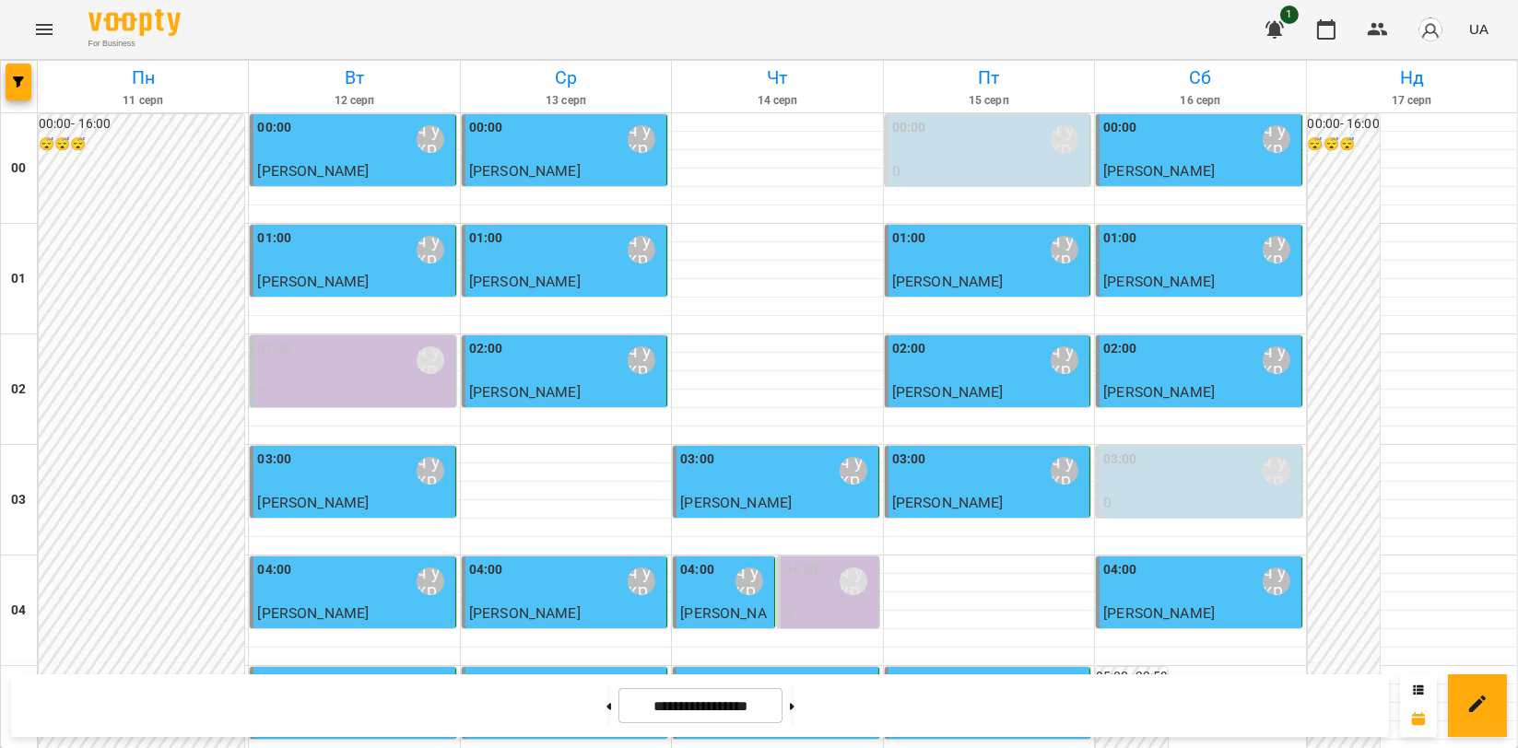
scroll to position [2102, 0]
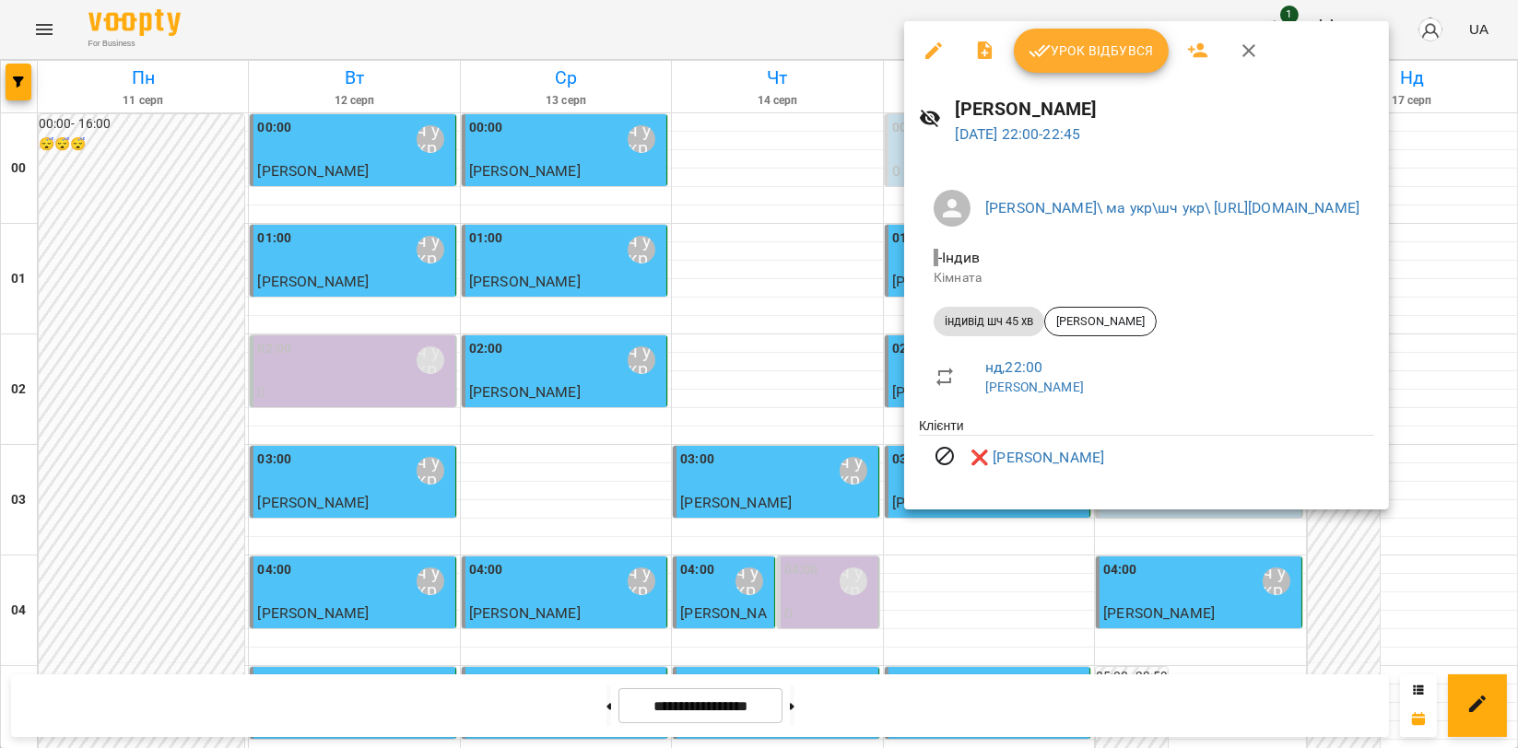
click at [1257, 49] on icon "button" at bounding box center [1249, 51] width 22 height 22
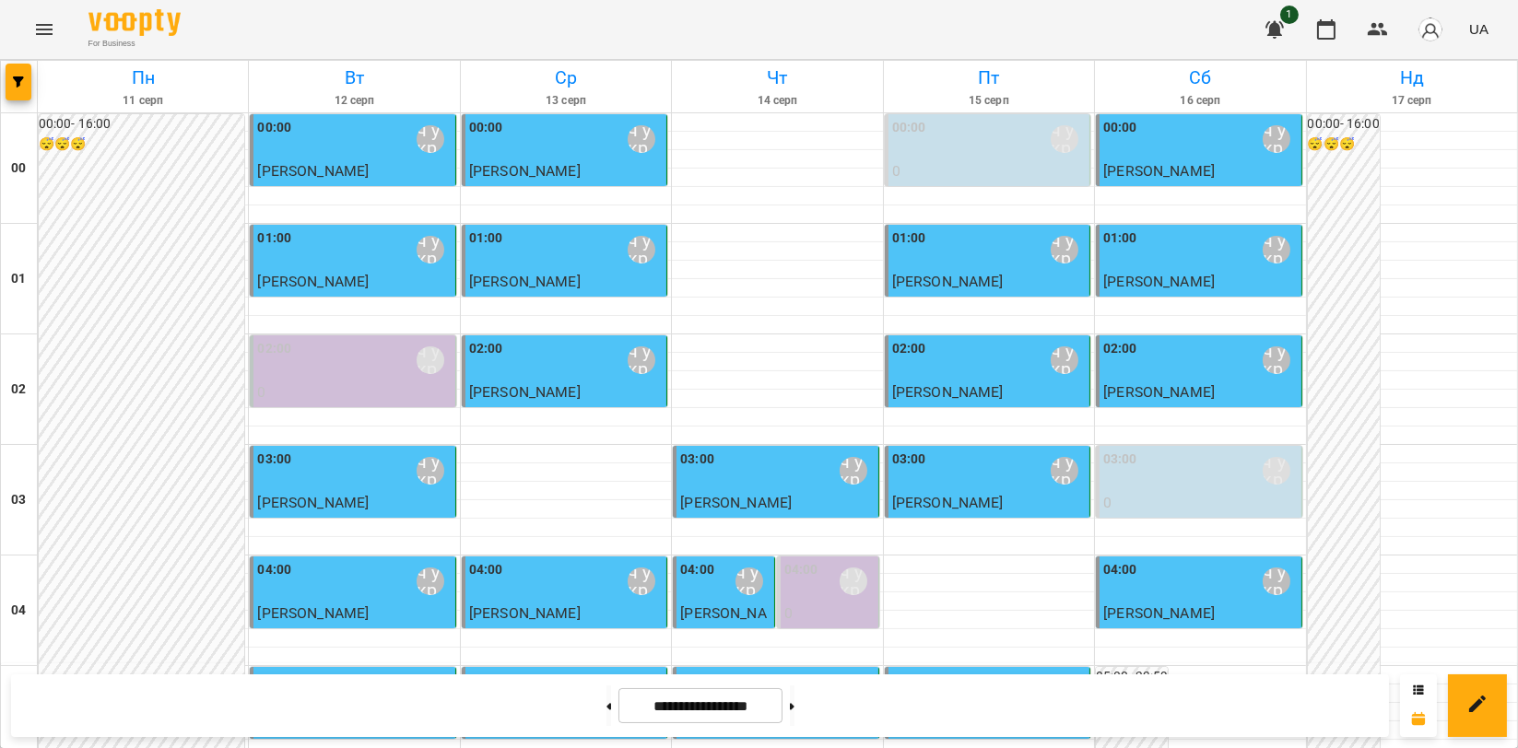
scroll to position [1488, 0]
